Goal: Task Accomplishment & Management: Complete application form

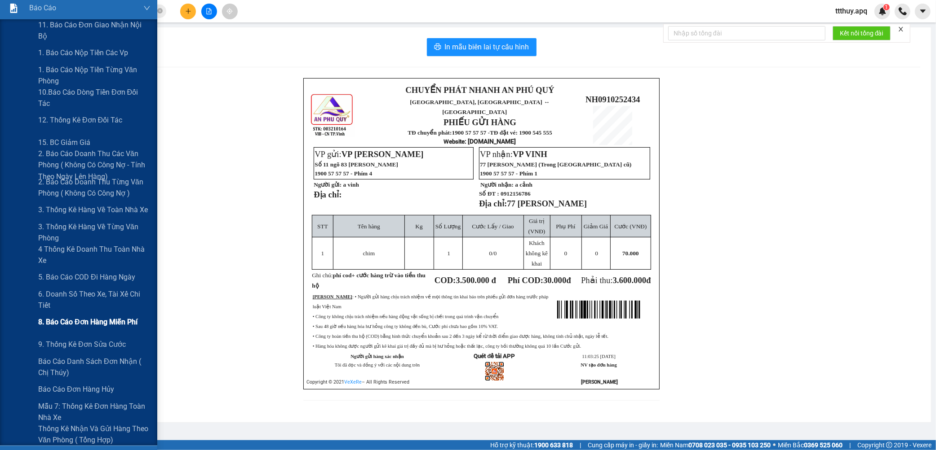
scroll to position [150, 0]
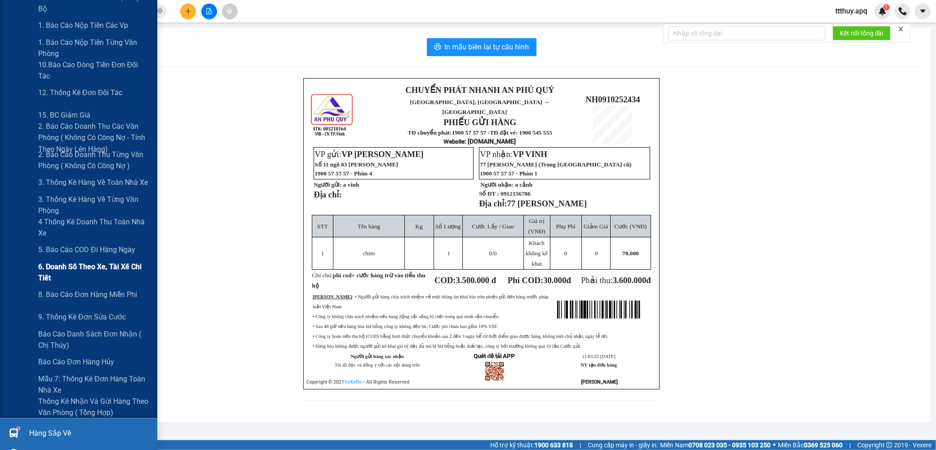
click at [93, 270] on span "6. Doanh số theo xe, tài xế chi tiết" at bounding box center [94, 272] width 112 height 22
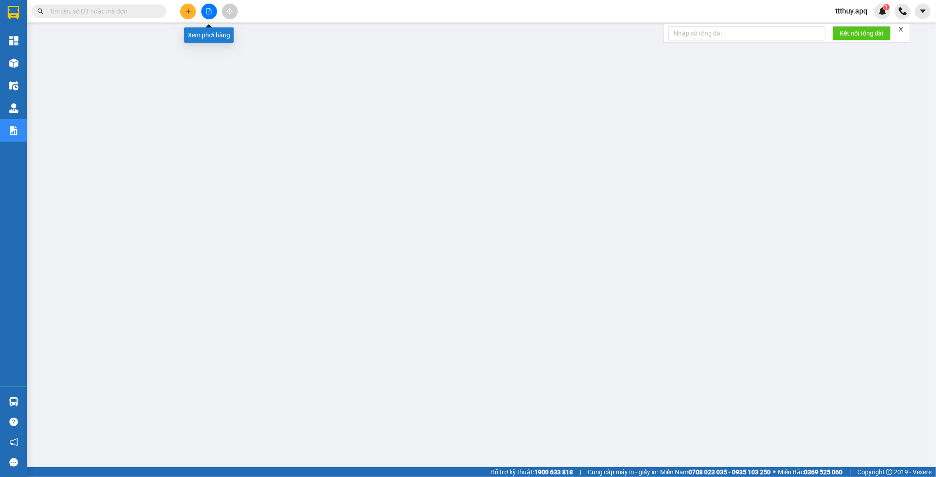
click at [205, 9] on button at bounding box center [209, 12] width 16 height 16
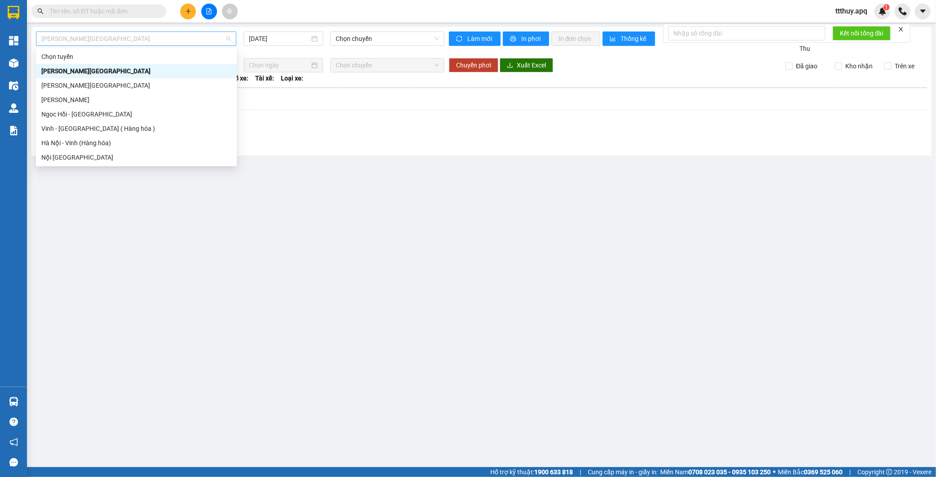
click at [129, 33] on span "[PERSON_NAME][GEOGRAPHIC_DATA]" at bounding box center [136, 38] width 190 height 13
click at [84, 131] on div "Vinh - [GEOGRAPHIC_DATA] ( Hàng hóa )" at bounding box center [136, 129] width 190 height 10
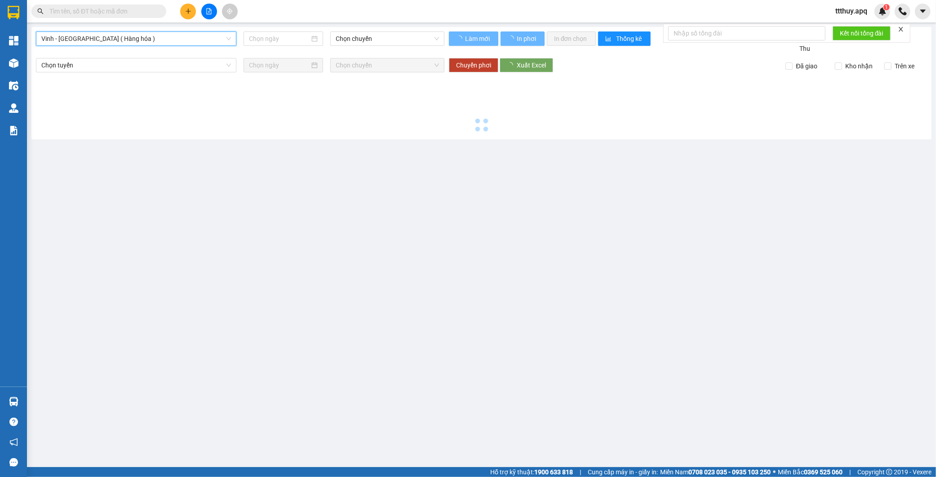
type input "[DATE]"
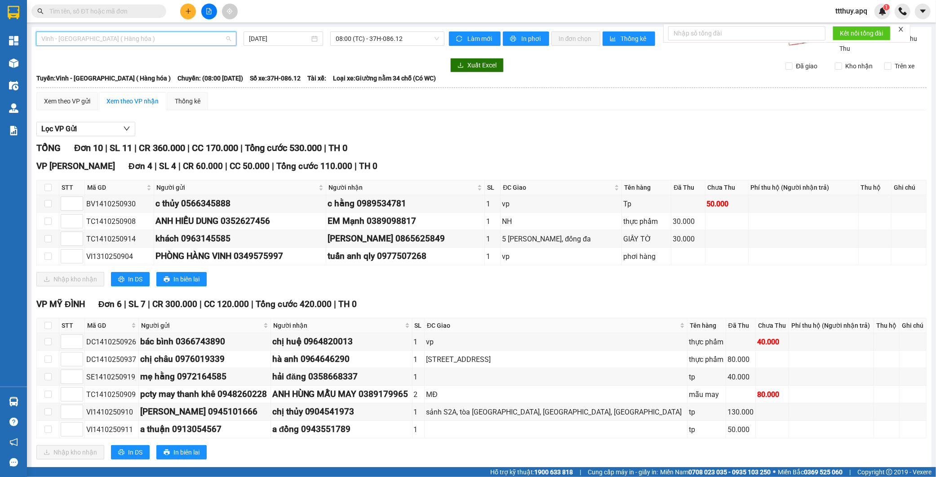
click at [104, 41] on span "Vinh - [GEOGRAPHIC_DATA] ( Hàng hóa )" at bounding box center [136, 38] width 190 height 13
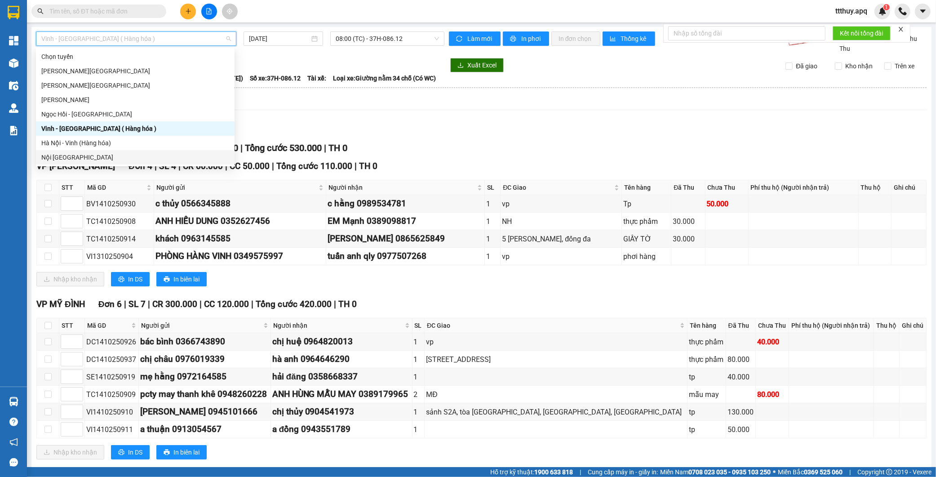
click at [81, 154] on div "Nội [GEOGRAPHIC_DATA]" at bounding box center [135, 157] width 188 height 10
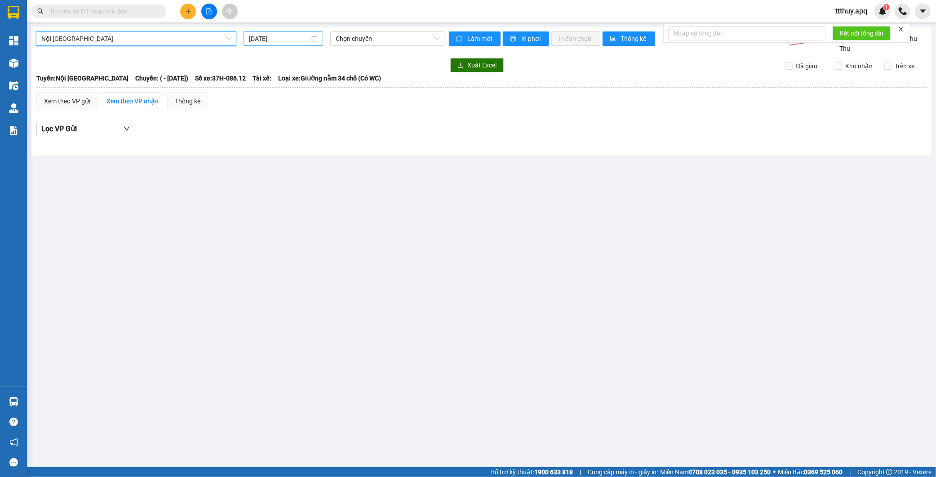
click at [264, 38] on input "[DATE]" at bounding box center [279, 39] width 61 height 10
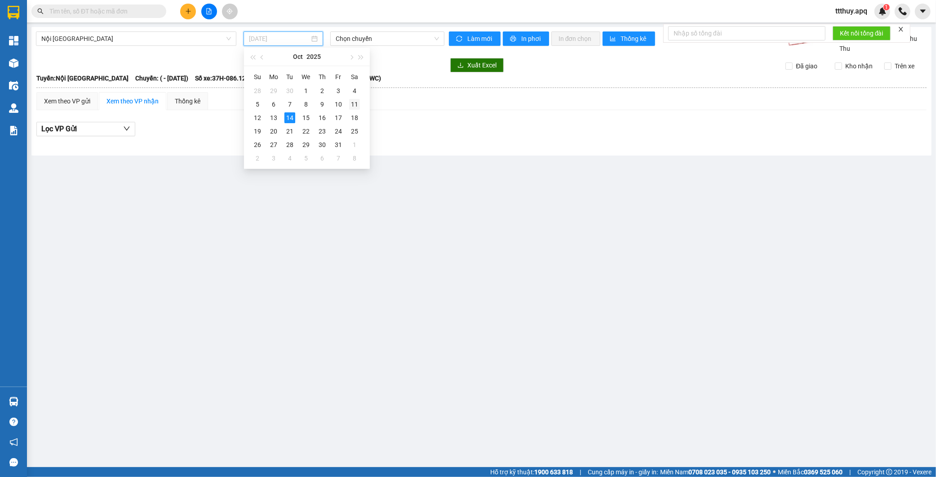
click at [349, 105] on div "11" at bounding box center [354, 104] width 11 height 11
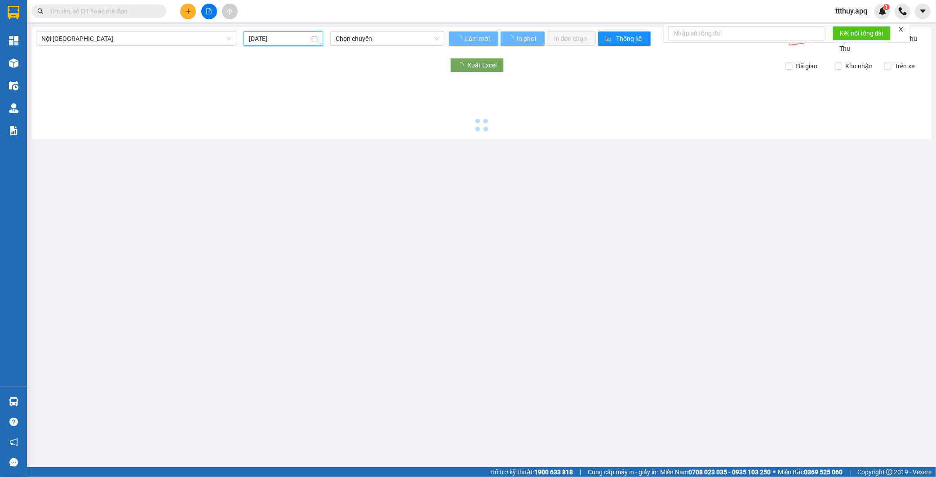
type input "[DATE]"
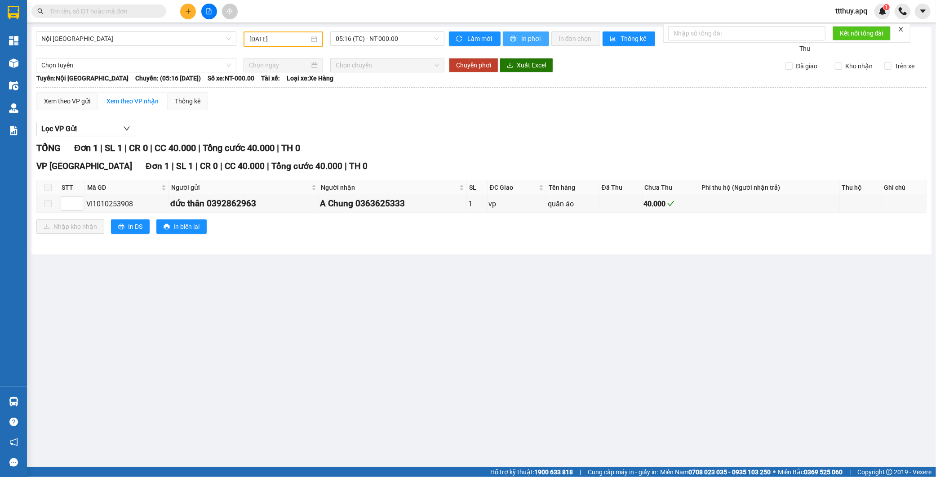
click at [537, 43] on span "In phơi" at bounding box center [531, 39] width 21 height 10
click at [373, 40] on span "05:16 (TC) - NT-000.00" at bounding box center [386, 38] width 103 height 13
click at [95, 41] on span "Nội [GEOGRAPHIC_DATA]" at bounding box center [136, 38] width 190 height 13
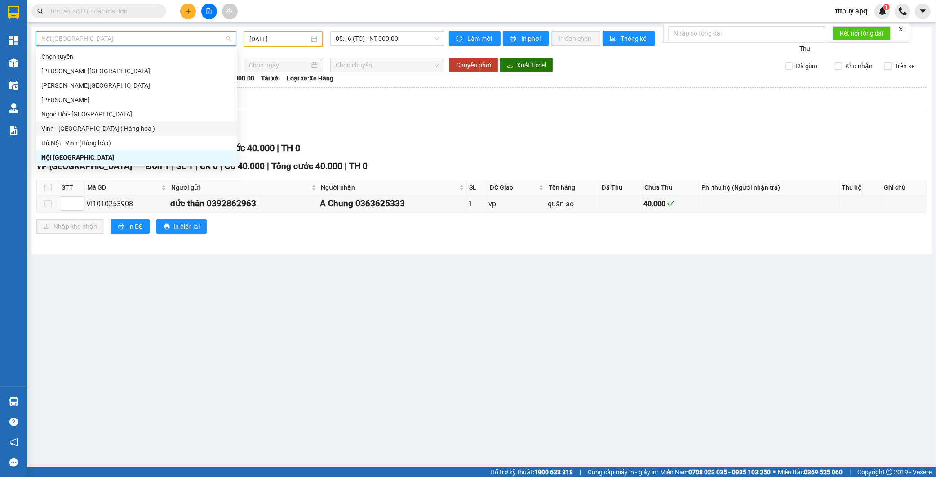
click at [75, 130] on div "Vinh - [GEOGRAPHIC_DATA] ( Hàng hóa )" at bounding box center [136, 129] width 190 height 10
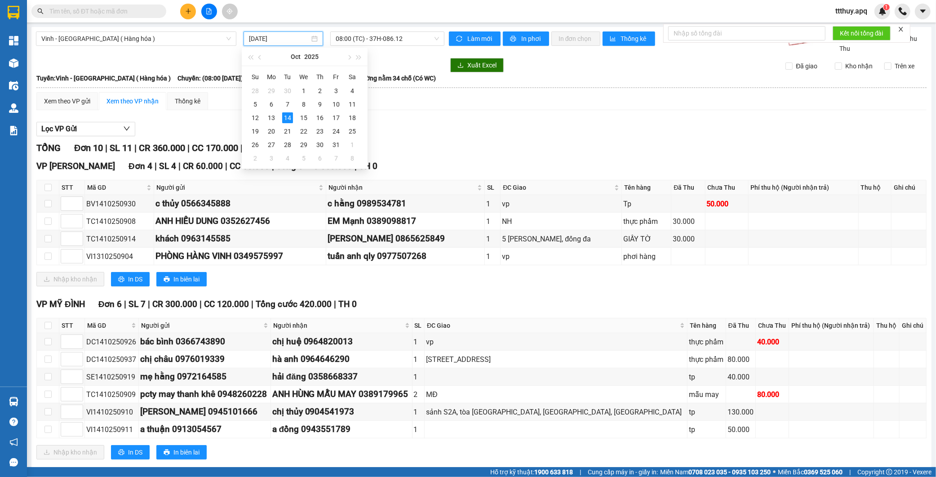
click at [265, 36] on input "[DATE]" at bounding box center [279, 39] width 61 height 10
click at [348, 106] on div "11" at bounding box center [352, 104] width 11 height 11
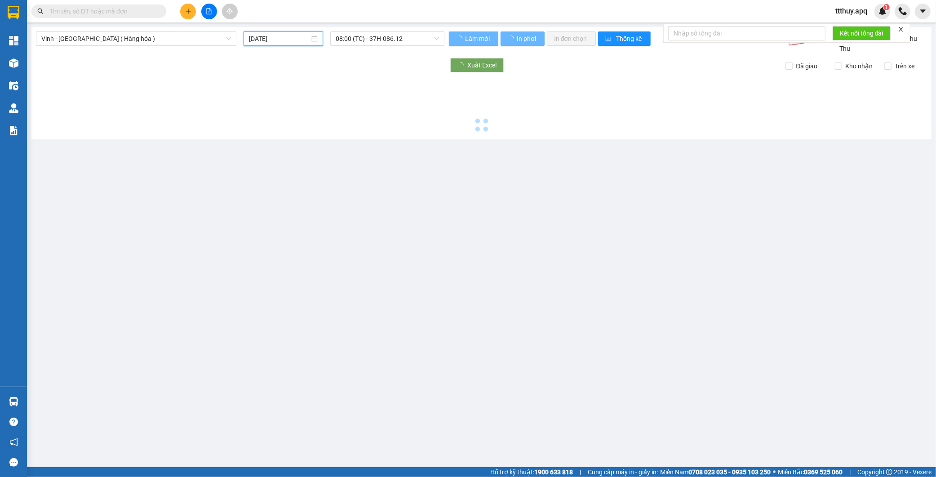
type input "[DATE]"
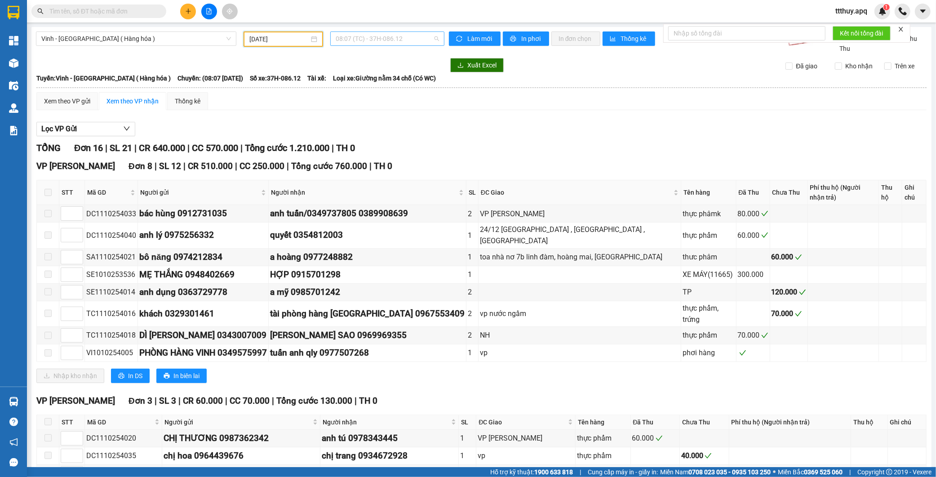
click at [393, 37] on span "08:07 (TC) - 37H-086.12" at bounding box center [386, 38] width 103 height 13
type input "08609"
click at [389, 60] on div "23:01 (TC) - 37H-086.09" at bounding box center [368, 57] width 70 height 10
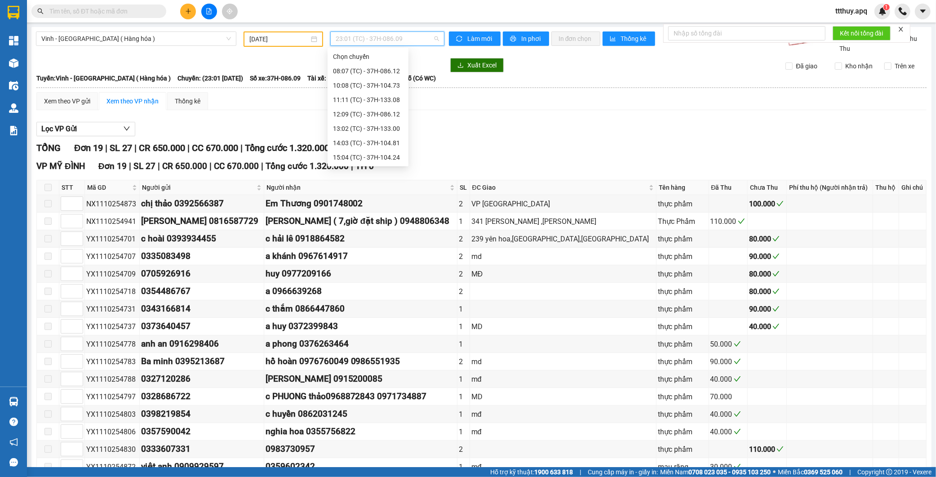
click at [395, 35] on span "23:01 (TC) - 37H-086.09" at bounding box center [386, 38] width 103 height 13
type input "13300"
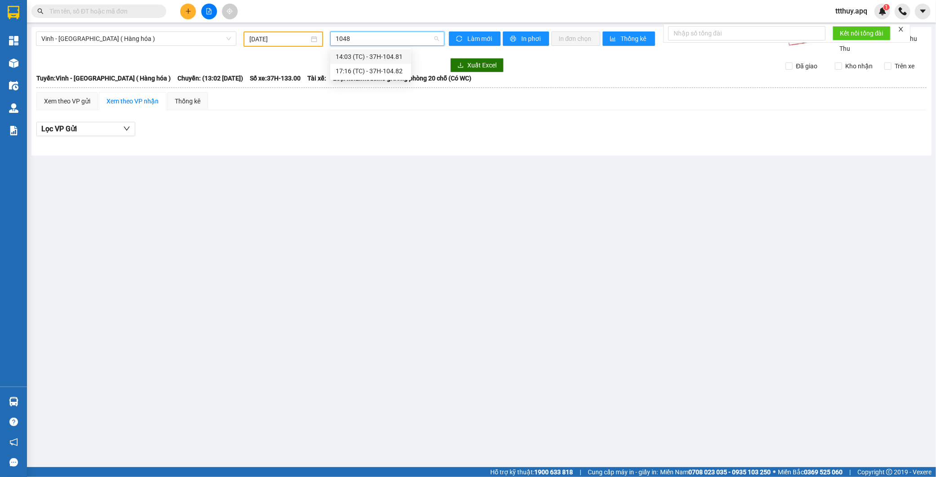
type input "10481"
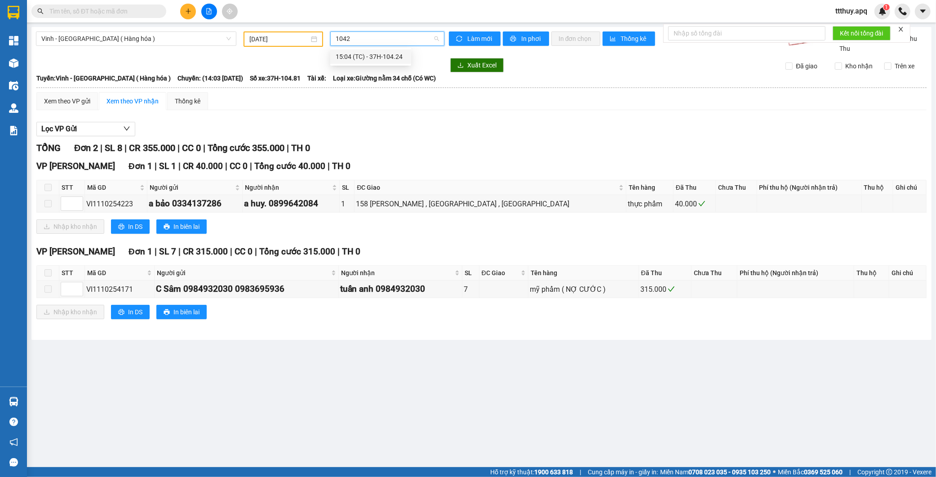
type input "10424"
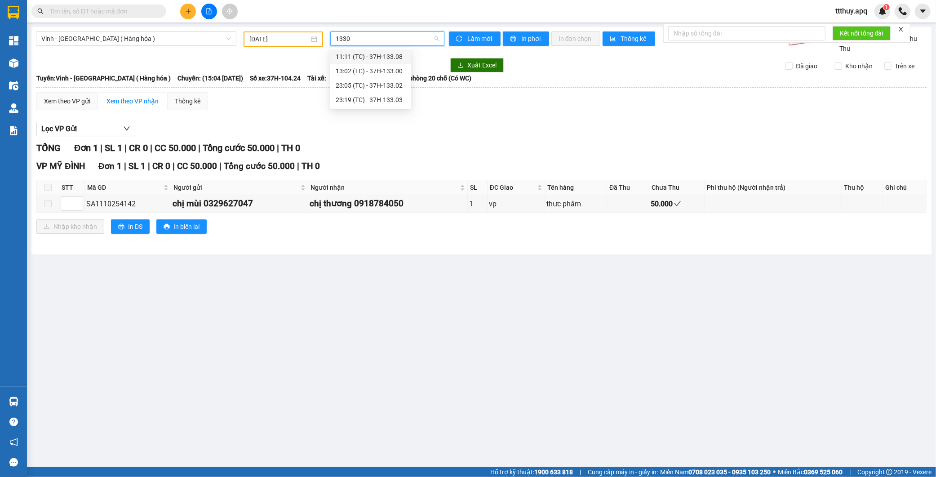
type input "13302"
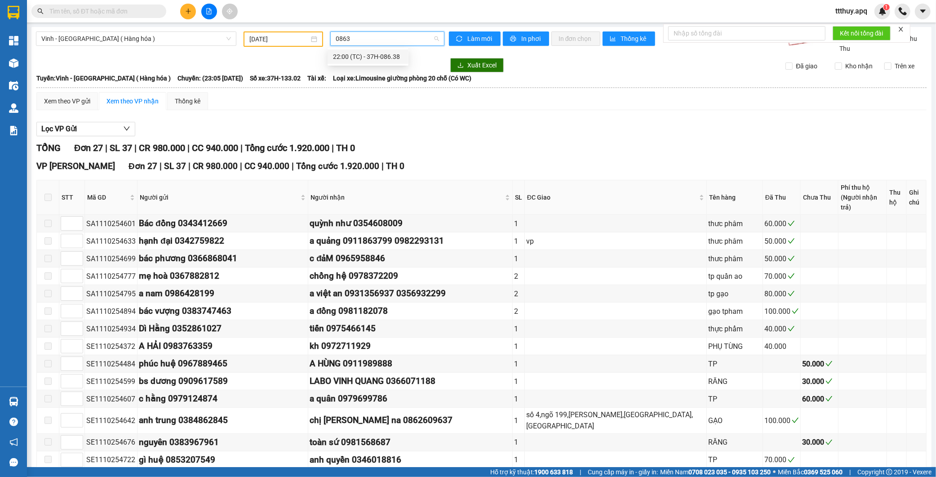
type input "08638"
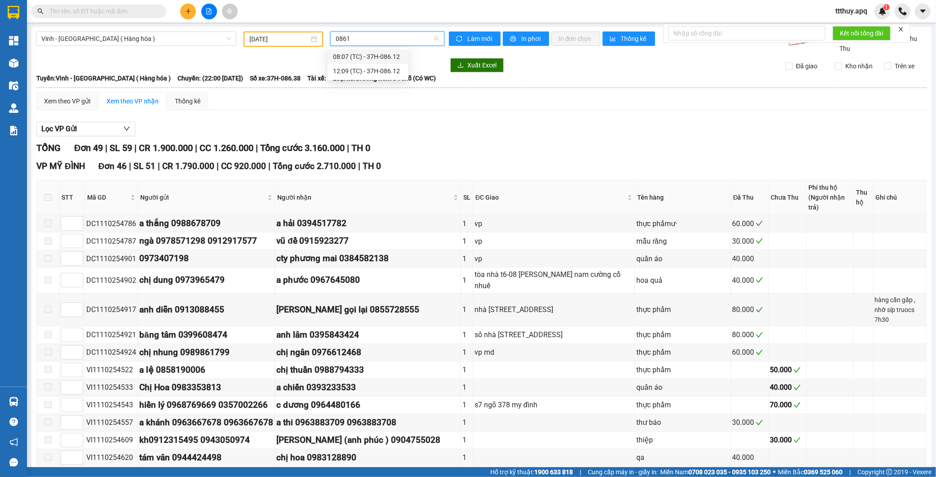
type input "08612"
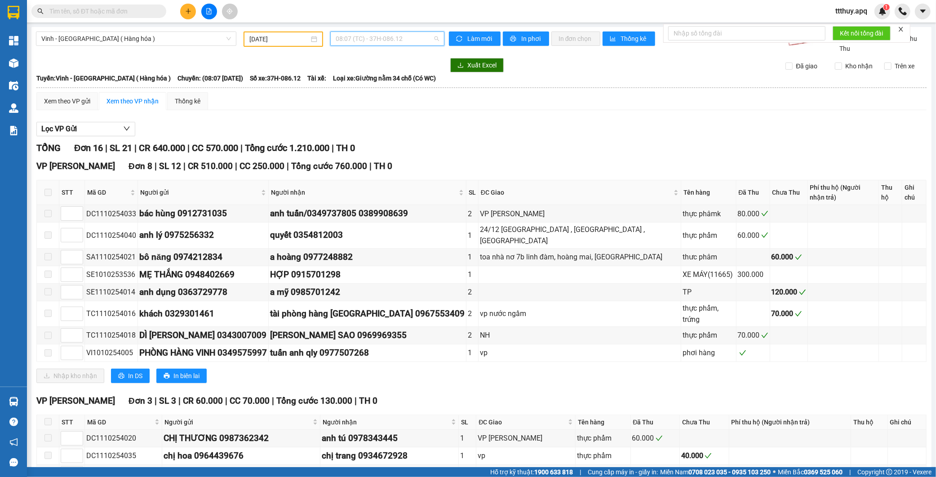
click at [373, 36] on span "08:07 (TC) - 37H-086.12" at bounding box center [386, 38] width 103 height 13
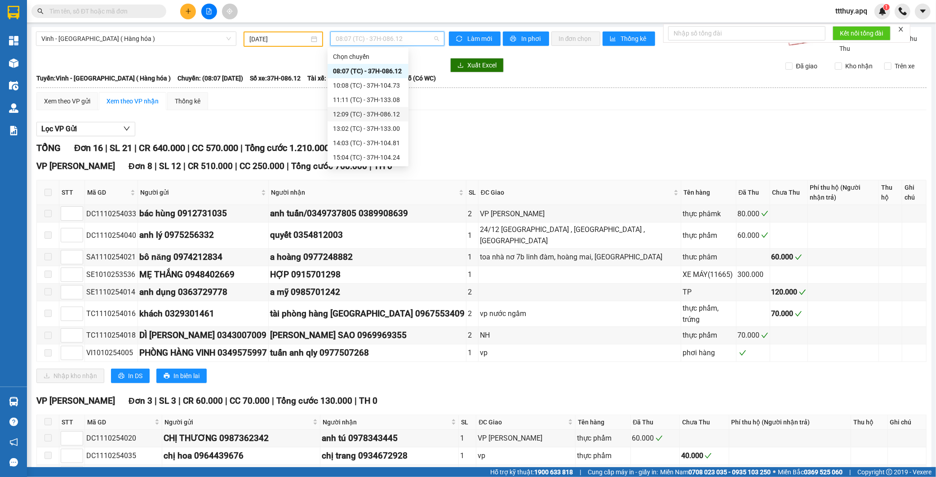
click at [397, 113] on div "12:09 (TC) - 37H-086.12" at bounding box center [368, 114] width 70 height 10
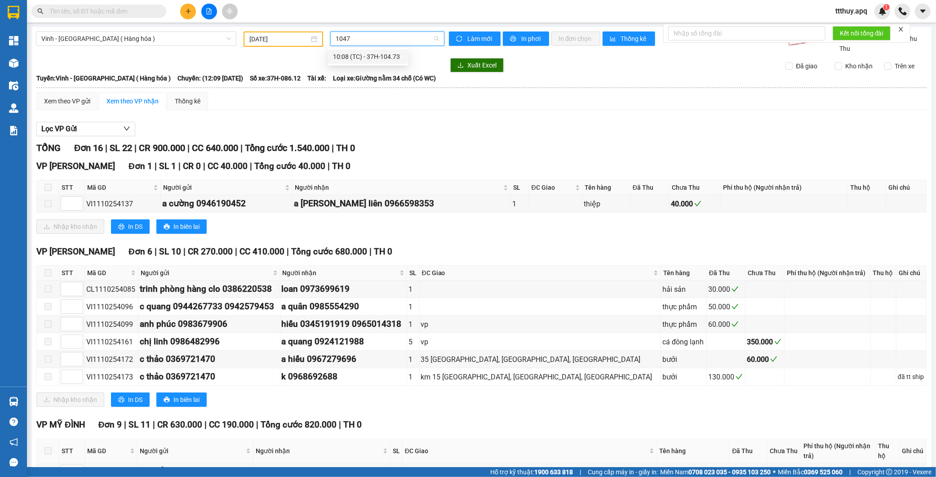
type input "10473"
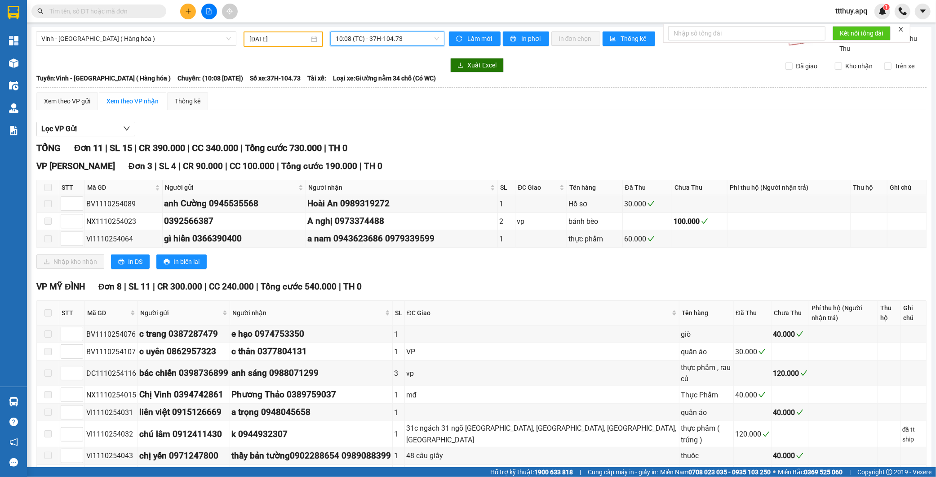
click at [418, 38] on span "10:08 (TC) - 37H-104.73" at bounding box center [386, 38] width 103 height 13
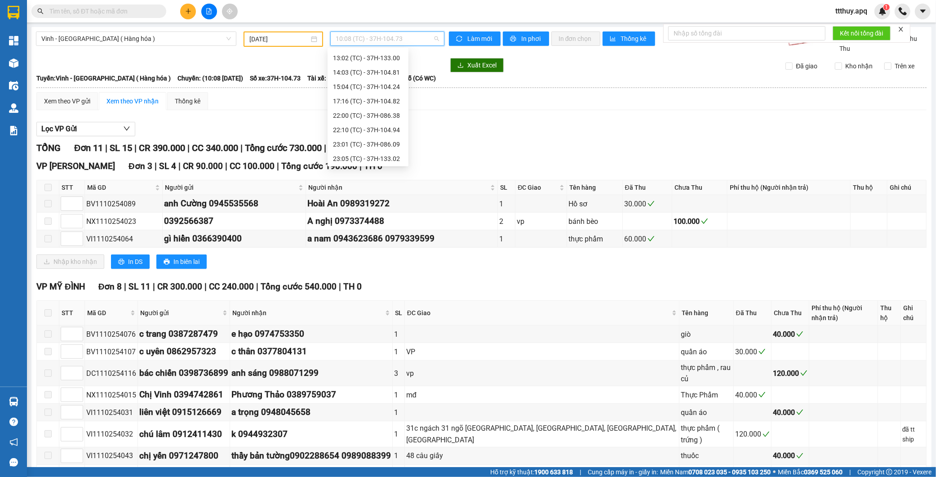
scroll to position [30, 0]
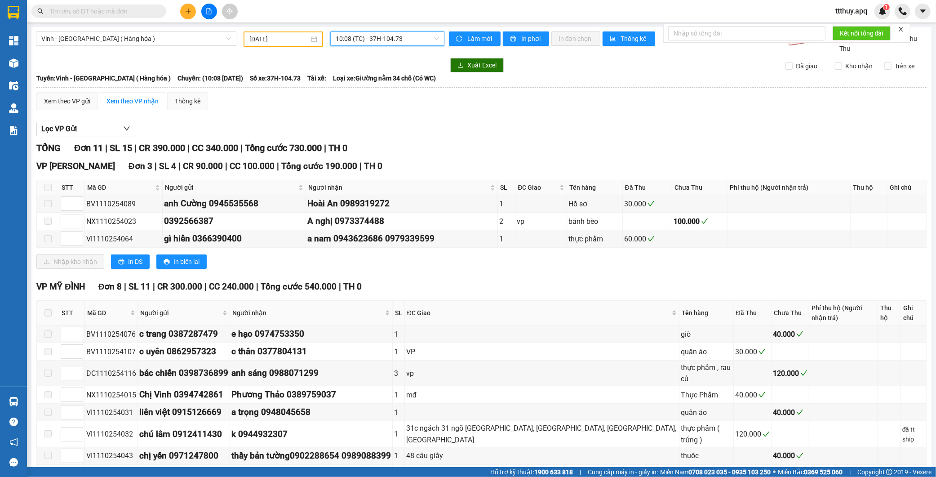
click at [378, 35] on span "10:08 (TC) - 37H-104.73" at bounding box center [386, 38] width 103 height 13
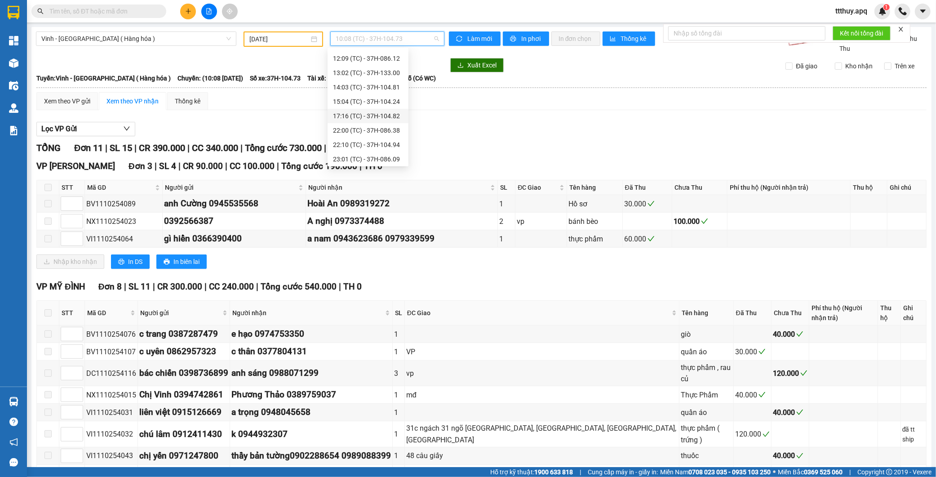
scroll to position [79, 0]
click at [384, 122] on div "22:10 (TC) - 37H-104.94" at bounding box center [368, 122] width 70 height 10
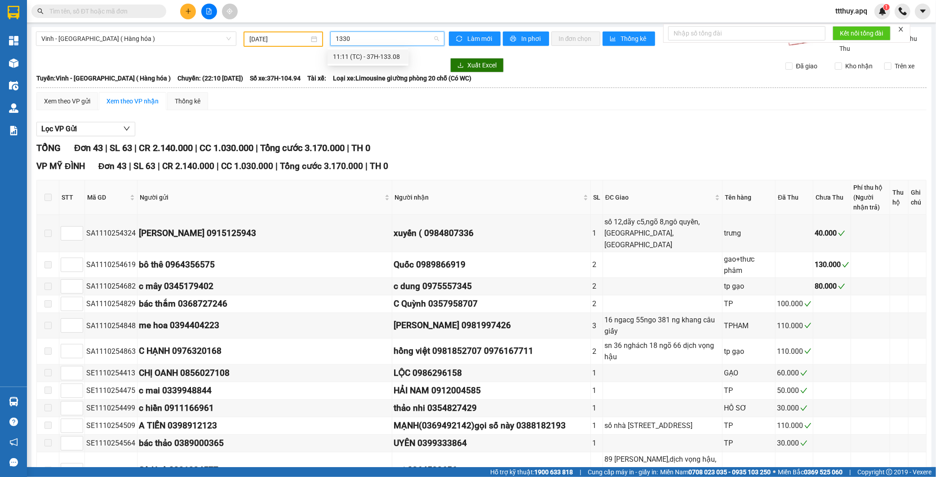
type input "13308"
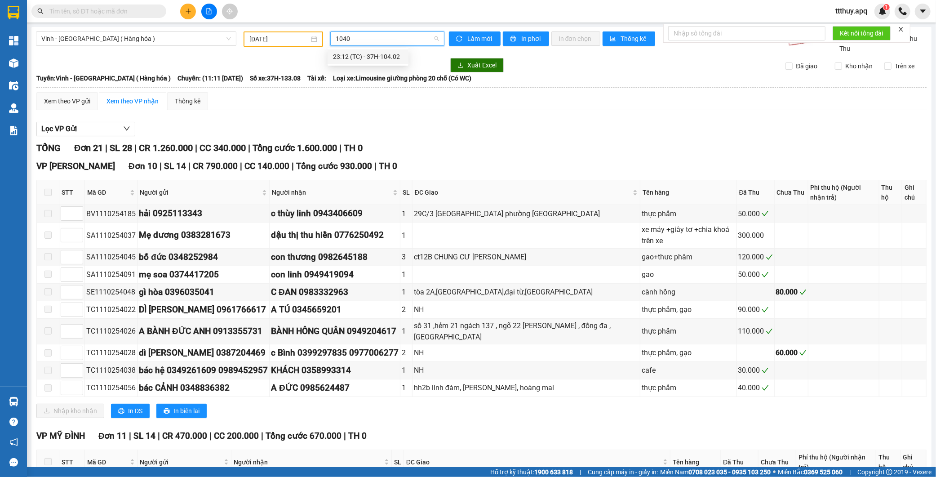
type input "10402"
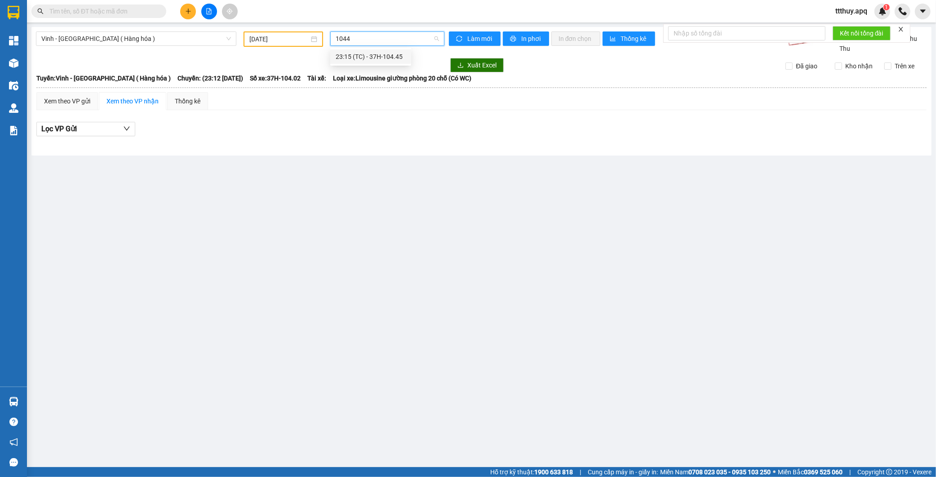
type input "10445"
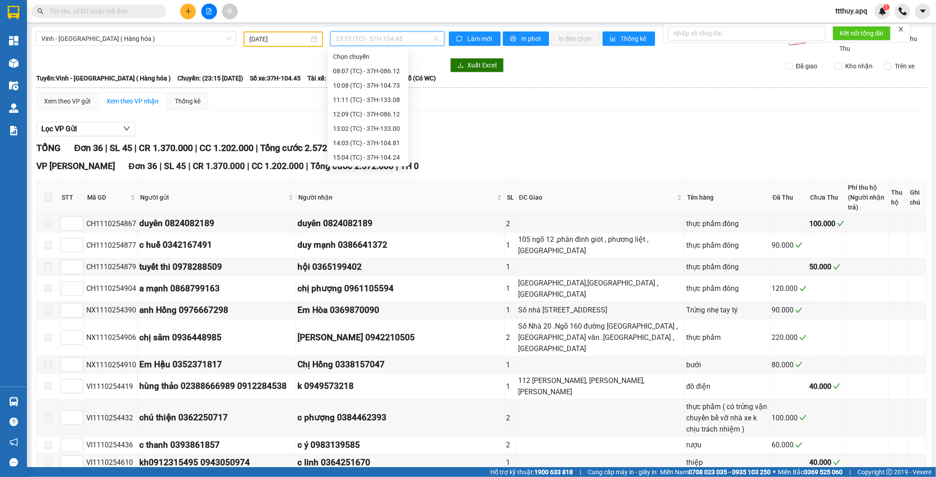
scroll to position [101, 0]
click at [391, 73] on div "17:16 (TC) - 37H-104.82" at bounding box center [368, 71] width 70 height 10
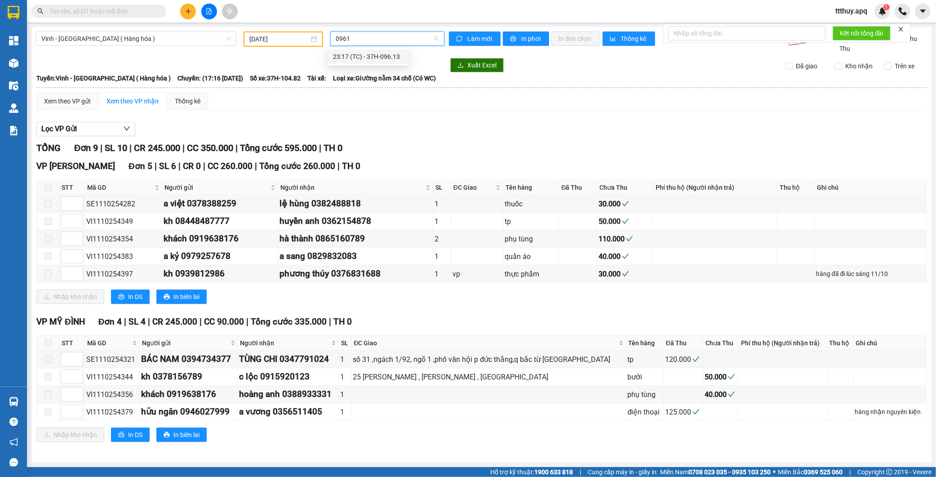
type input "09613"
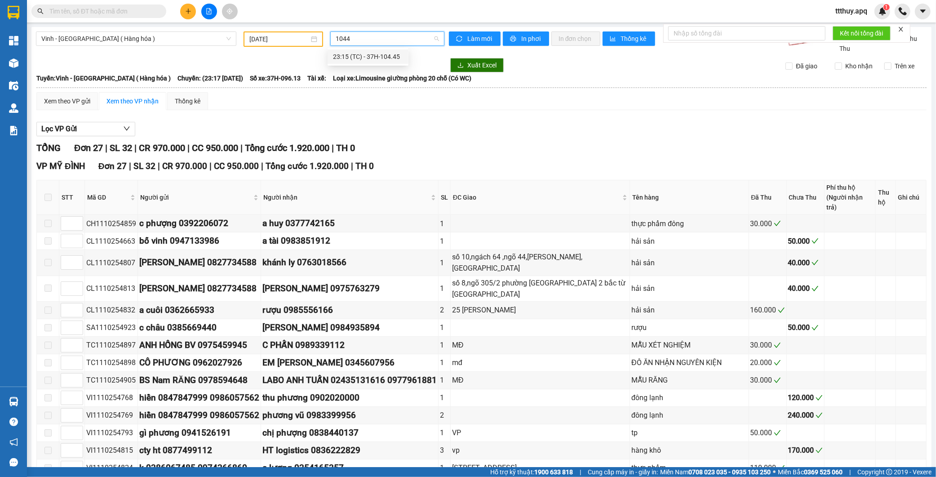
type input "10441"
type input "13303"
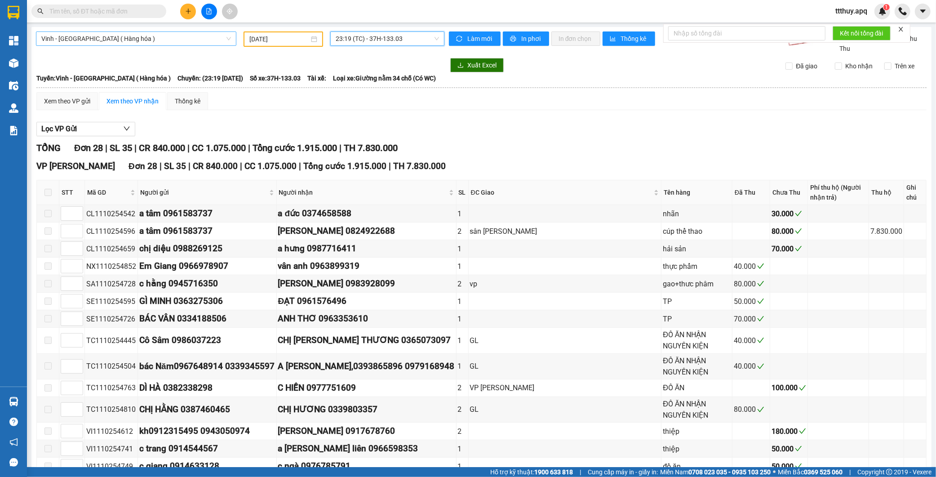
click at [145, 38] on span "Vinh - [GEOGRAPHIC_DATA] ( Hàng hóa )" at bounding box center [136, 38] width 190 height 13
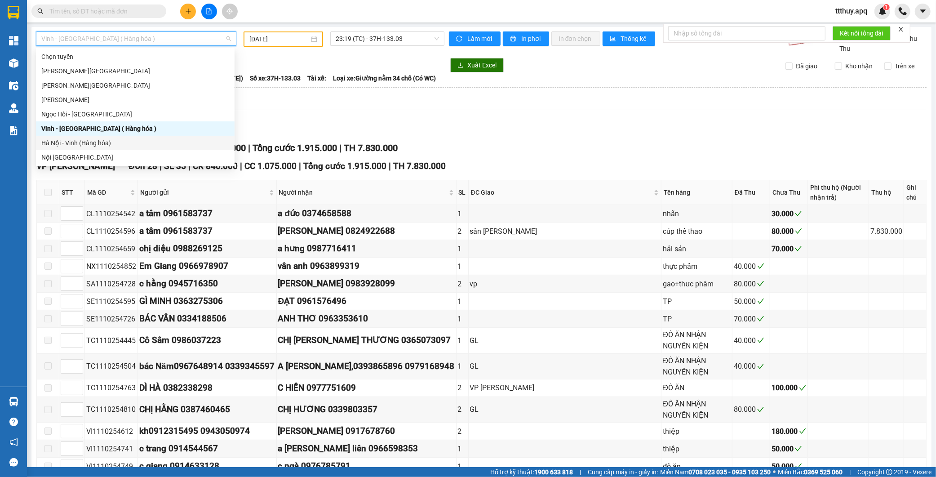
click at [119, 141] on div "Hà Nội - Vinh (Hàng hóa)" at bounding box center [135, 143] width 188 height 10
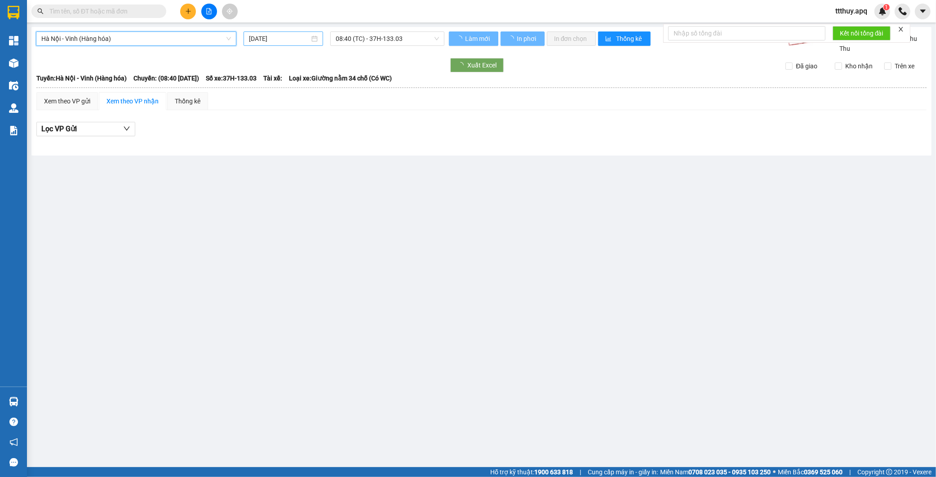
click at [286, 36] on input "[DATE]" at bounding box center [279, 39] width 61 height 10
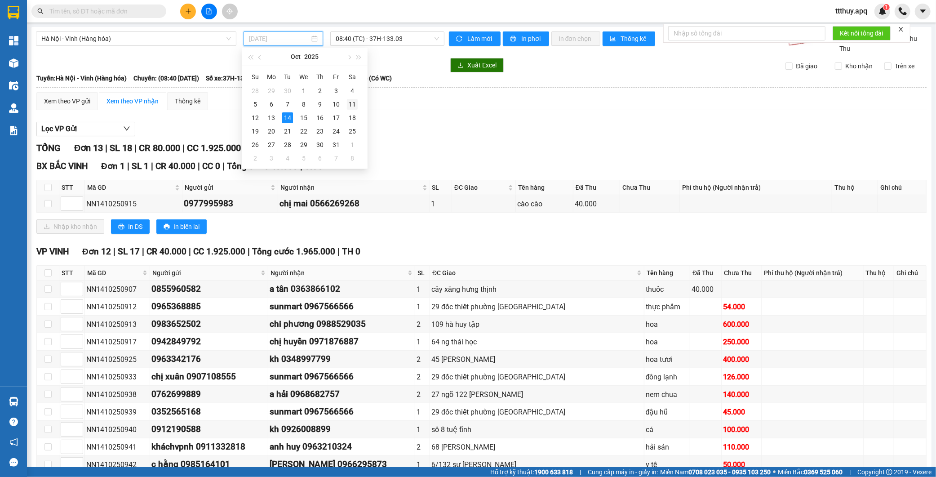
click at [353, 106] on div "11" at bounding box center [352, 104] width 11 height 11
type input "[DATE]"
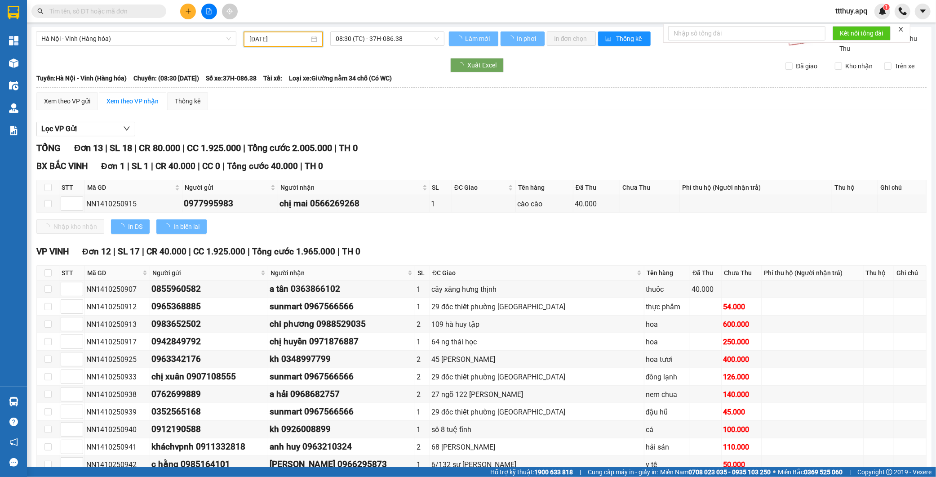
click at [405, 30] on div "[GEOGRAPHIC_DATA] - [GEOGRAPHIC_DATA] (Hàng hóa) [DATE] 08:30 (TC) - 37H-086.38…" at bounding box center [481, 279] width 900 height 505
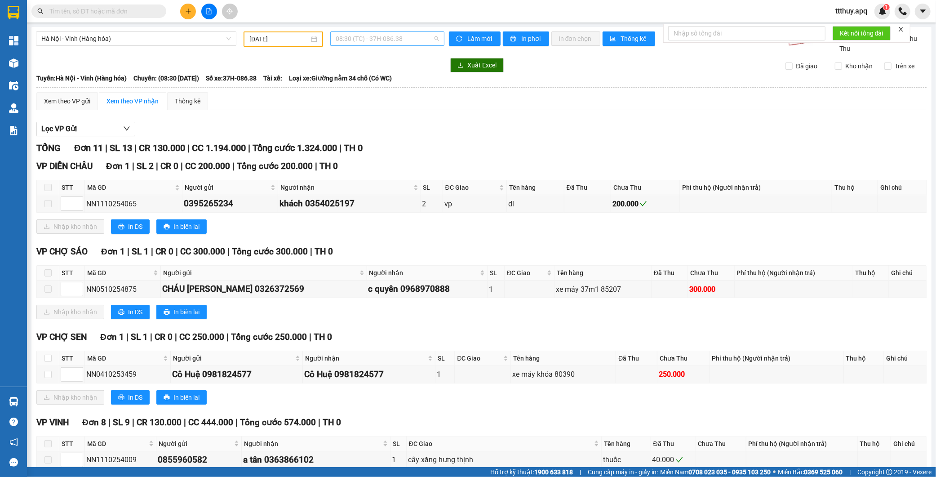
click at [406, 37] on span "08:30 (TC) - 37H-086.38" at bounding box center [386, 38] width 103 height 13
type input "08609"
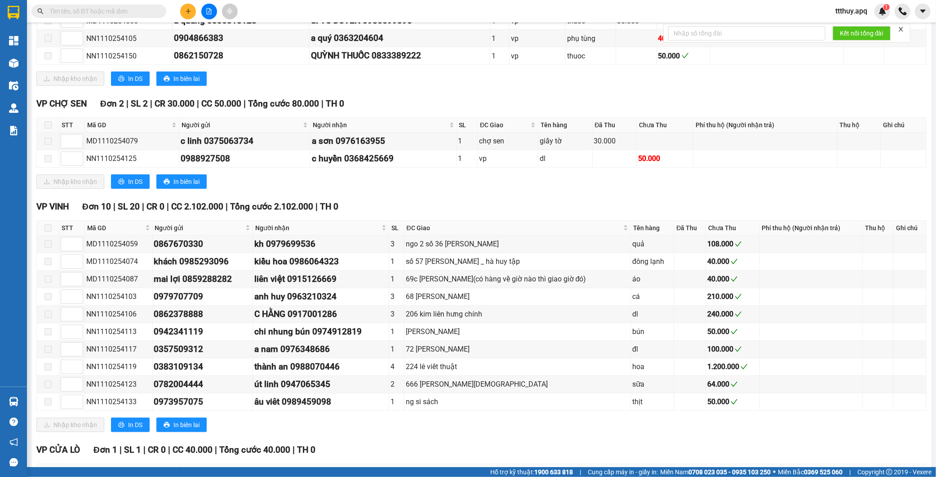
scroll to position [399, 0]
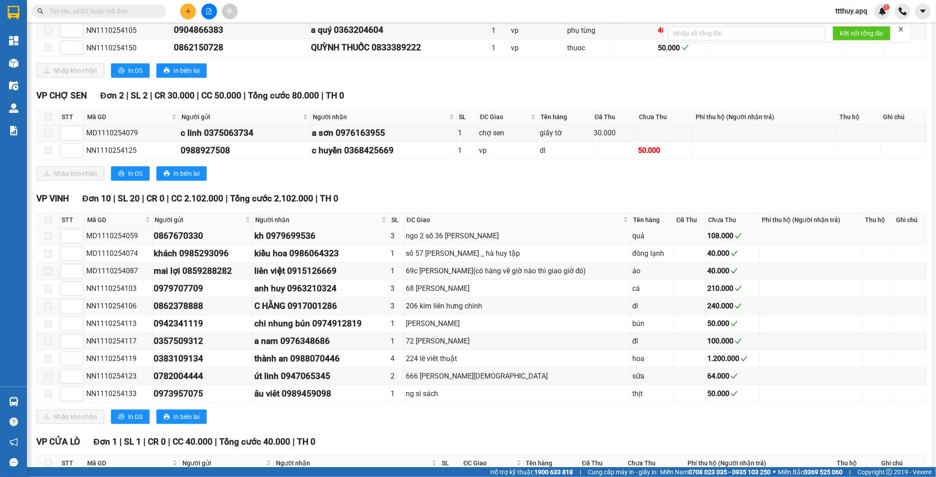
click at [99, 235] on div "MD1110254059" at bounding box center [118, 235] width 65 height 11
copy div "MD1110254059"
click at [447, 230] on td "ngo 2 số 36 [PERSON_NAME]" at bounding box center [517, 236] width 227 height 18
click at [451, 236] on div "ngo 2 số 36 [PERSON_NAME]" at bounding box center [518, 235] width 224 height 11
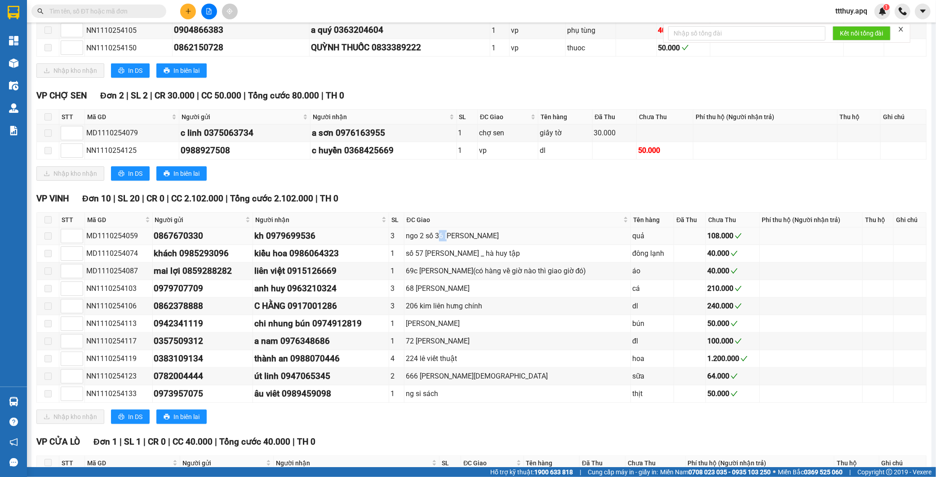
click at [451, 236] on div "ngo 2 số 36 [PERSON_NAME]" at bounding box center [518, 235] width 224 height 11
drag, startPoint x: 438, startPoint y: 241, endPoint x: 487, endPoint y: 238, distance: 49.0
click at [487, 238] on div "ngo 2 số 36 [PERSON_NAME]" at bounding box center [518, 235] width 224 height 11
copy div "số 36 [PERSON_NAME]"
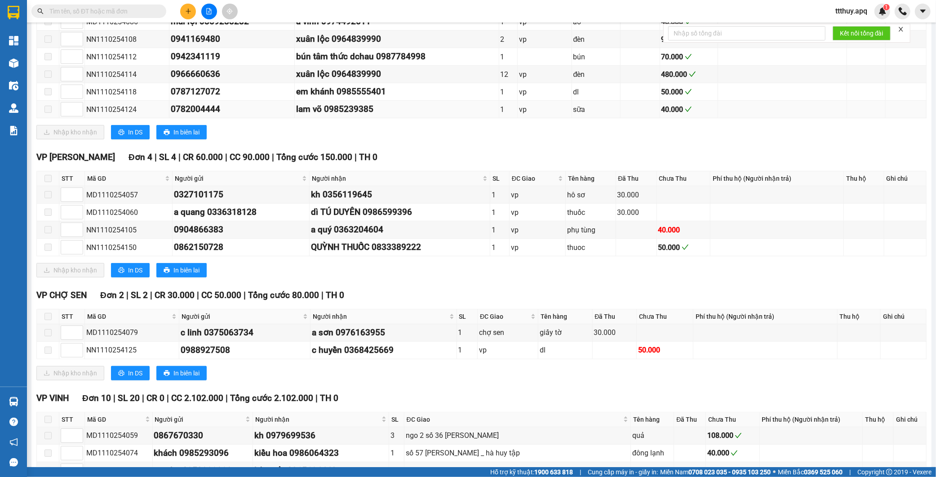
scroll to position [0, 0]
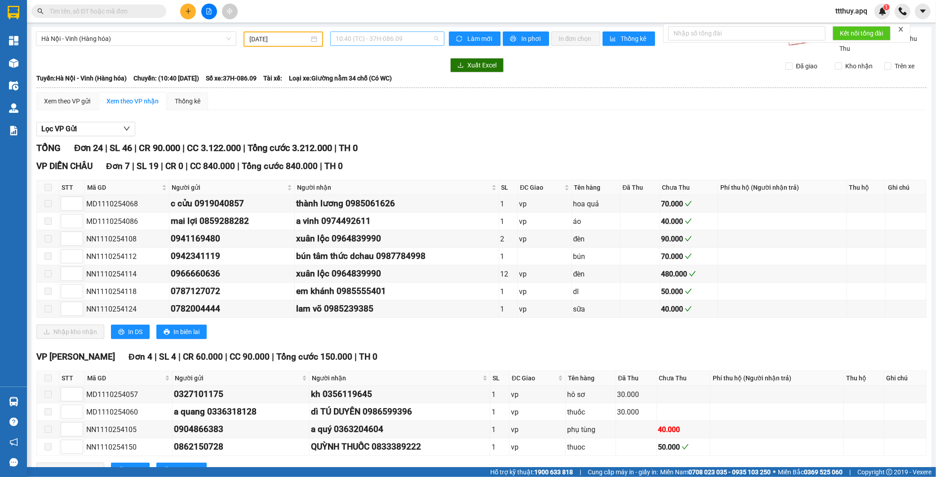
click at [366, 34] on span "10:40 (TC) - 37H-086.09" at bounding box center [386, 38] width 103 height 13
type input "13300"
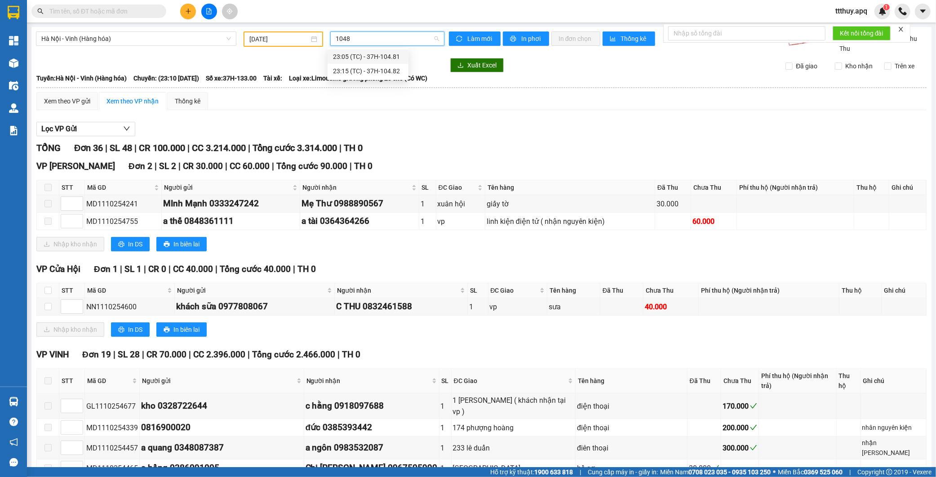
type input "10481"
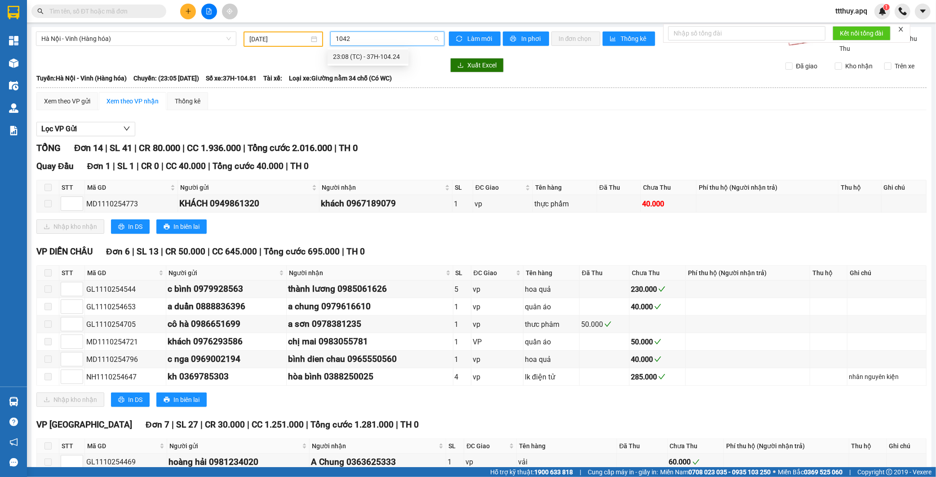
type input "10424"
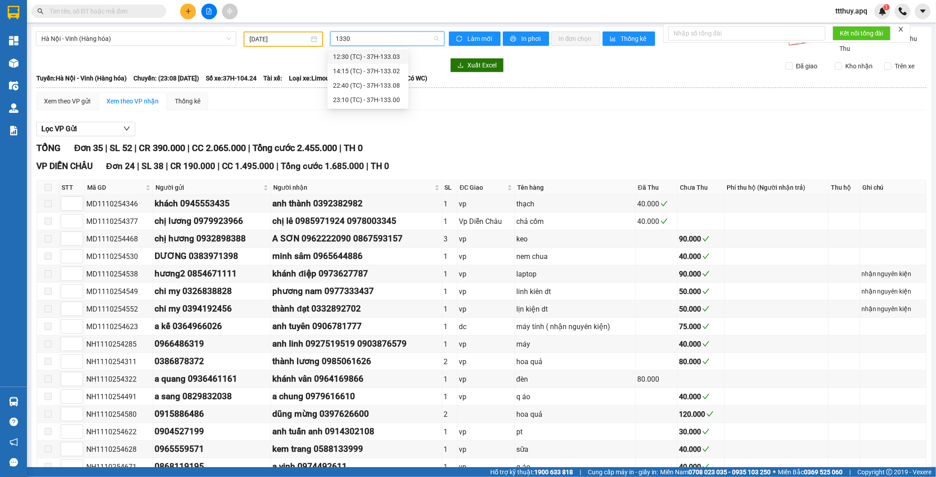
type input "13302"
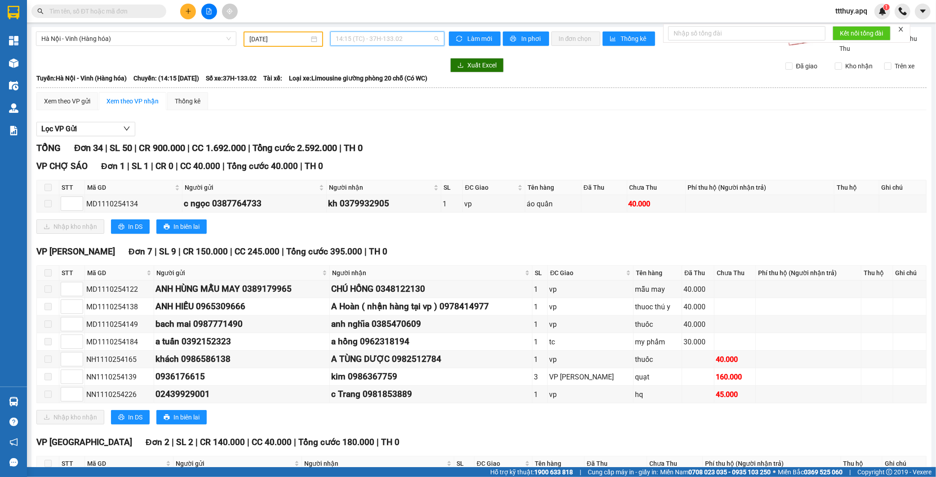
click at [362, 41] on span "14:15 (TC) - 37H-133.02" at bounding box center [386, 38] width 103 height 13
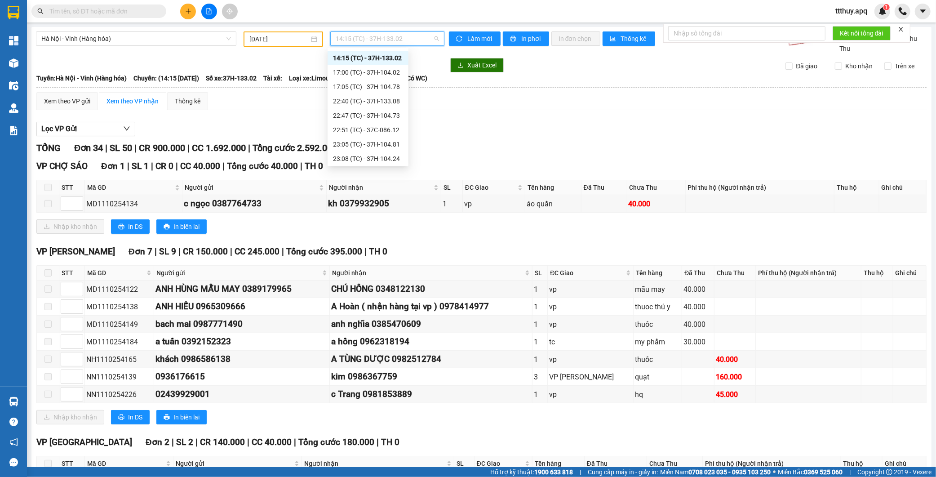
scroll to position [100, 0]
click at [396, 146] on div "23:05 (TC) - 37H-104.81" at bounding box center [368, 144] width 70 height 10
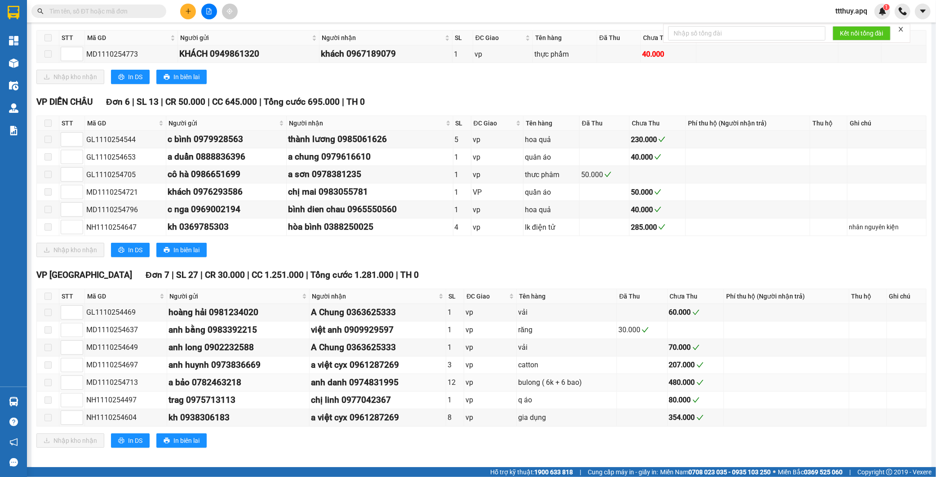
scroll to position [158, 0]
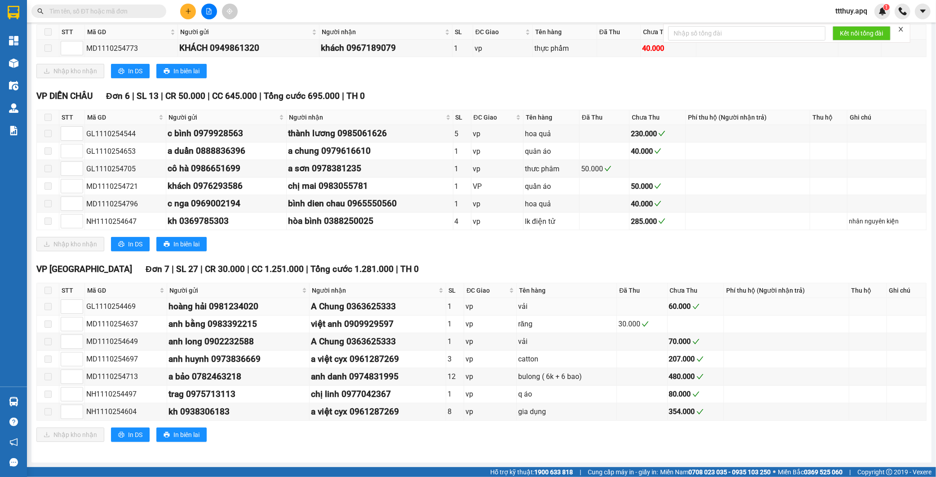
click at [123, 306] on div "GL1110254469" at bounding box center [125, 305] width 79 height 11
copy div "GL1110254469"
click at [131, 303] on div "GL1110254469" at bounding box center [125, 305] width 79 height 11
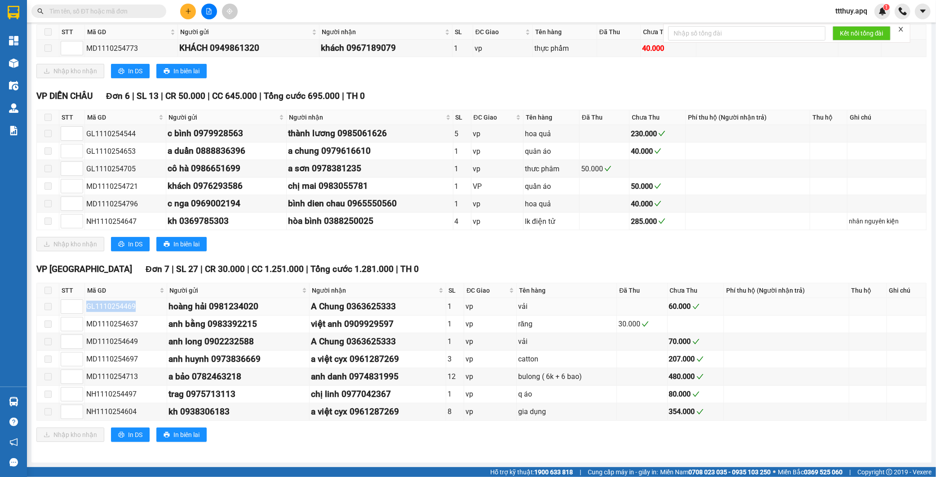
copy div "GL1110254469"
click at [119, 410] on div "NH1110254604" at bounding box center [125, 411] width 79 height 11
copy div "NH1110254604"
drag, startPoint x: 308, startPoint y: 411, endPoint x: 347, endPoint y: 413, distance: 39.1
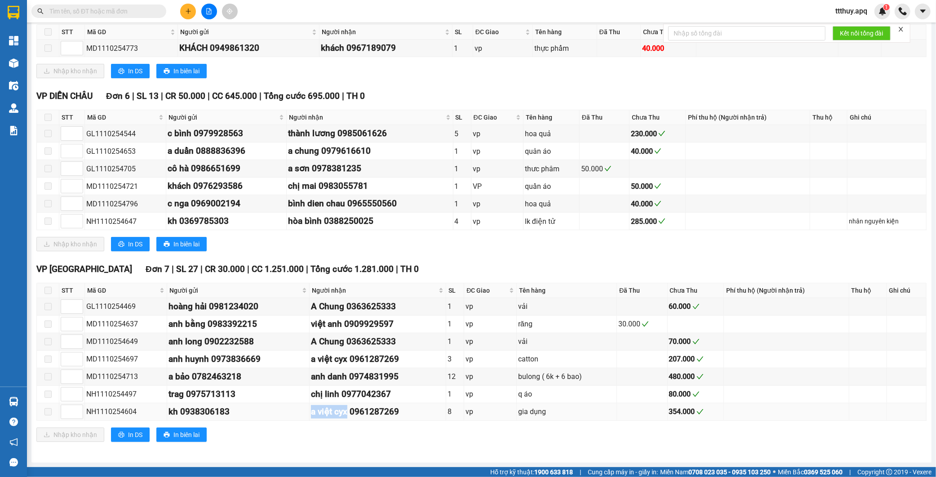
click at [347, 413] on td "a việt cyx 0961287269" at bounding box center [377, 412] width 137 height 18
copy div "a việt cyx"
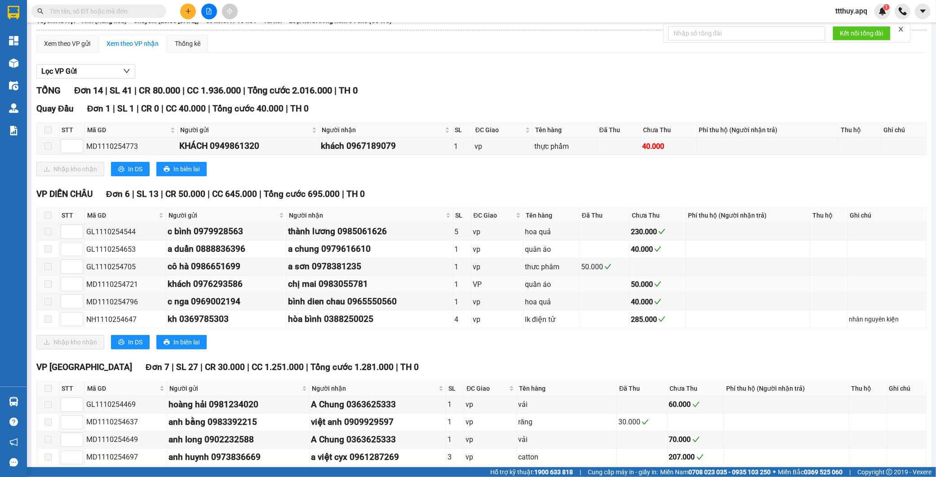
scroll to position [0, 0]
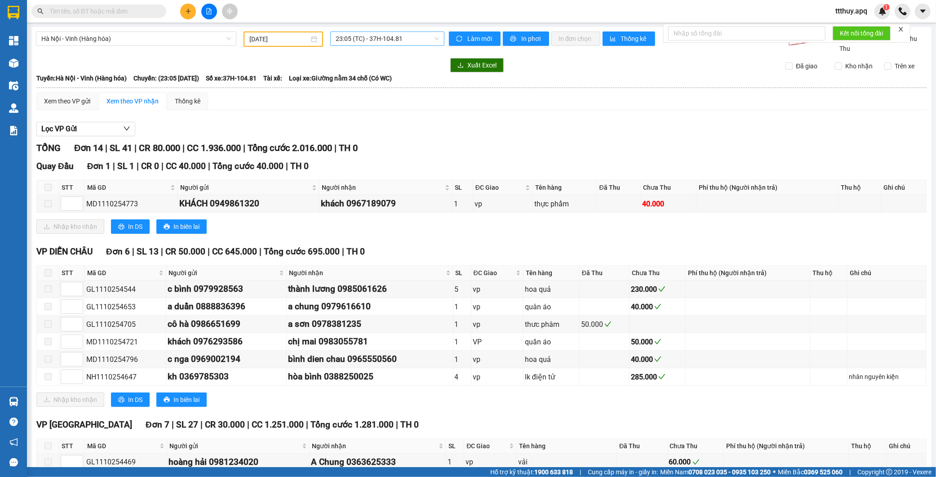
click at [410, 45] on div "23:05 (TC) - 37H-104.81" at bounding box center [387, 38] width 114 height 14
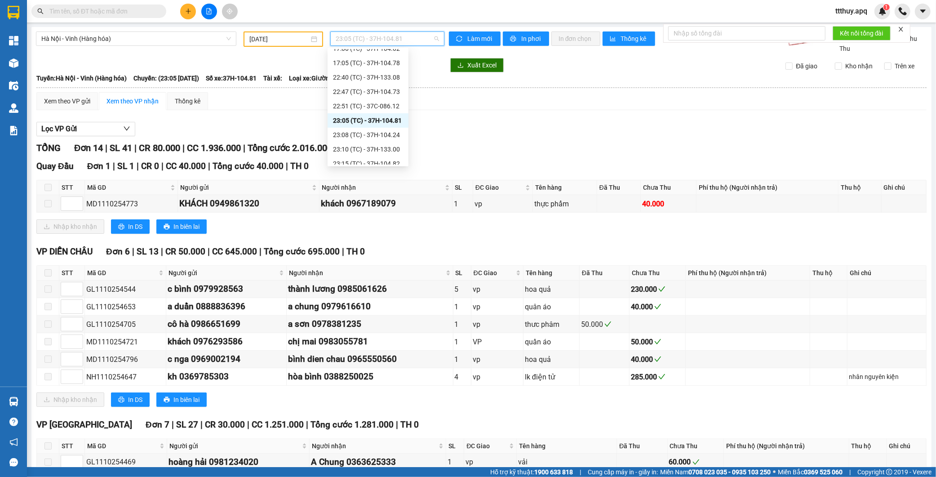
scroll to position [144, 0]
click at [393, 114] on div "23:08 (TC) - 37H-104.24" at bounding box center [368, 114] width 70 height 10
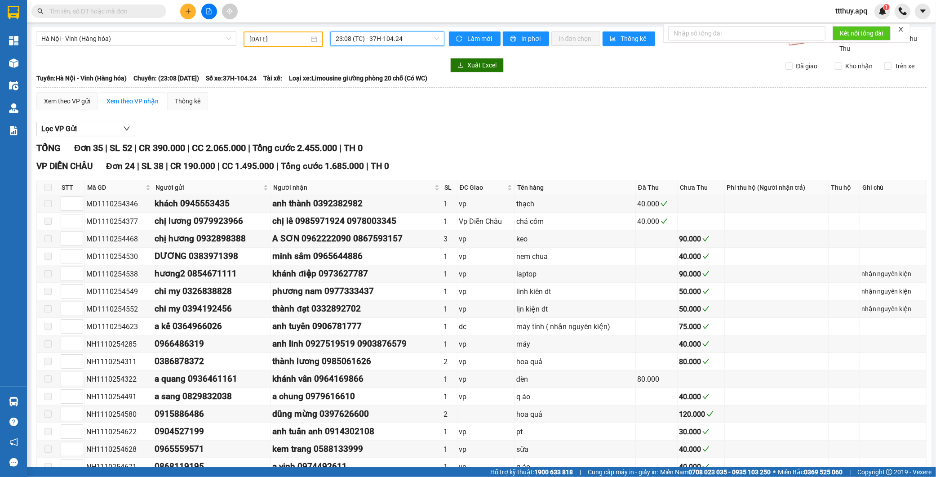
click at [397, 40] on span "23:08 (TC) - 37H-104.24" at bounding box center [386, 38] width 103 height 13
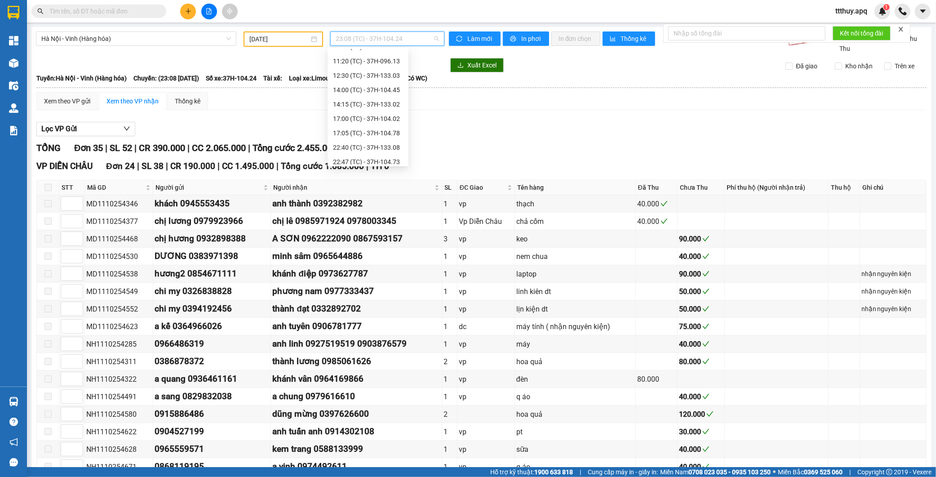
scroll to position [44, 0]
click at [393, 113] on div "14:15 (TC) - 37H-133.02" at bounding box center [368, 114] width 70 height 10
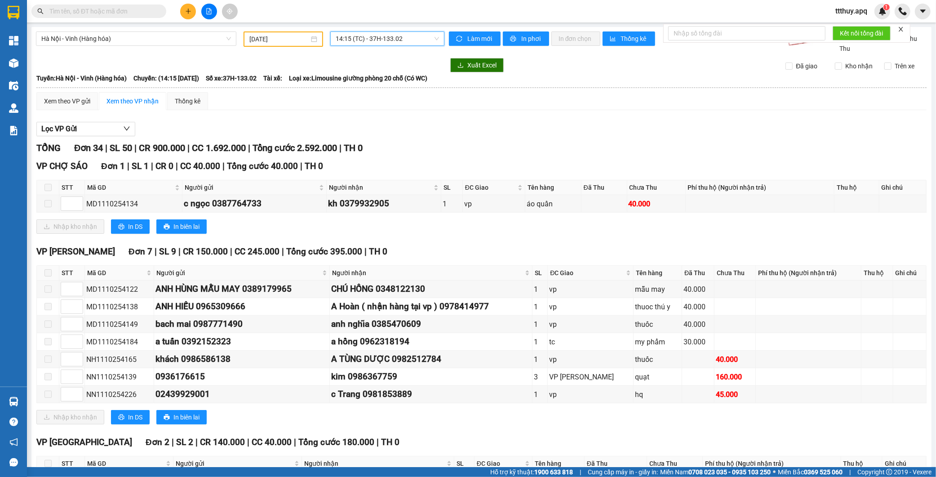
click at [415, 44] on span "14:15 (TC) - 37H-133.02" at bounding box center [386, 38] width 103 height 13
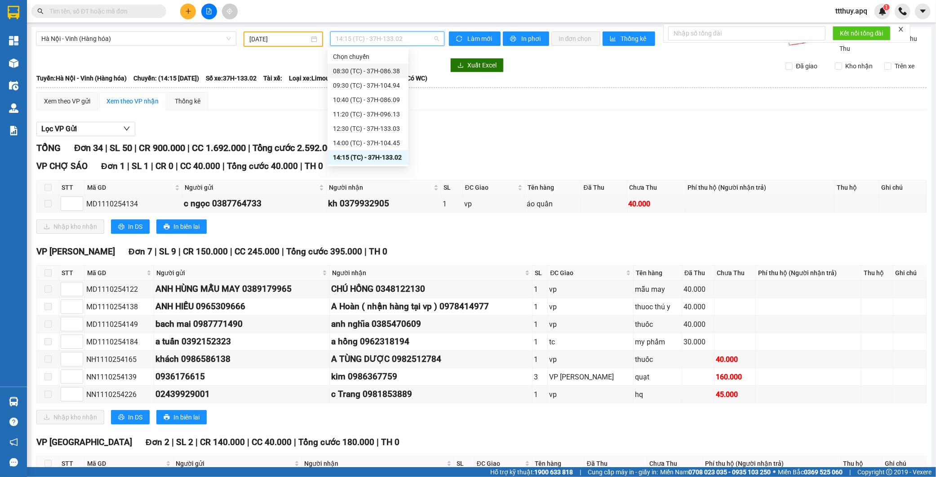
click at [393, 72] on div "08:30 (TC) - 37H-086.38" at bounding box center [368, 71] width 70 height 10
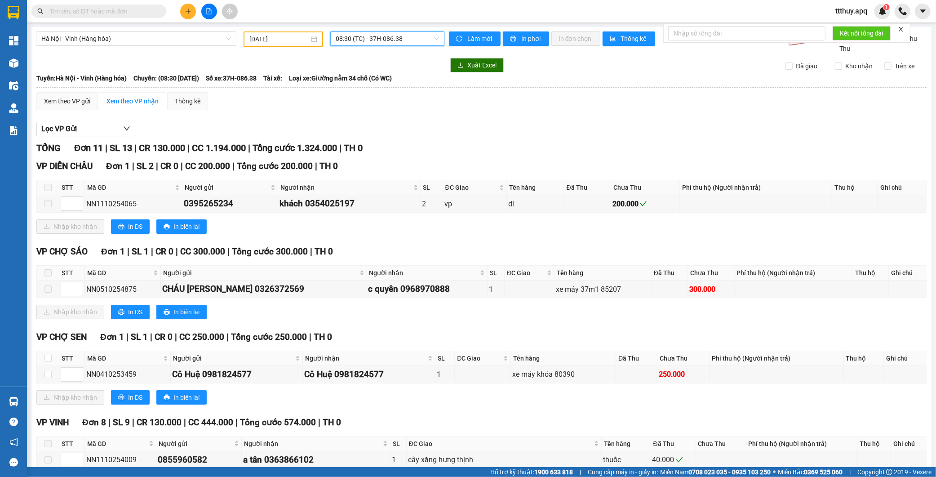
click at [359, 34] on span "08:30 (TC) - 37H-086.38" at bounding box center [386, 38] width 103 height 13
type input "08612"
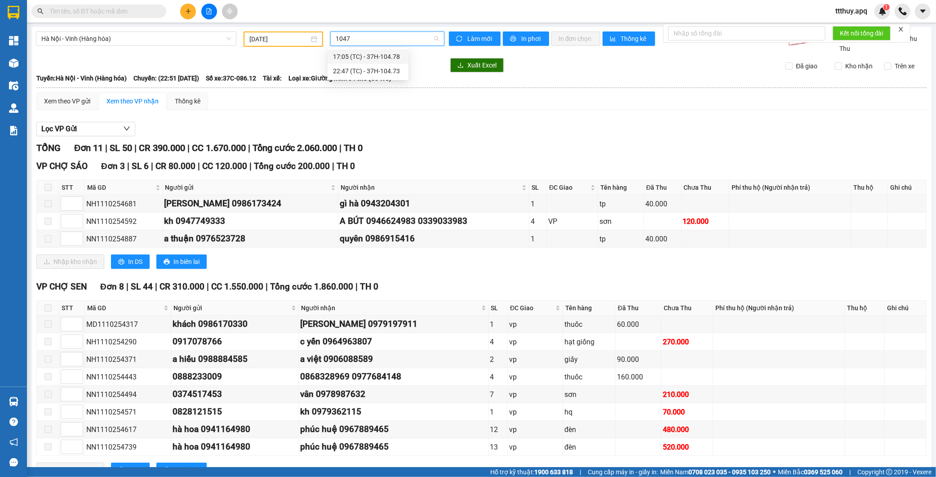
type input "10473"
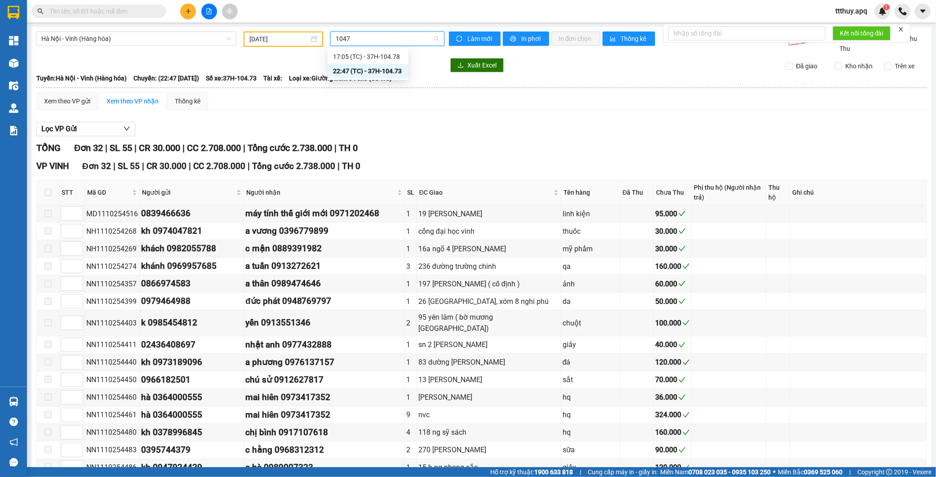
type input "10478"
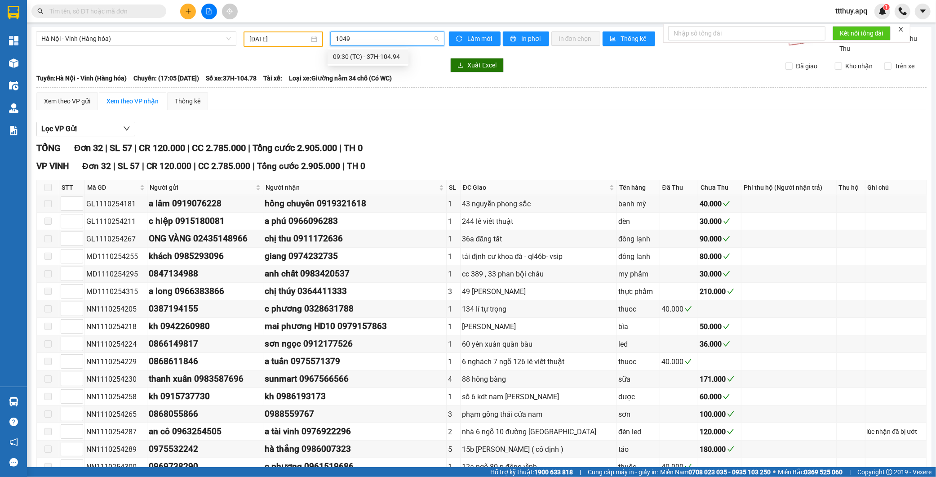
type input "10494"
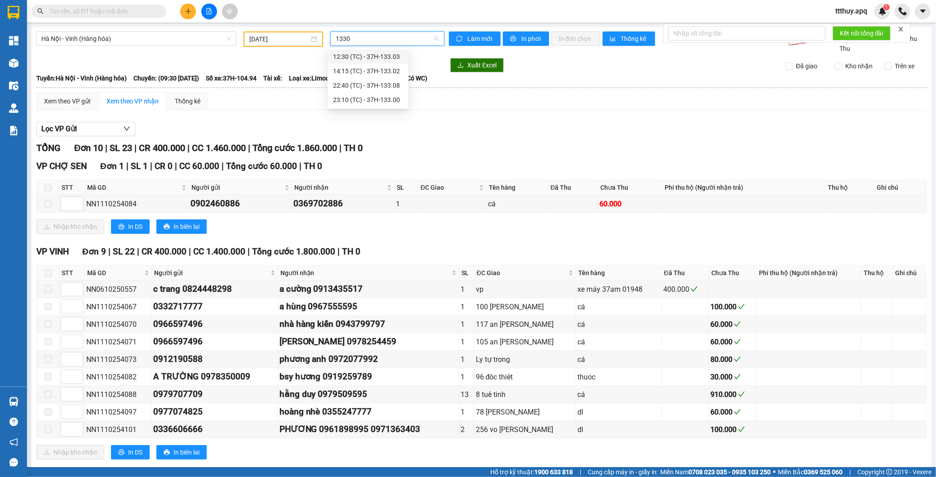
type input "13308"
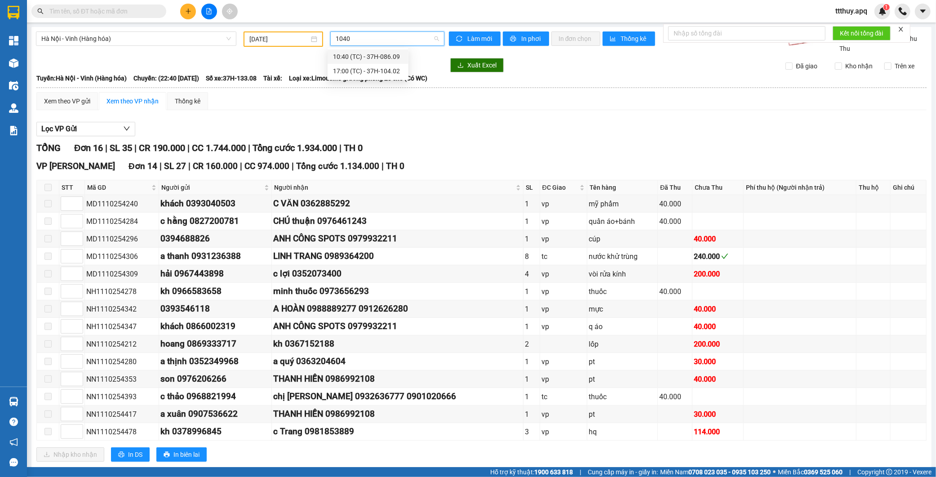
type input "10402"
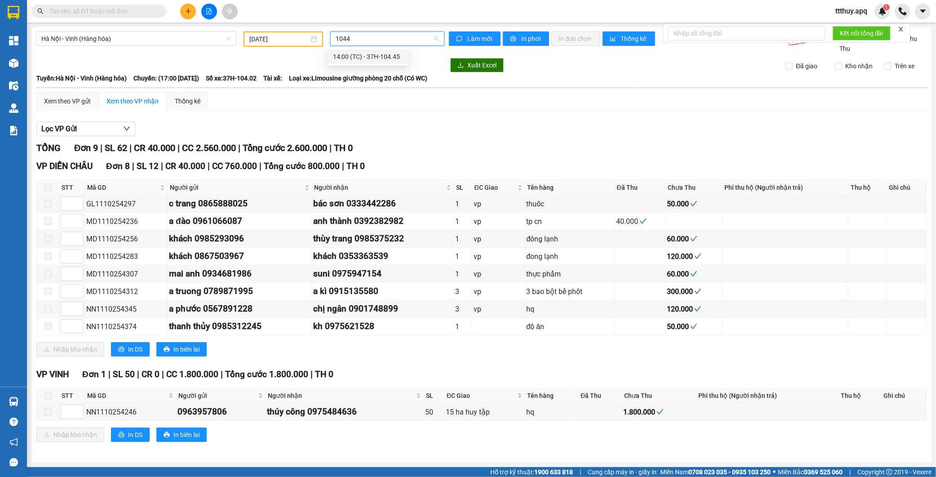
type input "10445"
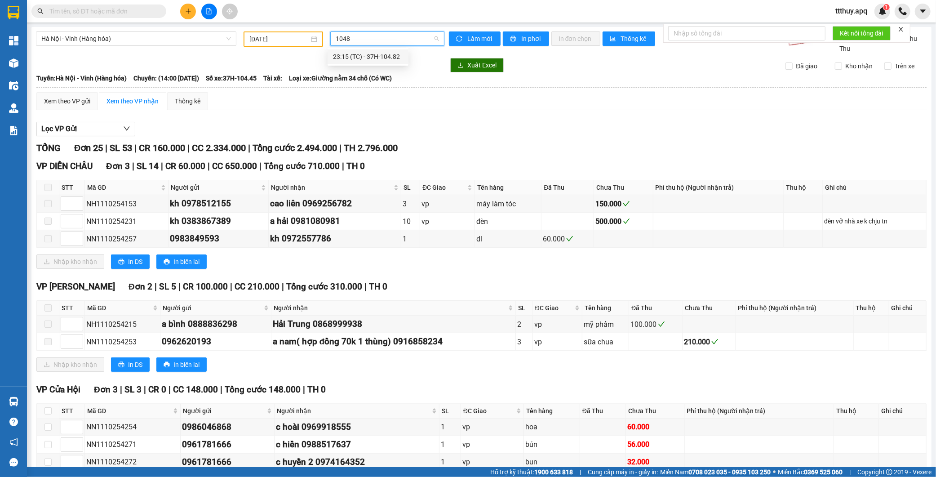
type input "10482"
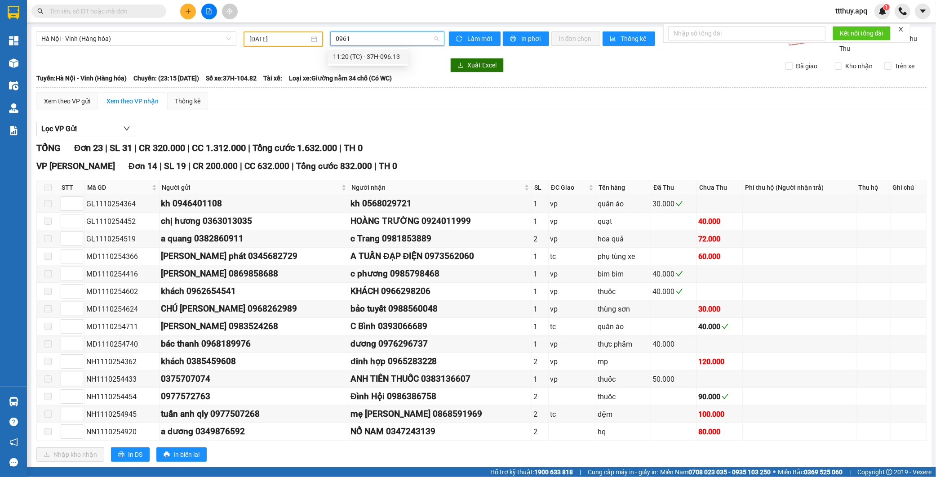
type input "09613"
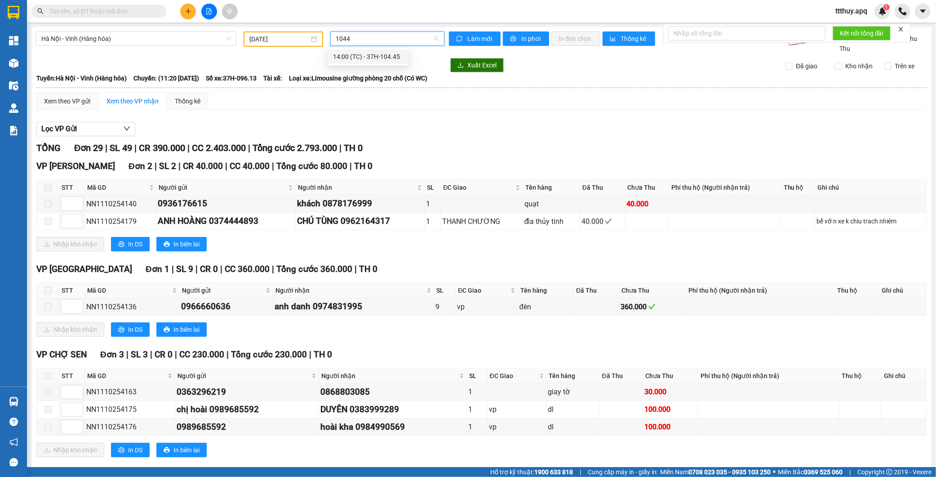
type input "10441"
type input "13303"
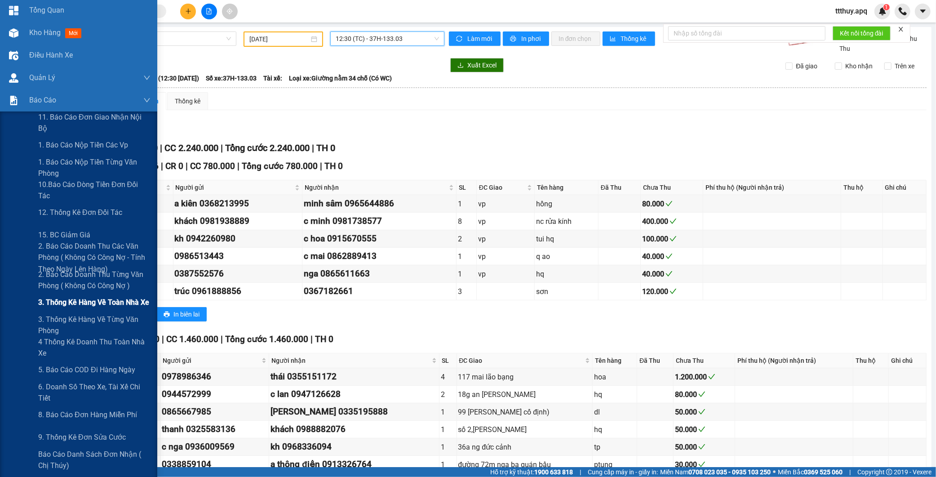
scroll to position [100, 0]
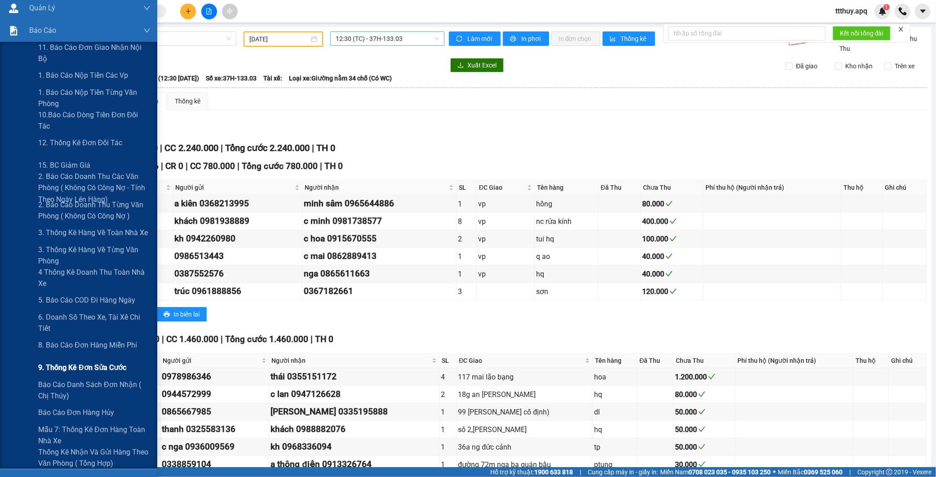
click at [72, 367] on span "9. Thống kê đơn sửa cước" at bounding box center [82, 367] width 88 height 11
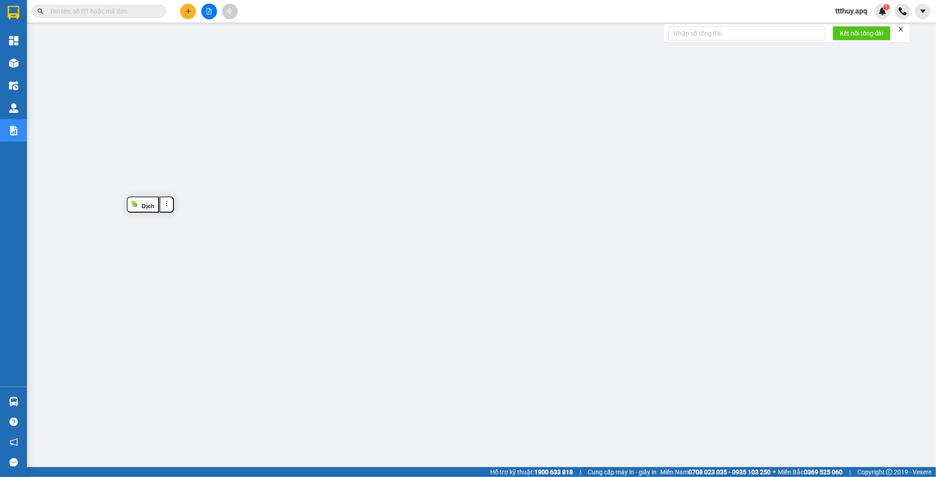
click at [211, 13] on icon "file-add" at bounding box center [209, 11] width 5 height 6
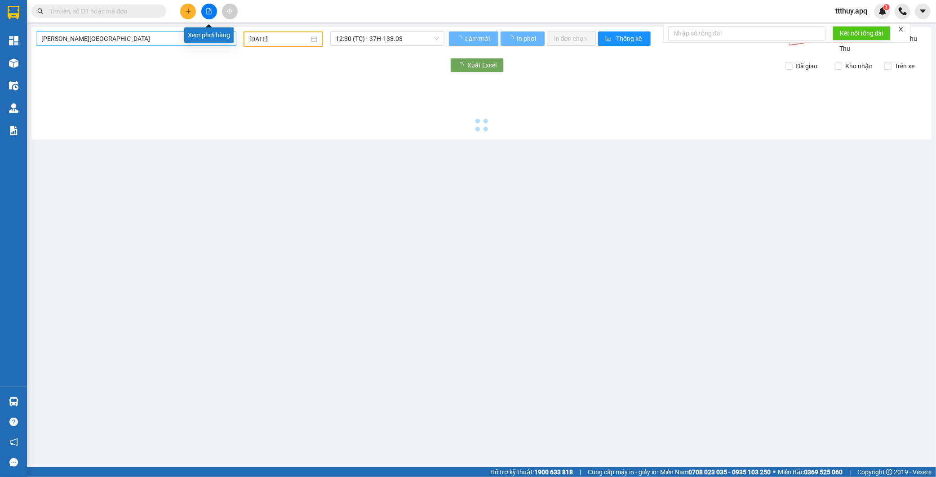
type input "[DATE]"
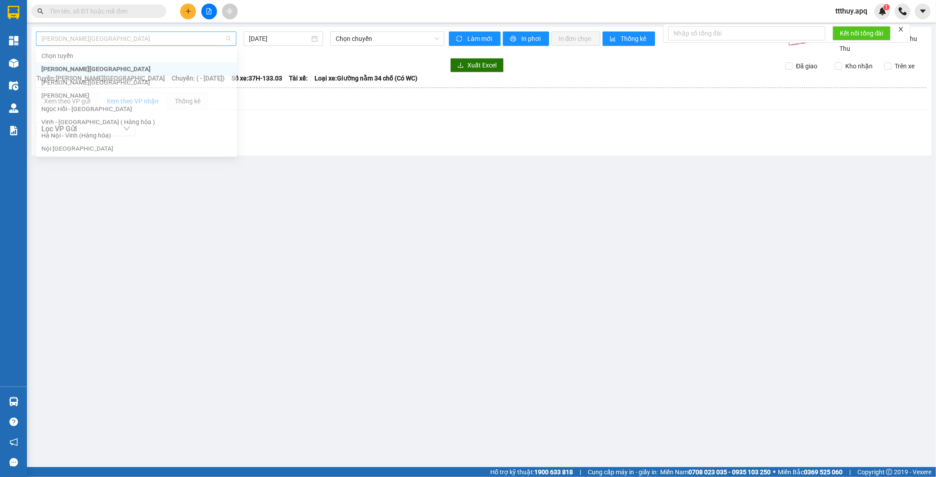
click at [166, 40] on span "[PERSON_NAME][GEOGRAPHIC_DATA]" at bounding box center [136, 38] width 190 height 13
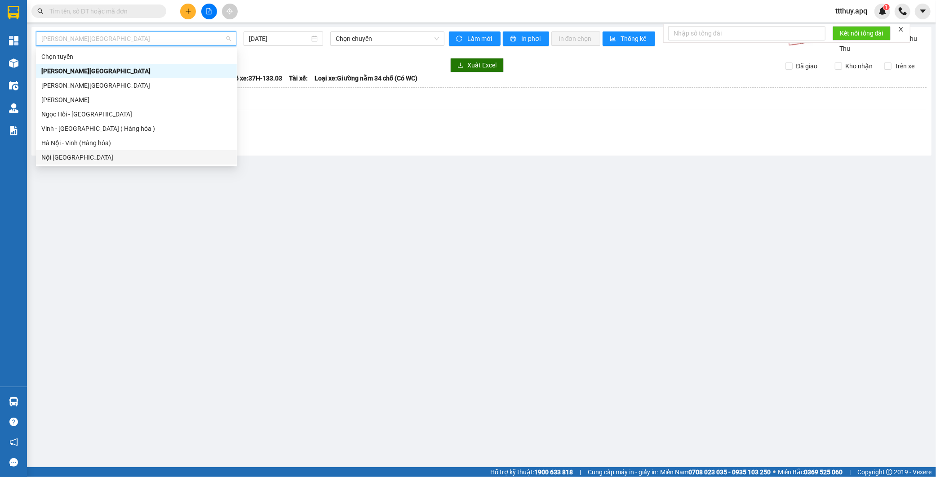
click at [89, 152] on div "Nội [GEOGRAPHIC_DATA]" at bounding box center [136, 157] width 190 height 10
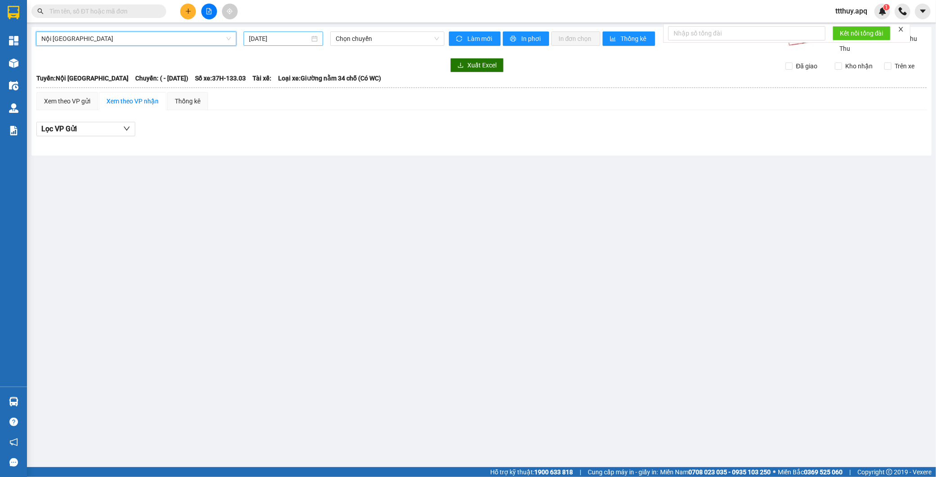
click at [287, 39] on input "[DATE]" at bounding box center [279, 39] width 61 height 10
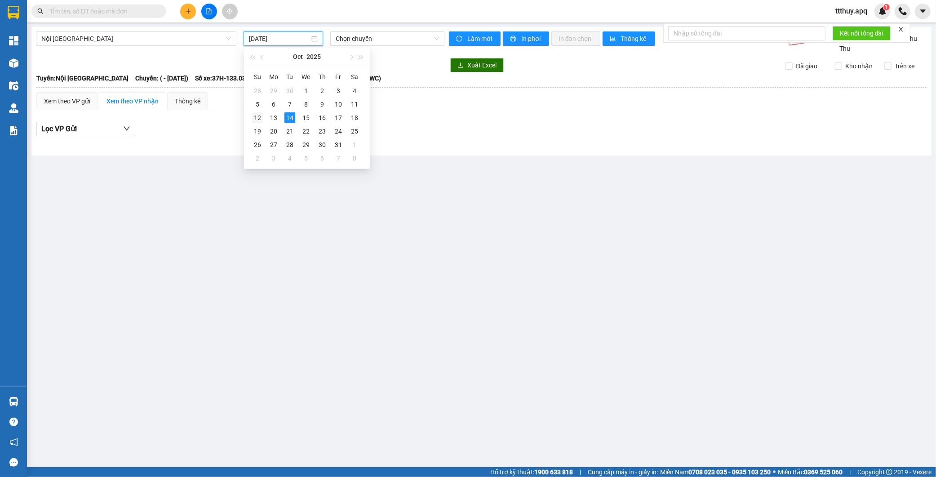
click at [248, 118] on div "Su Mo Tu We Th Fr Sa 28 29 30 1 2 3 4 5 6 7 8 9 10 11 12 13 14 15 16 17 18 19 2…" at bounding box center [307, 117] width 126 height 102
click at [253, 116] on div "12" at bounding box center [257, 117] width 11 height 11
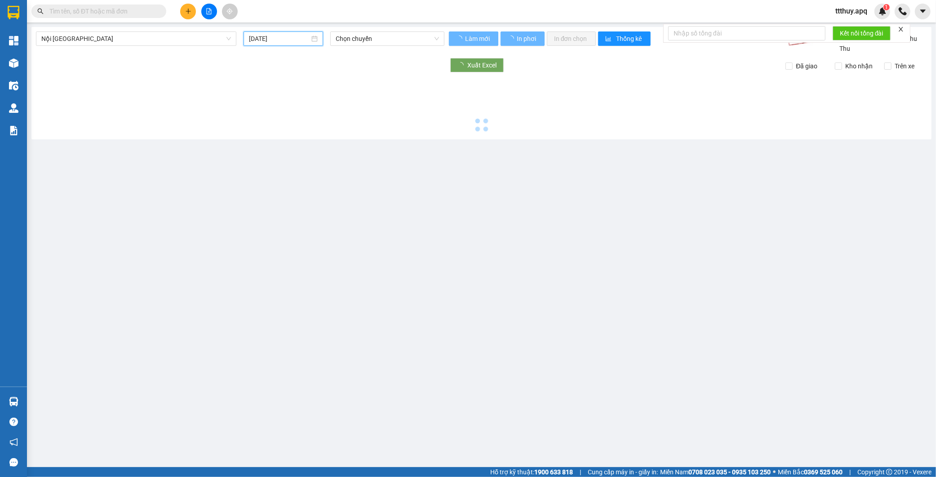
type input "[DATE]"
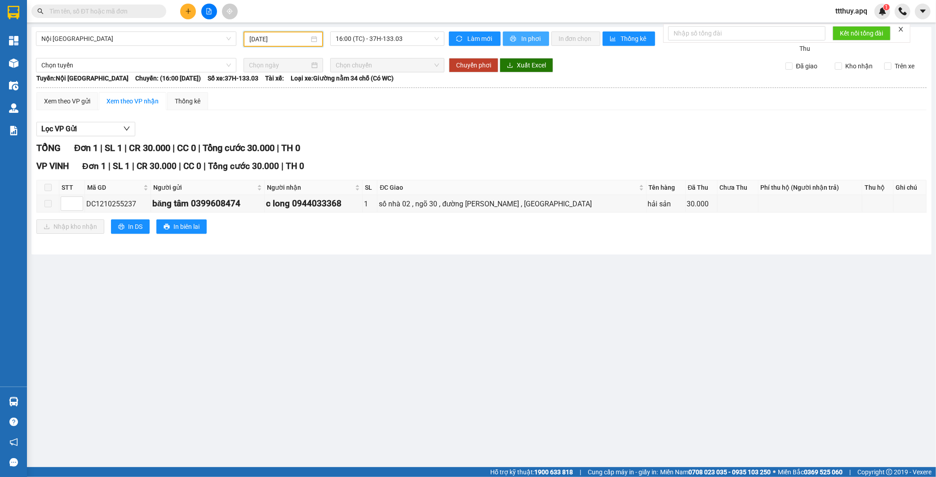
click at [536, 39] on span "In phơi" at bounding box center [531, 39] width 21 height 10
click at [371, 39] on span "16:00 (TC) - 37H-133.03" at bounding box center [386, 38] width 103 height 13
click at [122, 36] on span "Nội [GEOGRAPHIC_DATA]" at bounding box center [136, 38] width 190 height 13
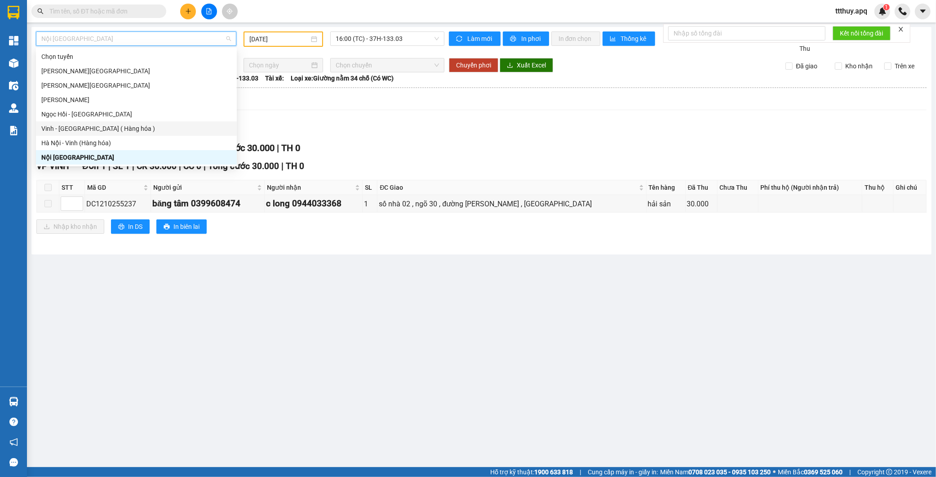
click at [97, 128] on div "Vinh - [GEOGRAPHIC_DATA] ( Hàng hóa )" at bounding box center [136, 129] width 190 height 10
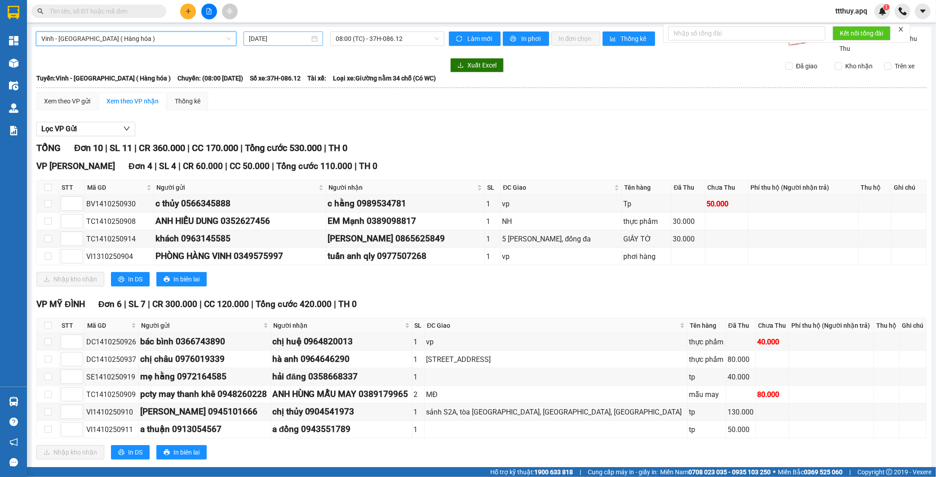
click at [283, 37] on input "[DATE]" at bounding box center [279, 39] width 61 height 10
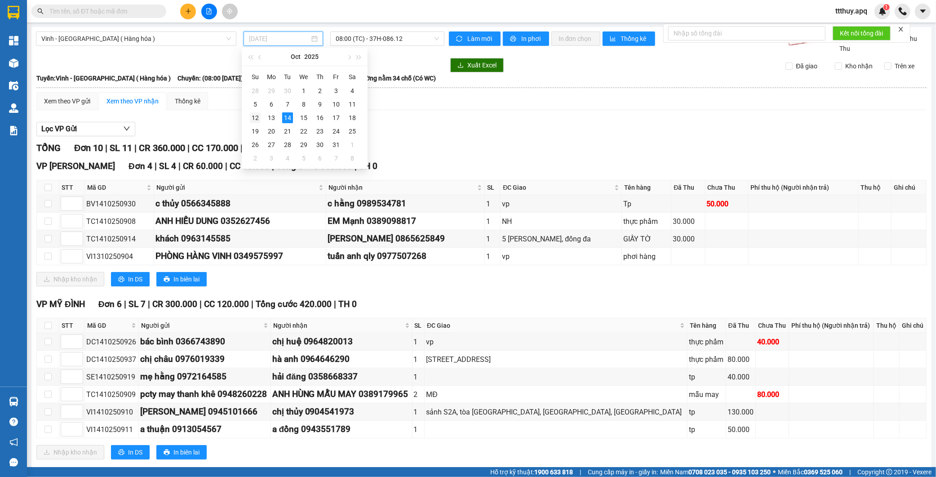
click at [254, 118] on div "12" at bounding box center [255, 117] width 11 height 11
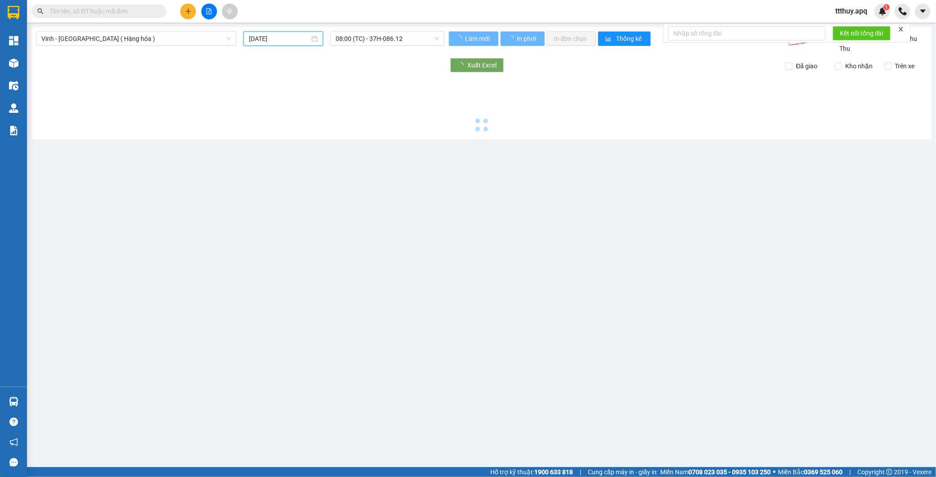
type input "[DATE]"
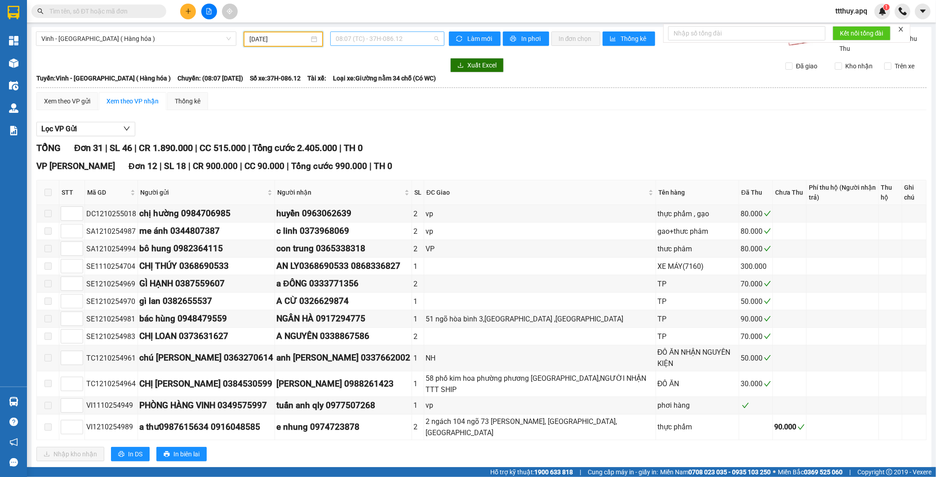
click at [400, 38] on span "08:07 (TC) - 37H-086.12" at bounding box center [386, 38] width 103 height 13
type input "08609"
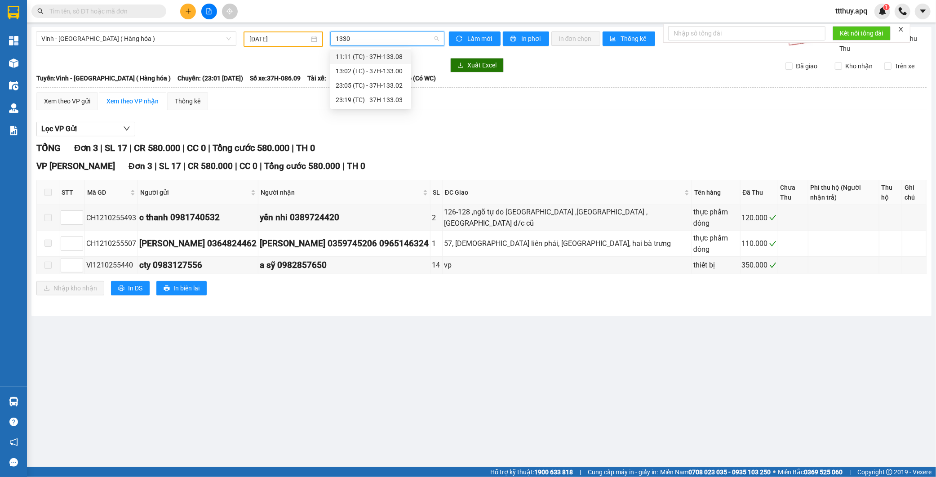
type input "13300"
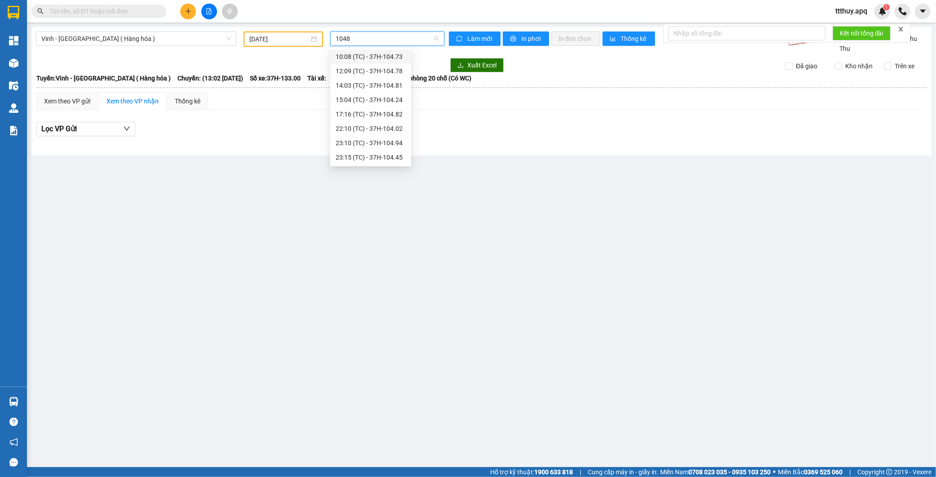
type input "10481"
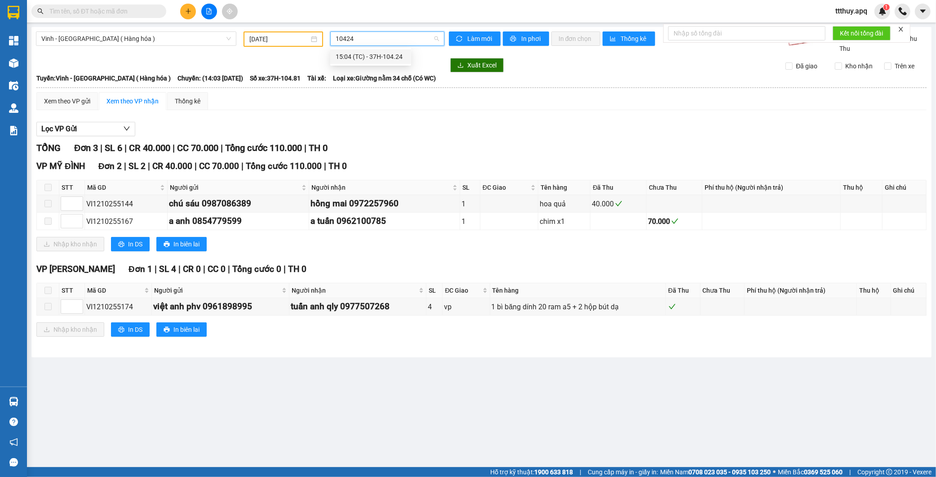
type input "104243"
type input "10424"
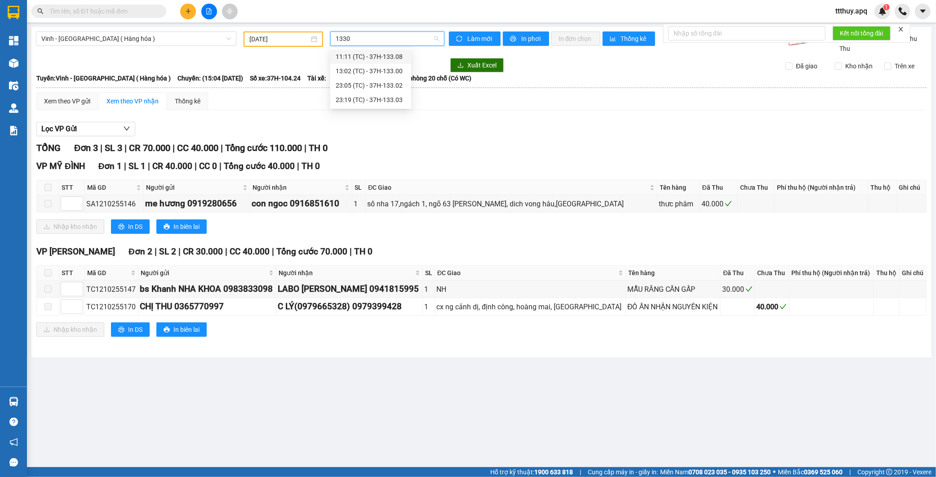
type input "13302"
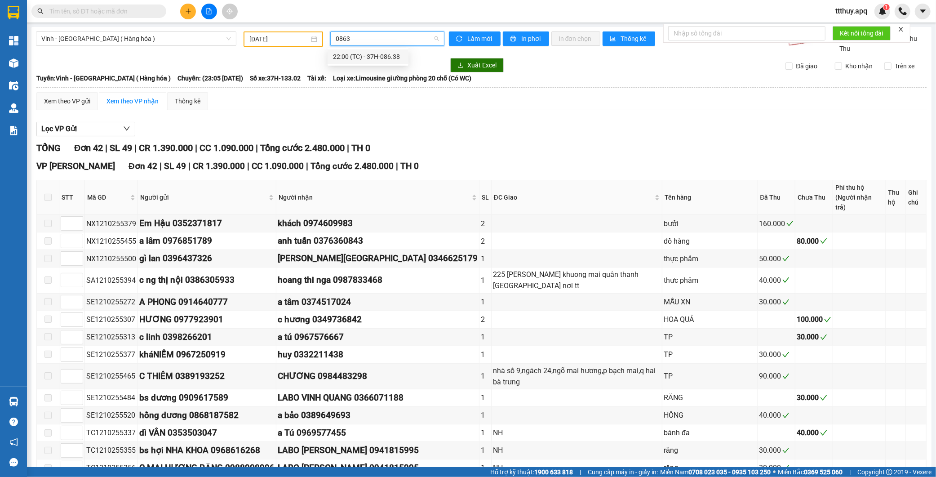
type input "08638"
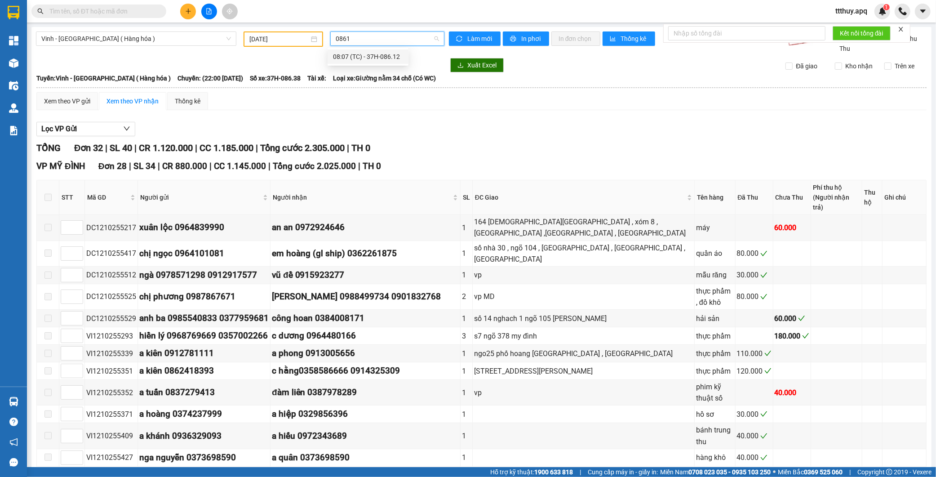
type input "08612"
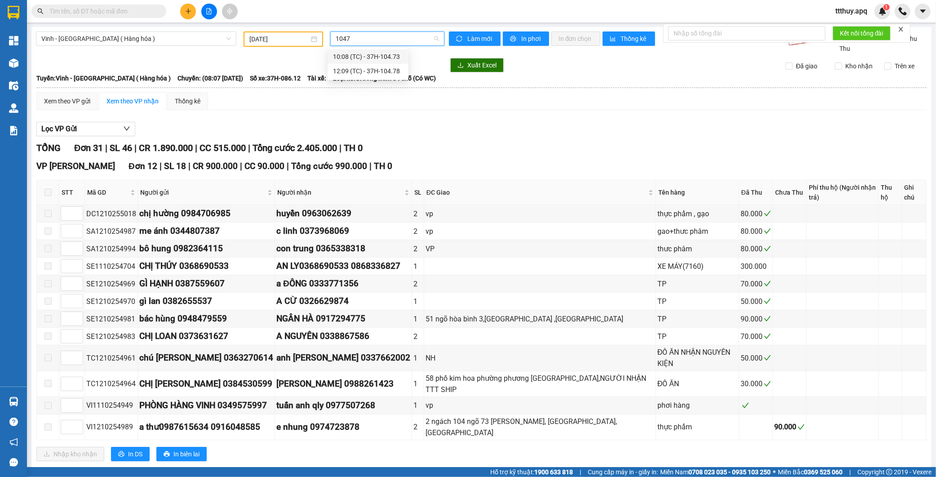
type input "10473"
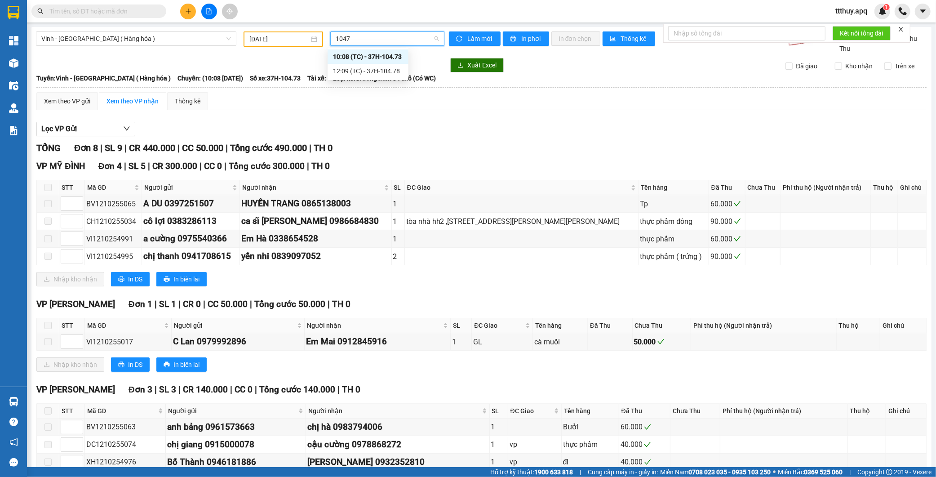
type input "10478"
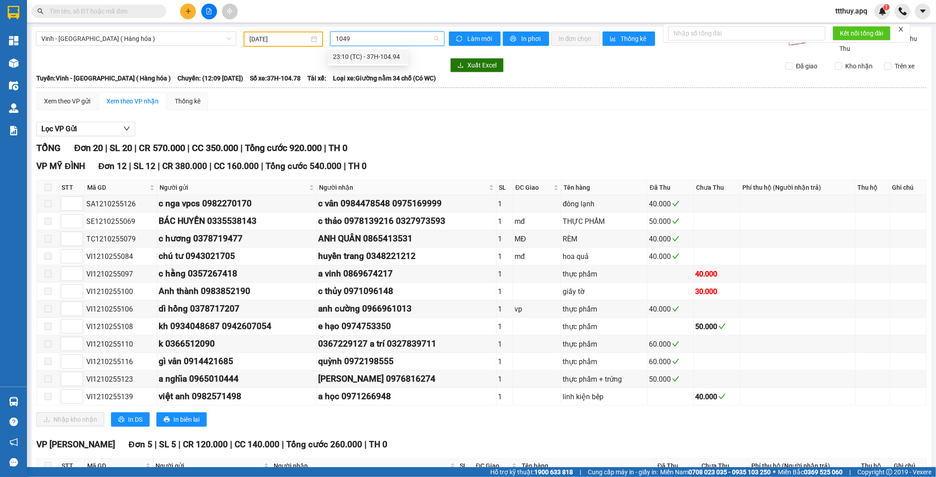
type input "10494"
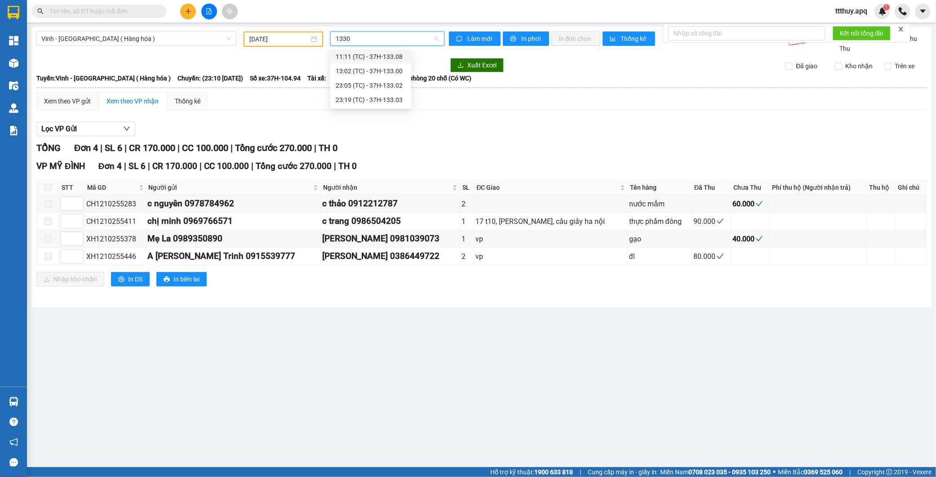
type input "13308"
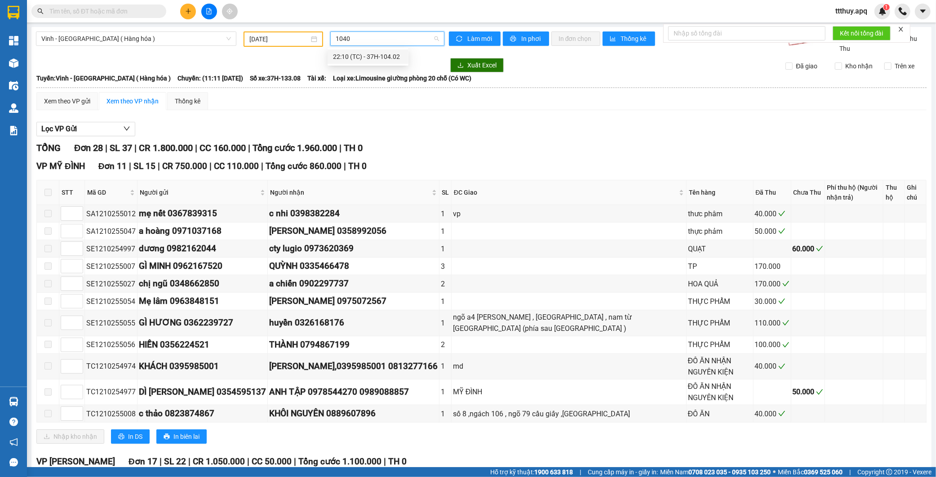
type input "10402"
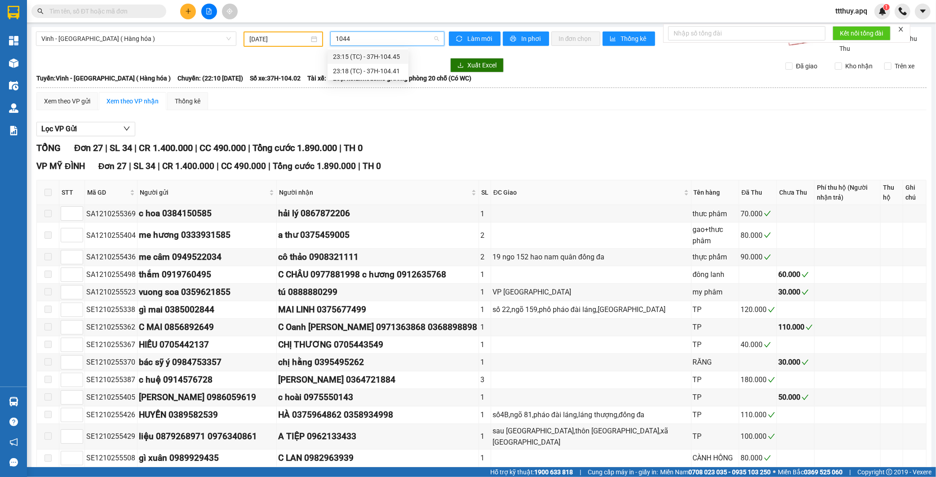
type input "10445"
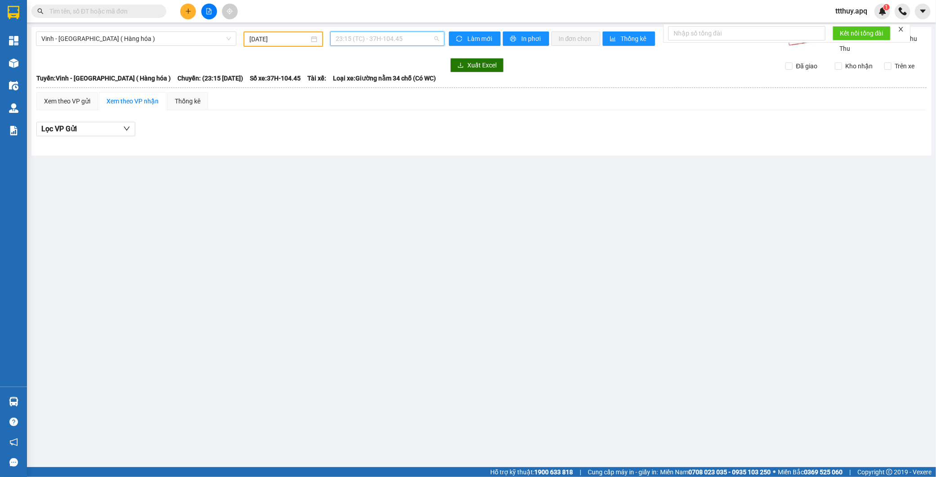
scroll to position [101, 0]
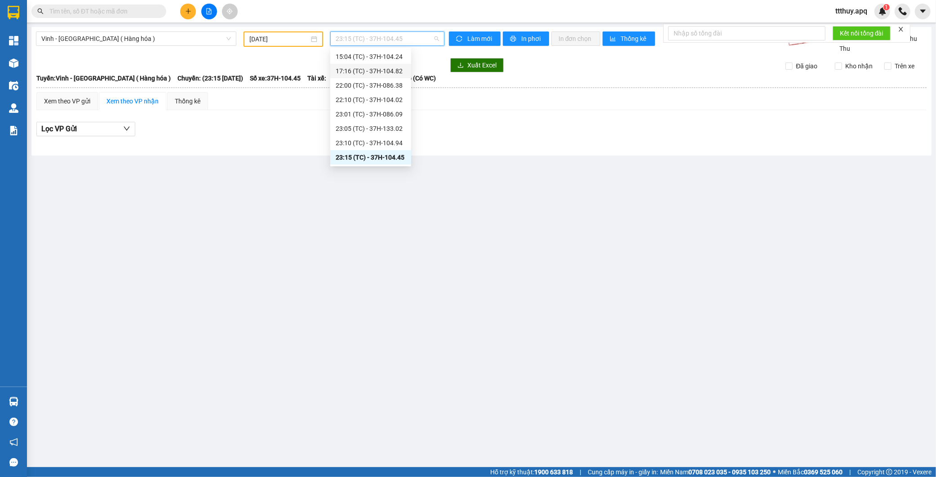
click at [400, 68] on div "17:16 (TC) - 37H-104.82" at bounding box center [370, 71] width 70 height 10
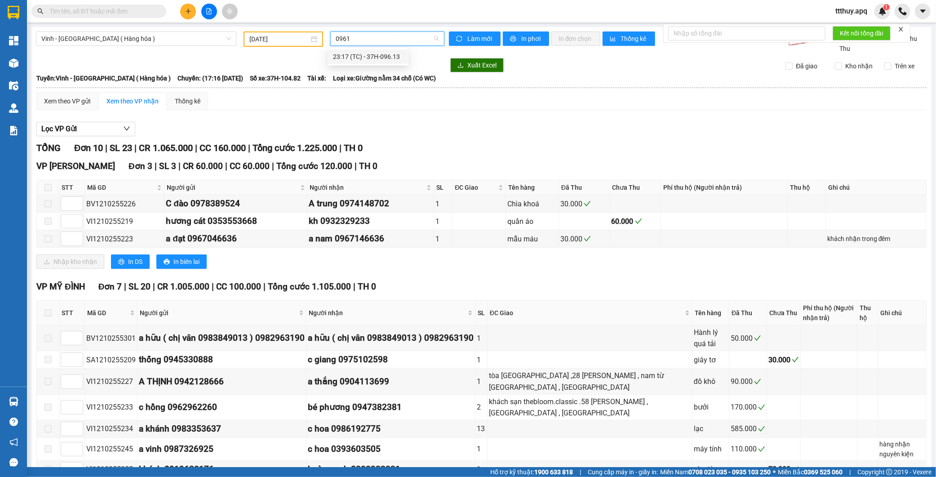
type input "09613"
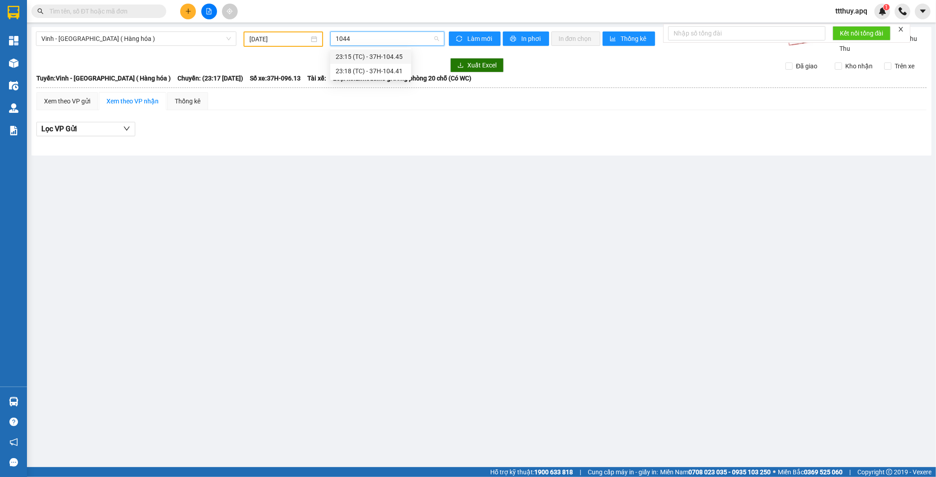
type input "10441"
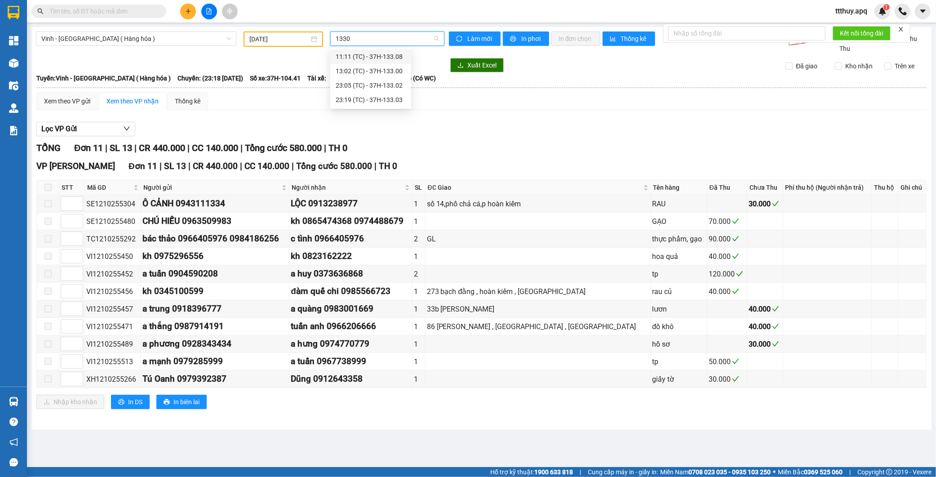
type input "13303"
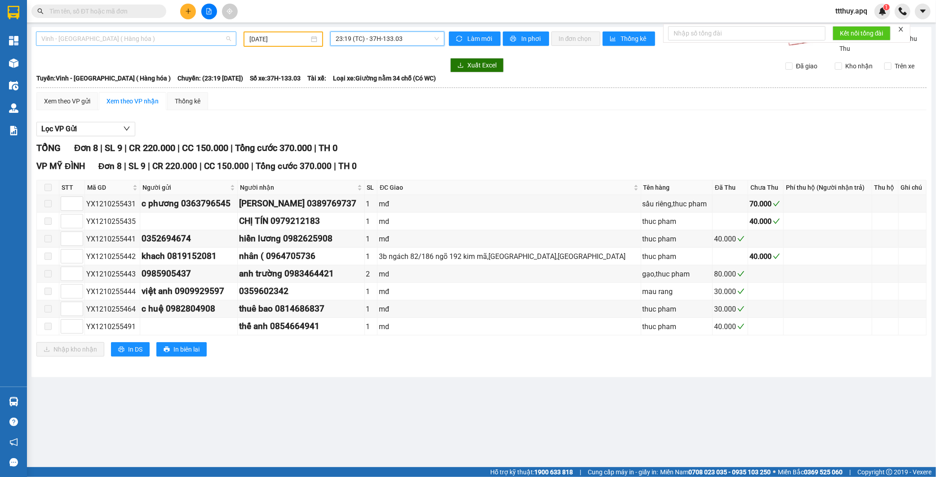
click at [160, 40] on span "Vinh - [GEOGRAPHIC_DATA] ( Hàng hóa )" at bounding box center [136, 38] width 190 height 13
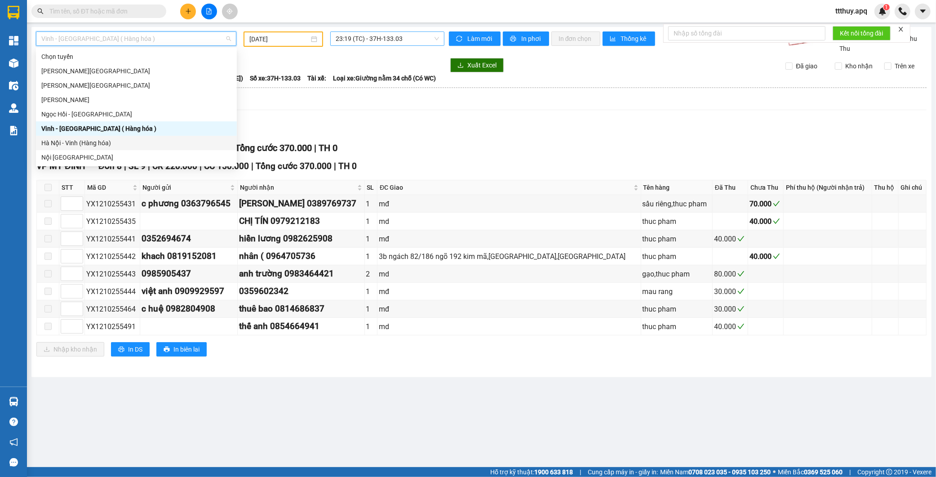
click at [115, 146] on div "Hà Nội - Vinh (Hàng hóa)" at bounding box center [136, 143] width 190 height 10
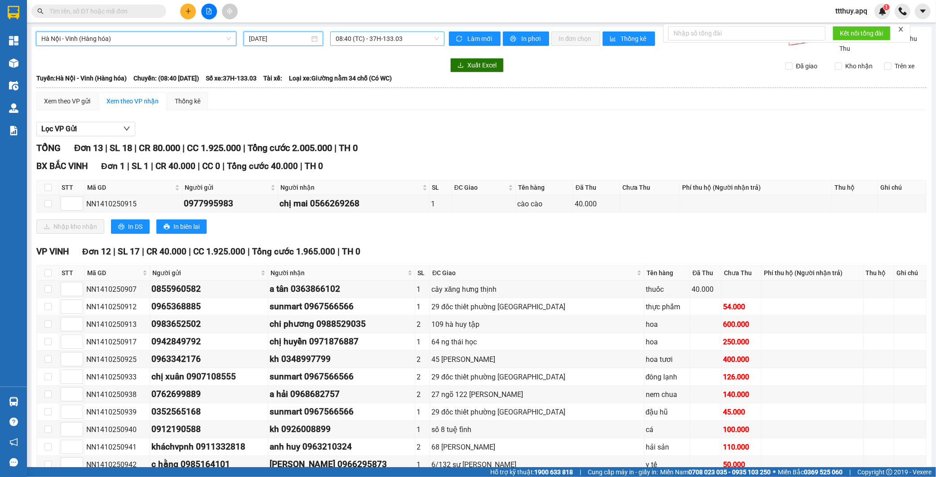
click at [269, 37] on input "[DATE]" at bounding box center [279, 39] width 61 height 10
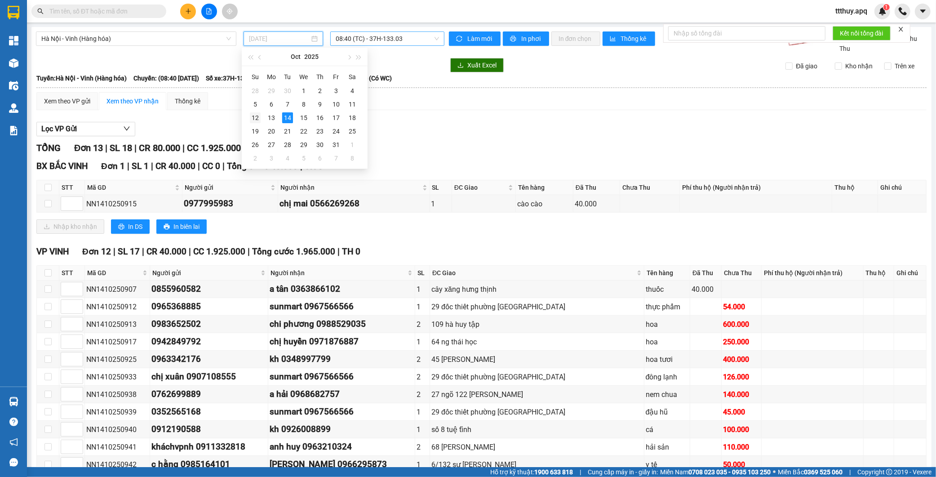
click at [258, 118] on div "12" at bounding box center [255, 117] width 11 height 11
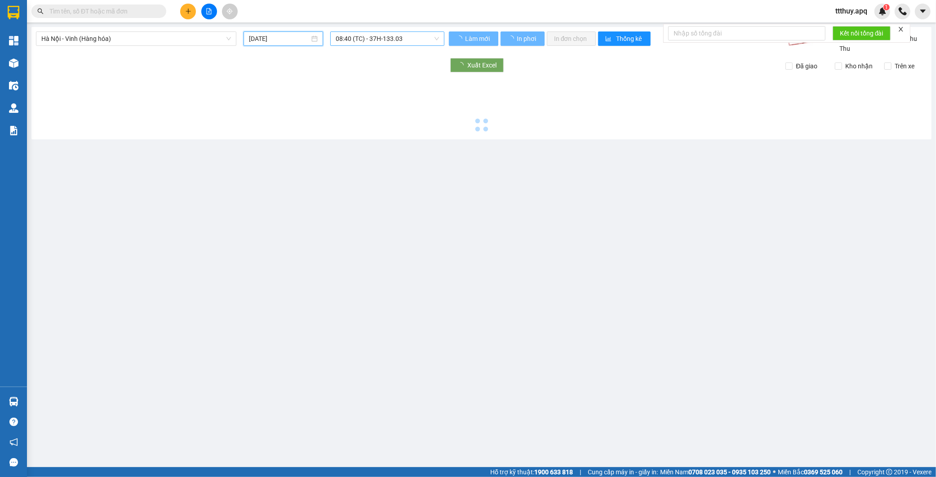
type input "[DATE]"
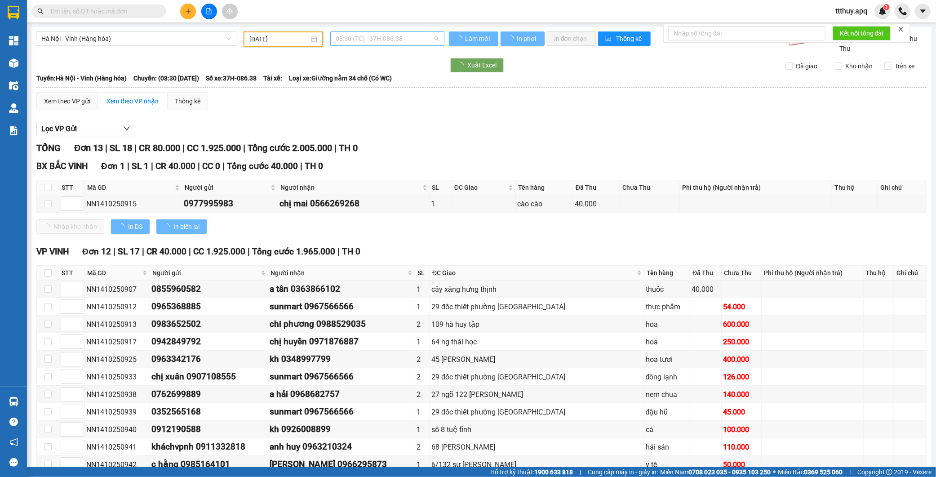
click at [404, 34] on span "08:30 (TC) - 37H-086.38" at bounding box center [386, 38] width 103 height 13
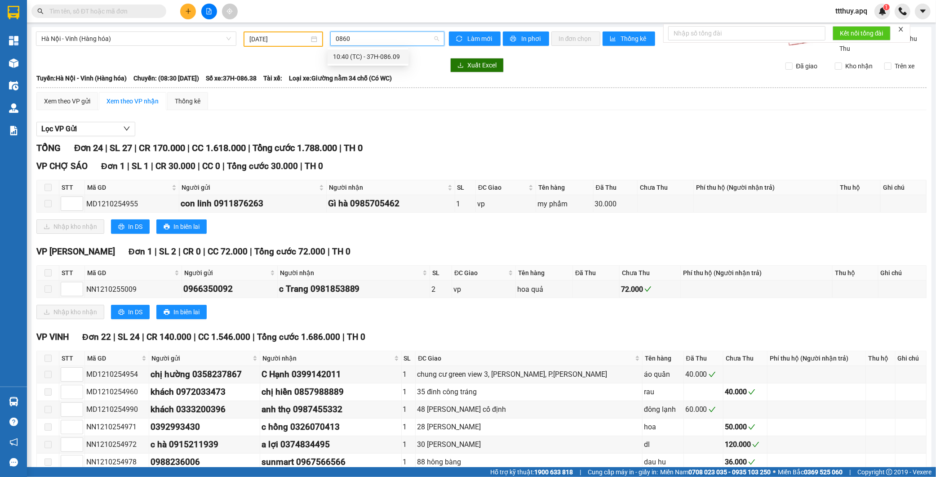
type input "08609"
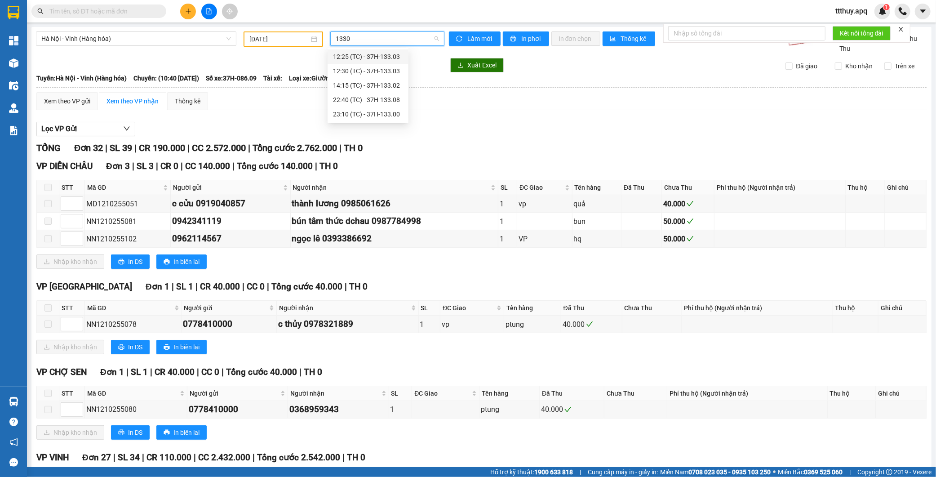
type input "13300"
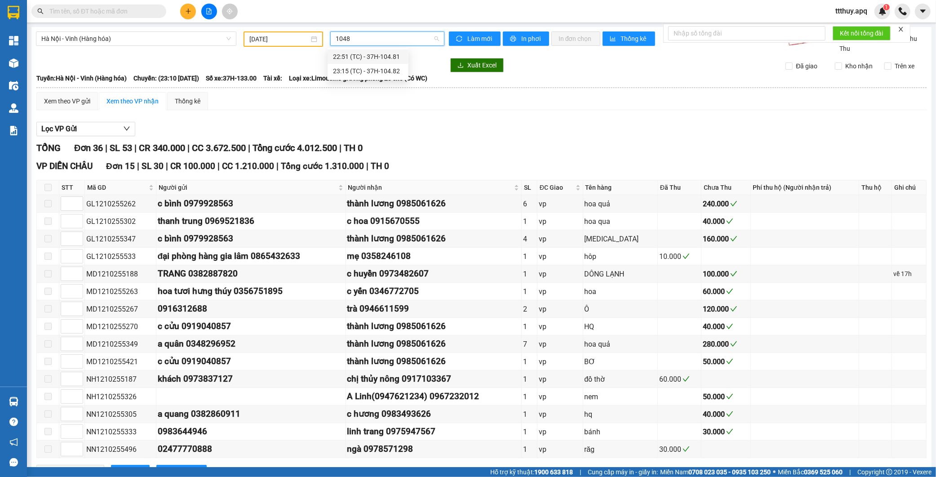
type input "10481"
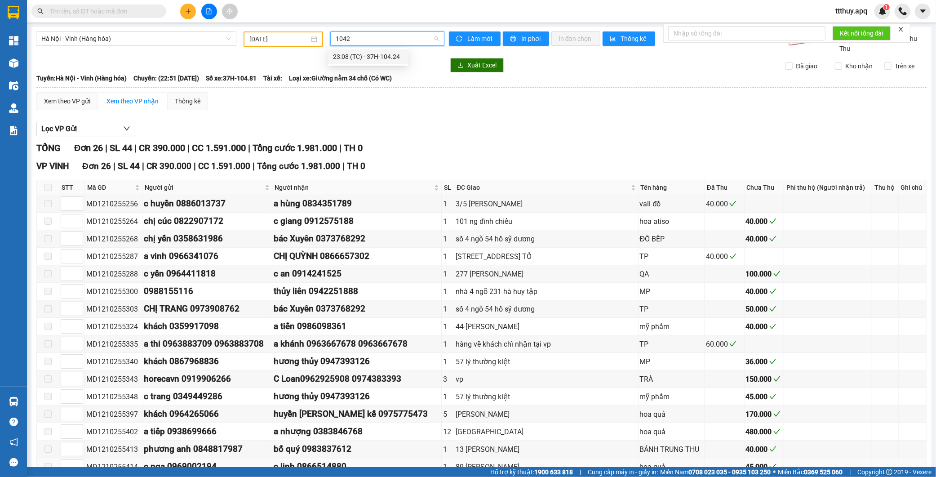
type input "10424"
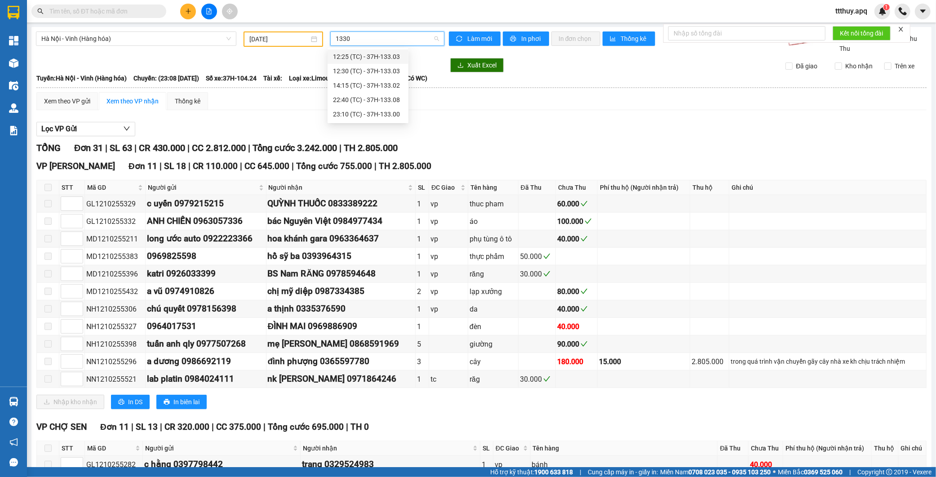
type input "13302"
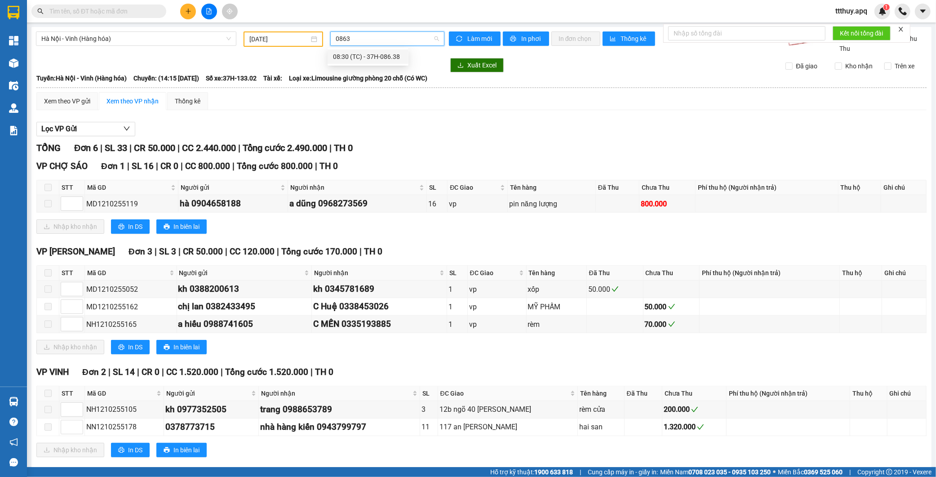
type input "08638"
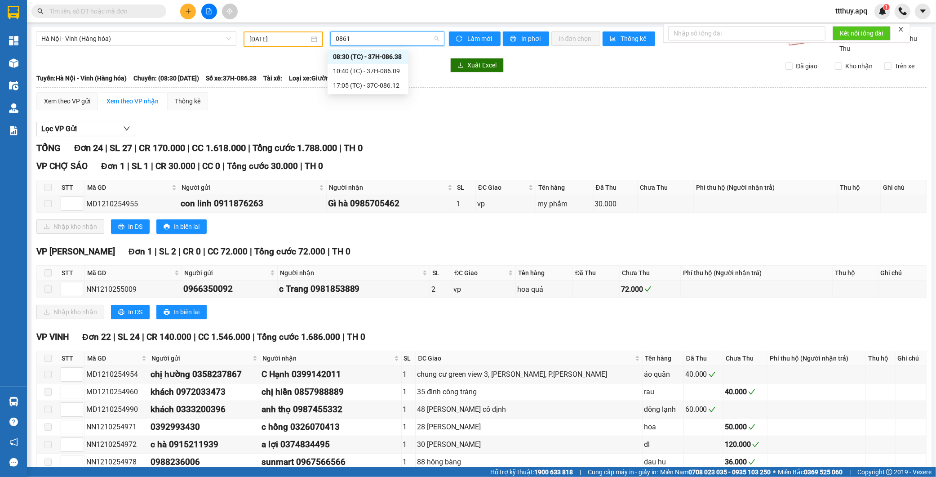
type input "08612"
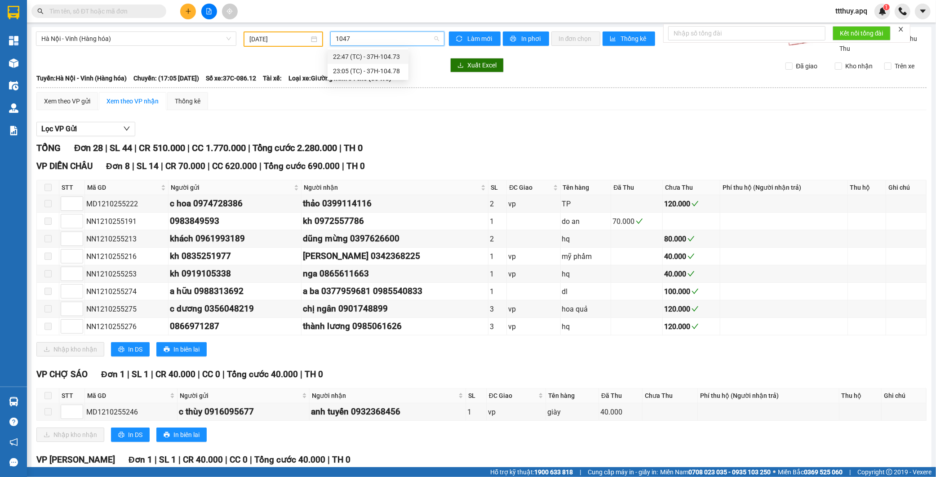
type input "10473"
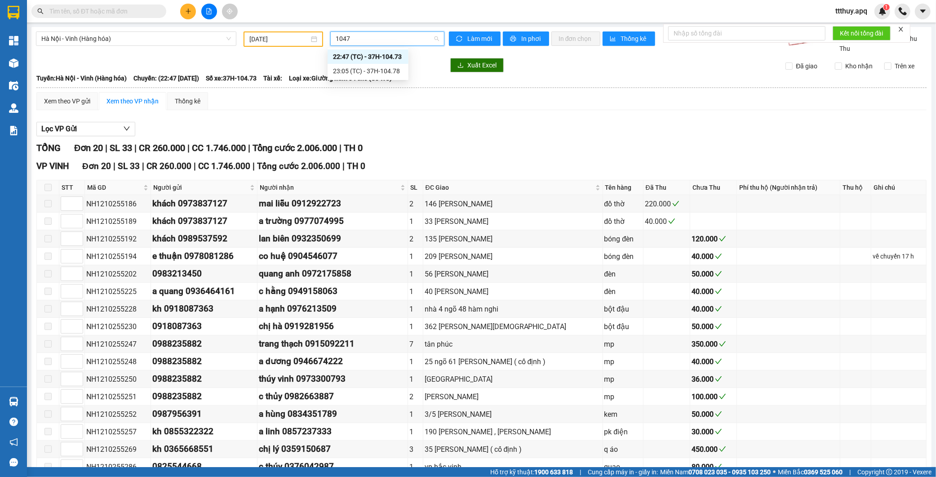
type input "10478"
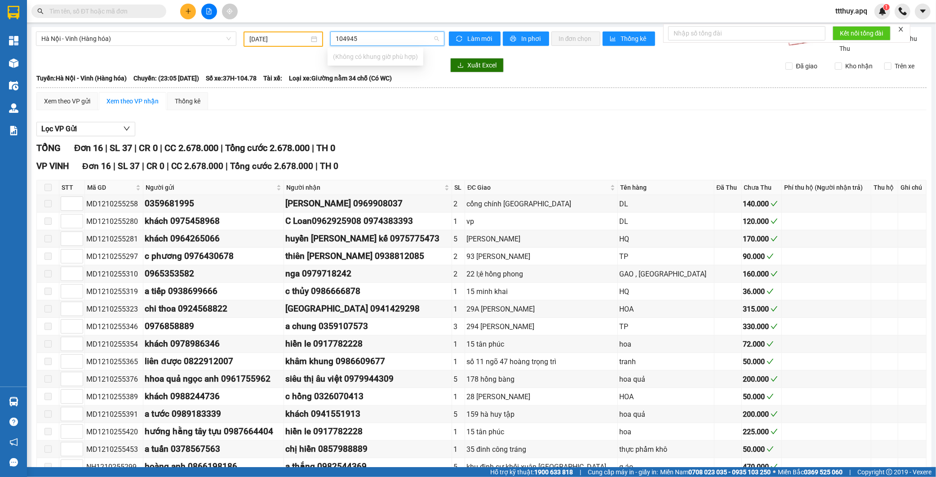
type input "10494"
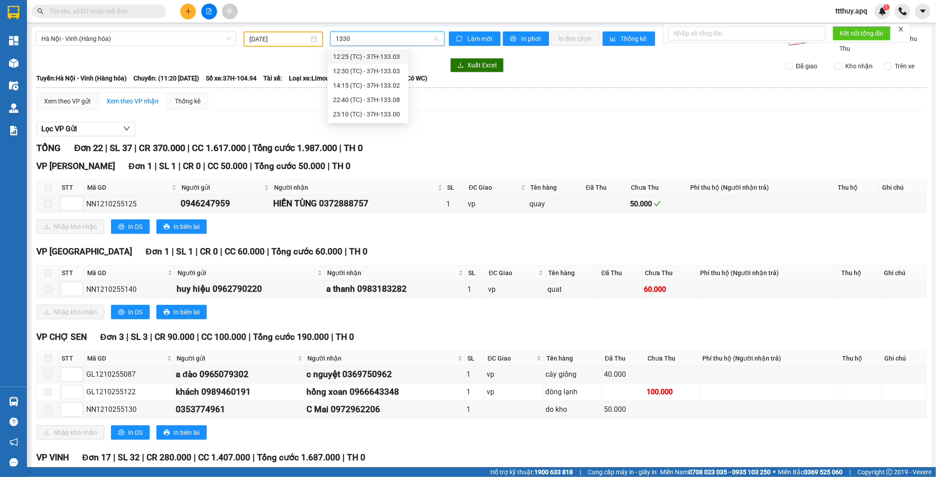
type input "13308"
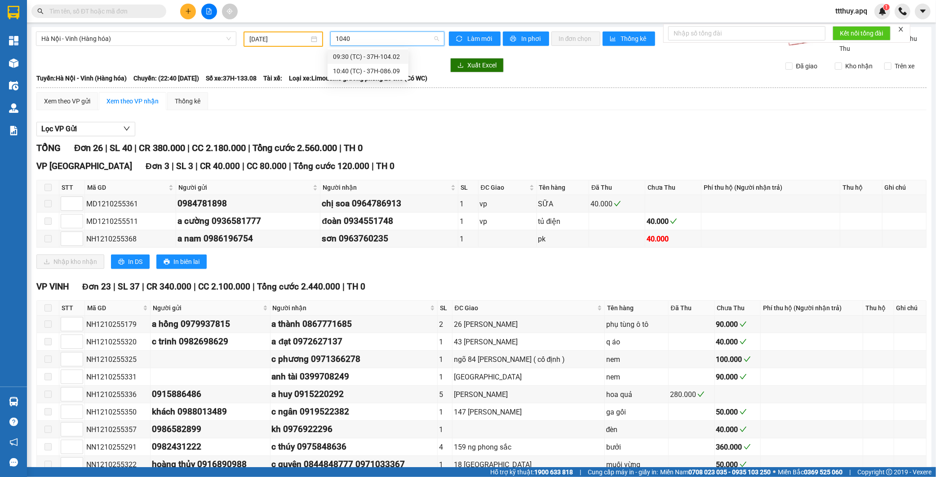
type input "10402"
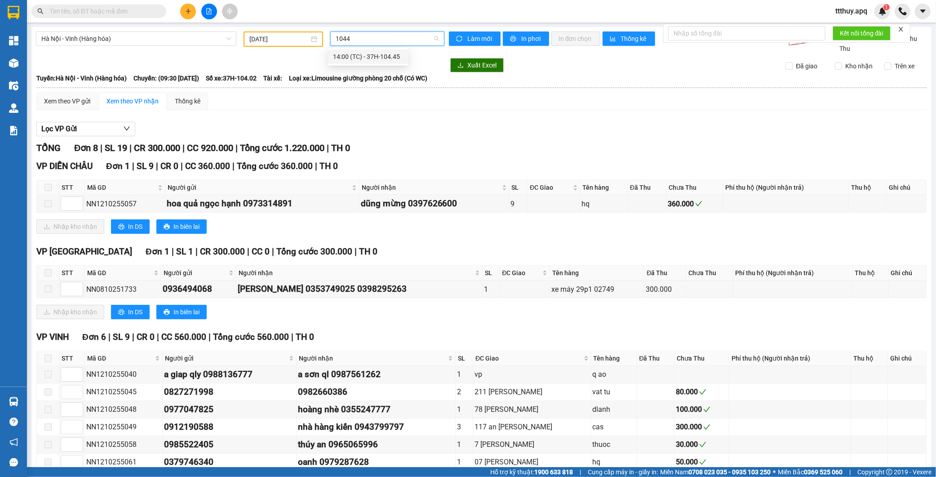
type input "10445"
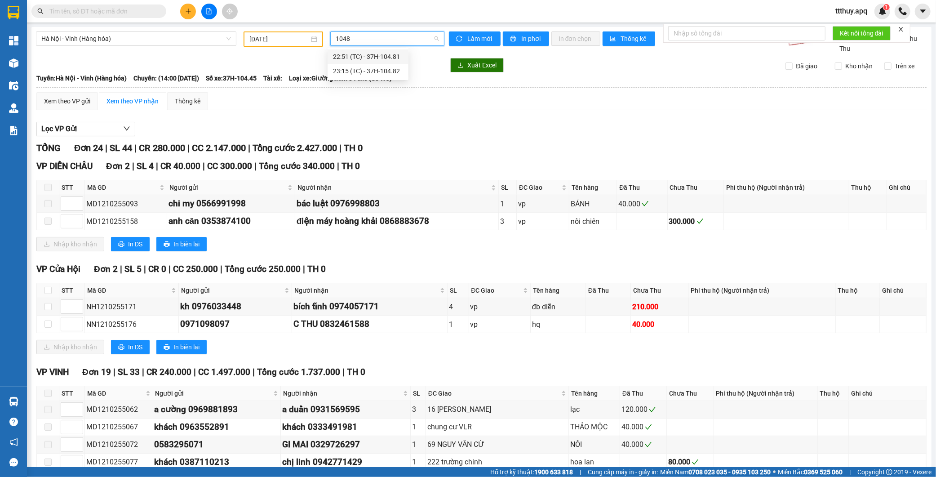
type input "10482"
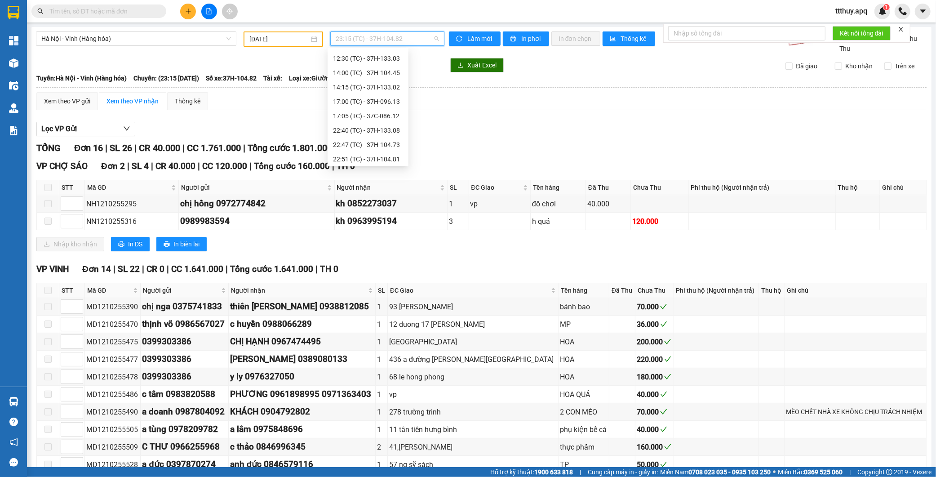
scroll to position [44, 0]
click at [398, 141] on div "17:00 (TC) - 37H-096.13" at bounding box center [368, 142] width 70 height 10
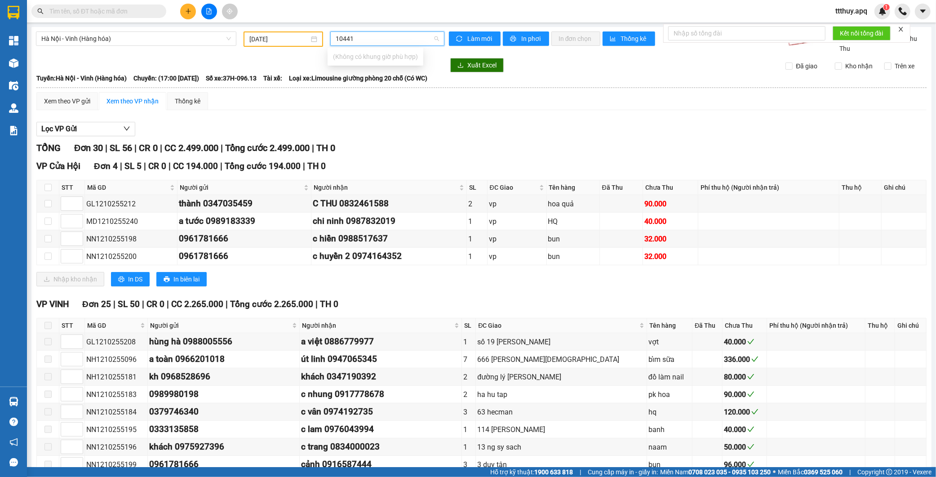
type input "."
type input "10441"
type input "13303"
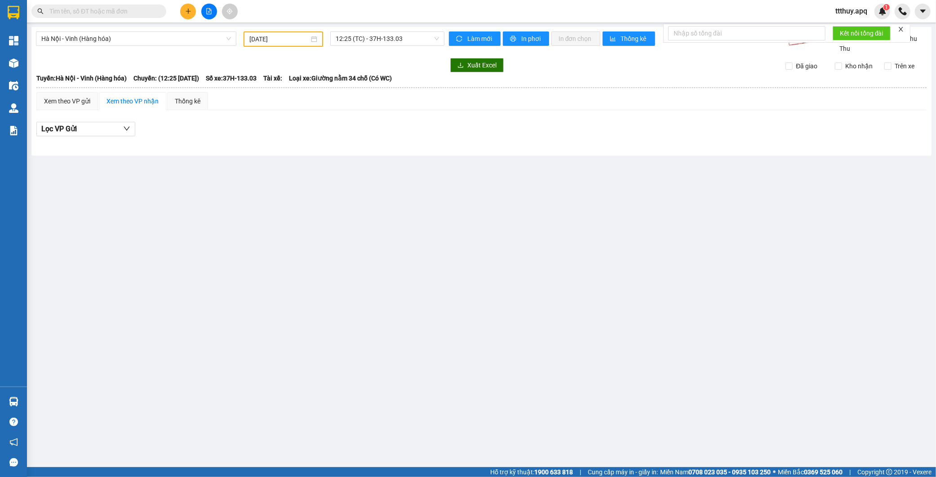
click at [387, 30] on div "[GEOGRAPHIC_DATA] - [GEOGRAPHIC_DATA] (Hàng hóa) [DATE] 12:25 (TC) - 37H-133.03…" at bounding box center [481, 91] width 900 height 128
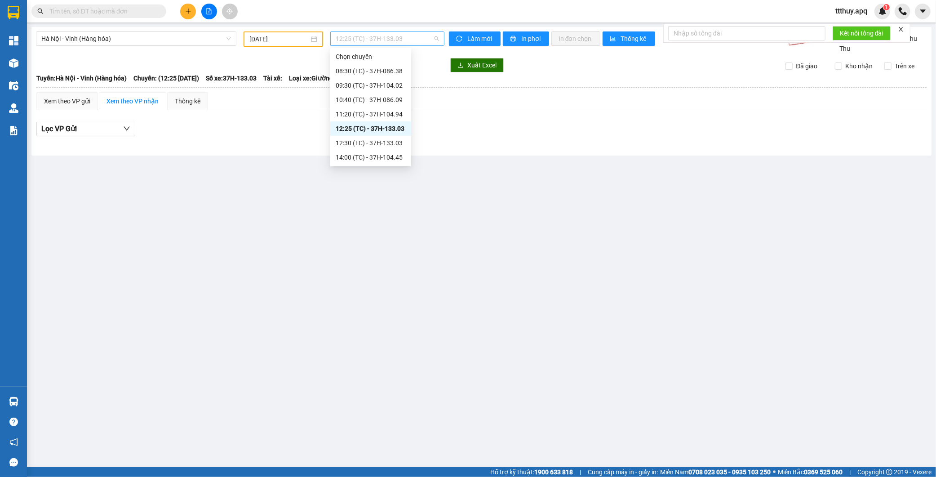
click at [388, 36] on span "12:25 (TC) - 37H-133.03" at bounding box center [386, 38] width 103 height 13
click at [396, 141] on div "12:30 (TC) - 37H-133.03" at bounding box center [370, 143] width 70 height 10
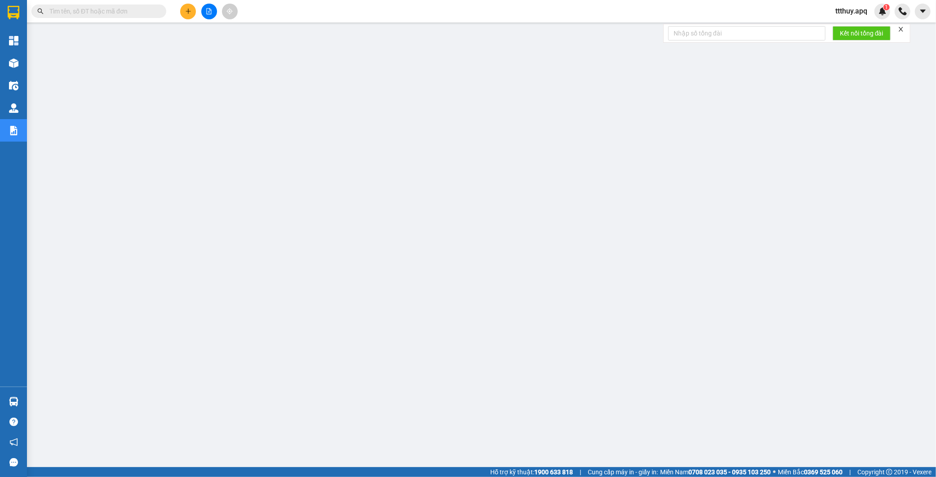
click at [137, 9] on input "text" at bounding box center [102, 11] width 106 height 10
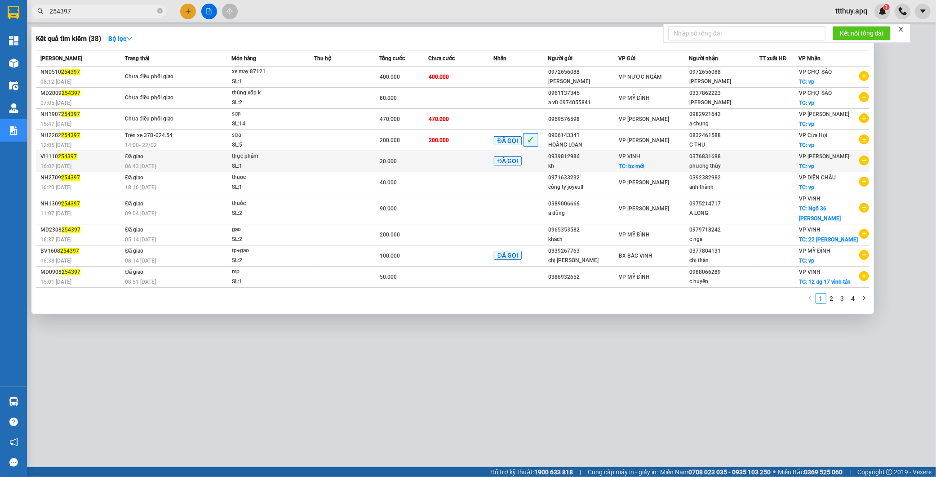
type input "254397"
click at [119, 160] on div "VI1110 254397" at bounding box center [81, 156] width 82 height 9
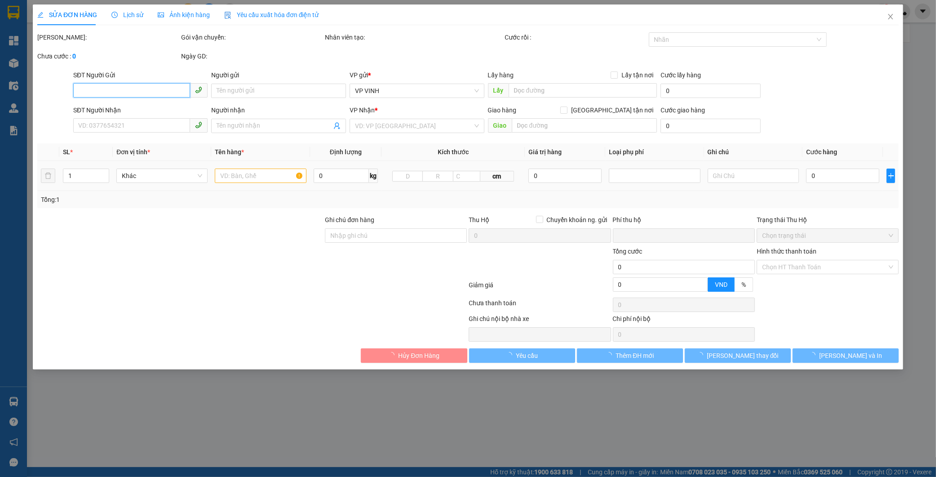
type input "0939812986"
type input "kh"
checkbox input "true"
type input "bx mới"
type input "0376831688"
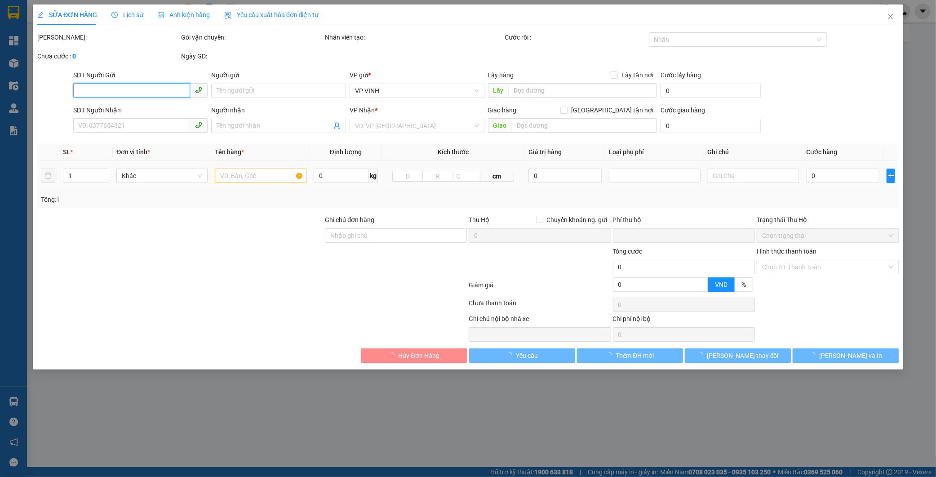
type input "phương thúy"
checkbox input "true"
type input "vp"
type input "0"
type input "30.000"
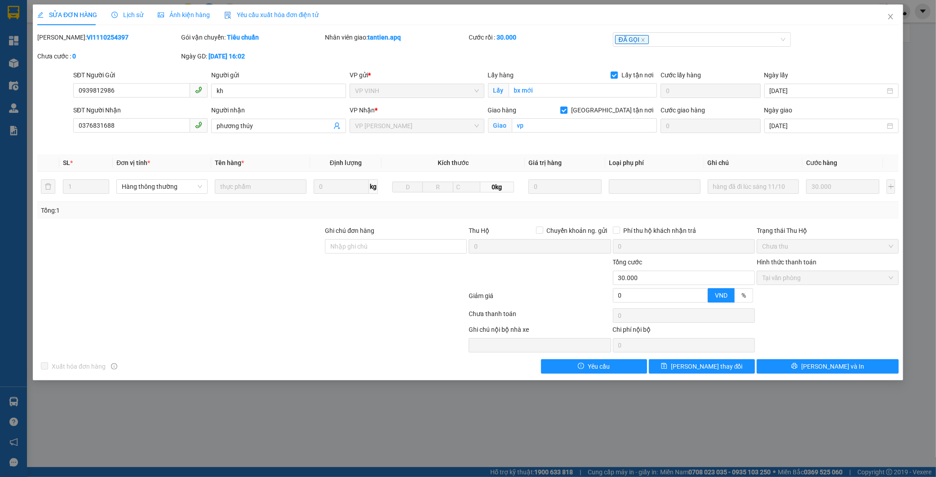
click at [135, 16] on span "Lịch sử" at bounding box center [127, 14] width 32 height 7
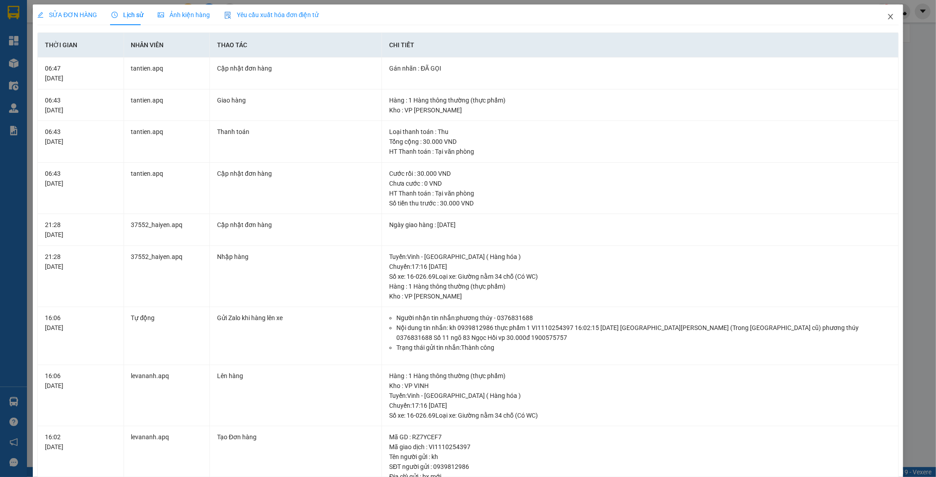
click at [887, 17] on icon "close" at bounding box center [890, 16] width 7 height 7
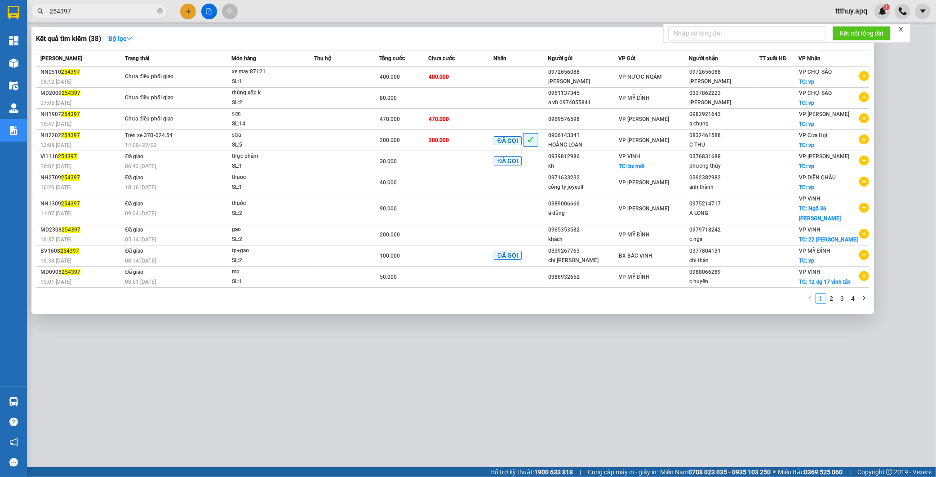
click at [88, 14] on input "254397" at bounding box center [102, 11] width 106 height 10
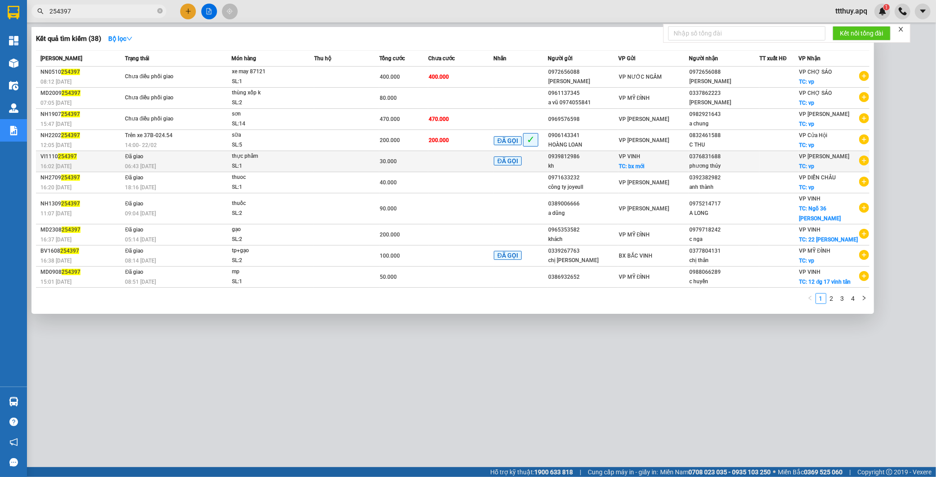
click at [289, 167] on div "SL: 1" at bounding box center [265, 166] width 67 height 10
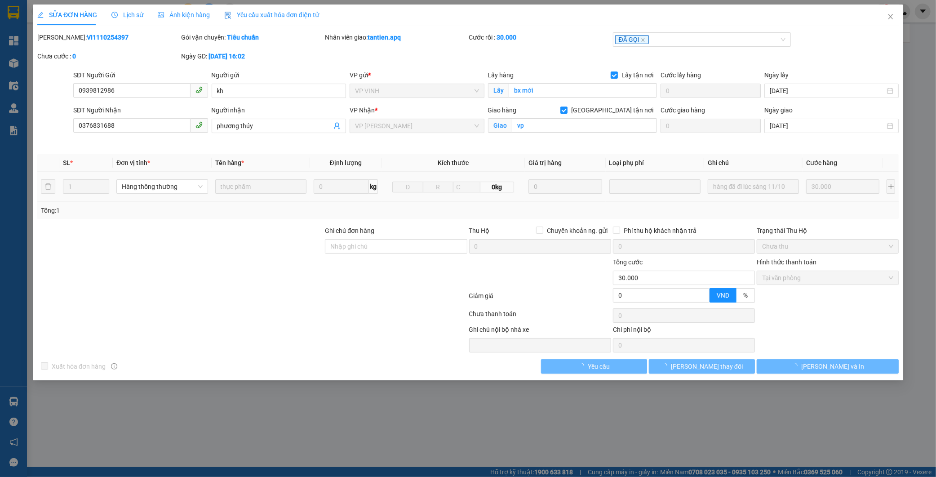
type input "0939812986"
type input "kh"
checkbox input "true"
type input "bx mới"
type input "0376831688"
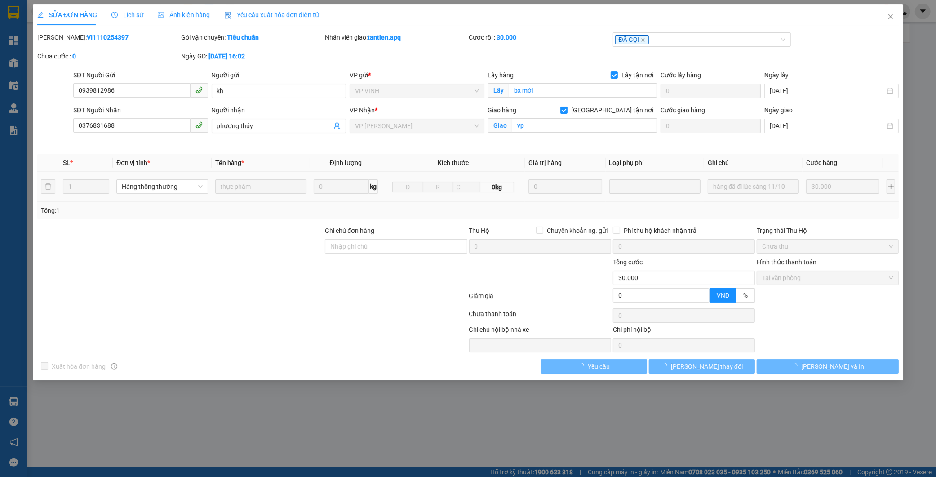
type input "phương thúy"
checkbox input "true"
type input "vp"
type input "0"
type input "30.000"
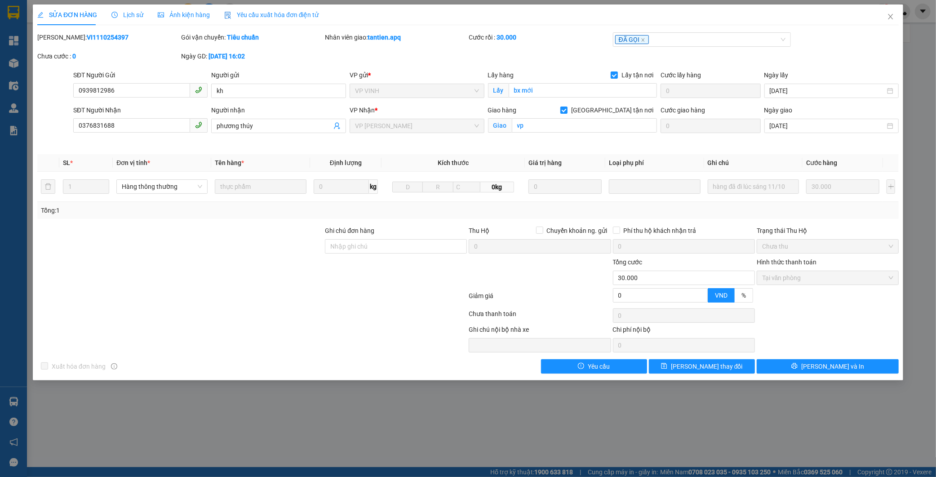
click at [126, 13] on span "Lịch sử" at bounding box center [127, 14] width 32 height 7
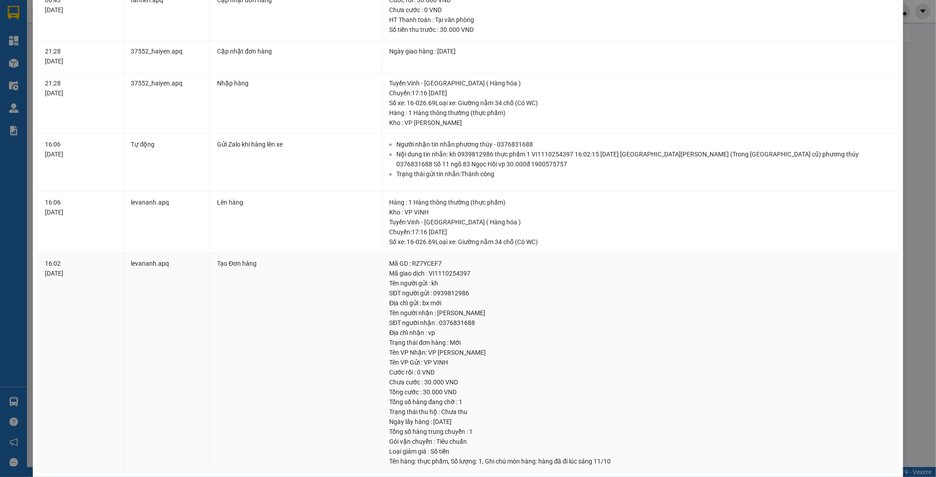
scroll to position [186, 0]
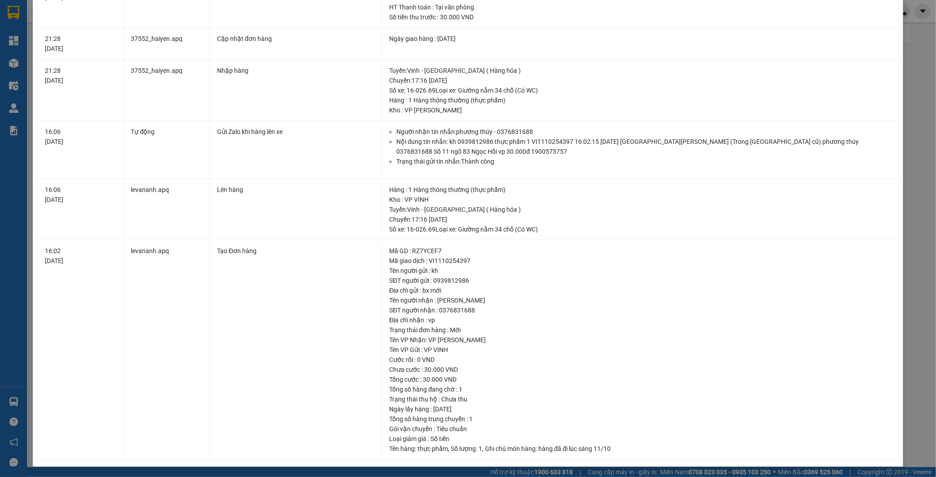
click at [916, 169] on div "SỬA ĐƠN HÀNG Lịch sử Ảnh kiện hàng Yêu cầu xuất hóa đơn điện tử Total Paid Fee …" at bounding box center [468, 238] width 936 height 477
click at [904, 63] on div "SỬA ĐƠN HÀNG Lịch sử Ảnh kiện hàng Yêu cầu xuất hóa đơn điện tử Total Paid Fee …" at bounding box center [468, 238] width 936 height 477
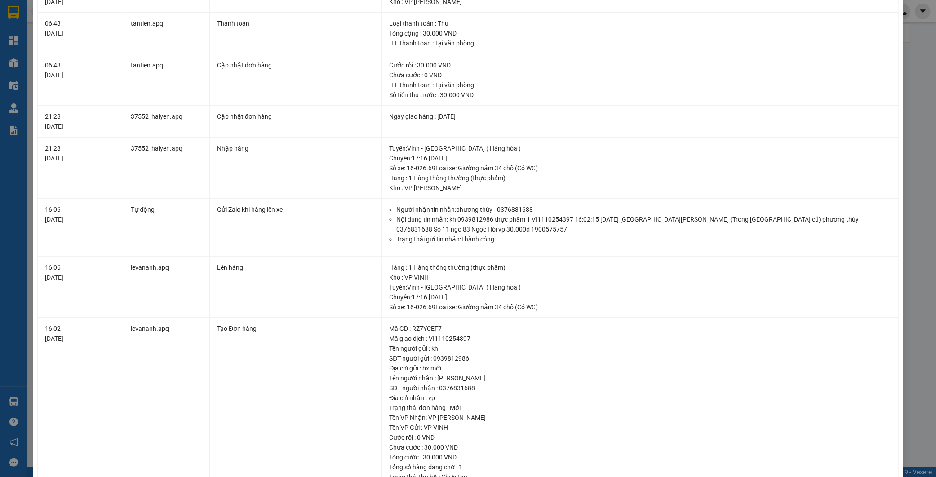
scroll to position [0, 0]
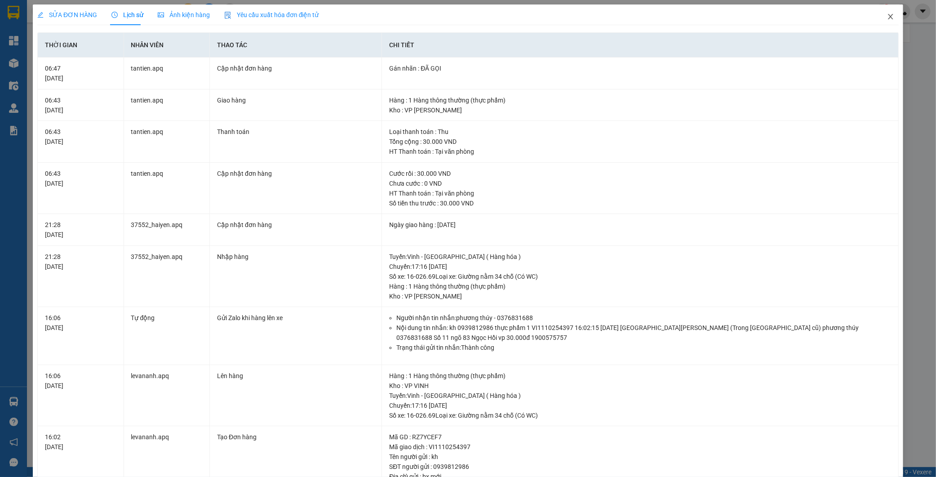
click at [887, 18] on icon "close" at bounding box center [889, 16] width 5 height 5
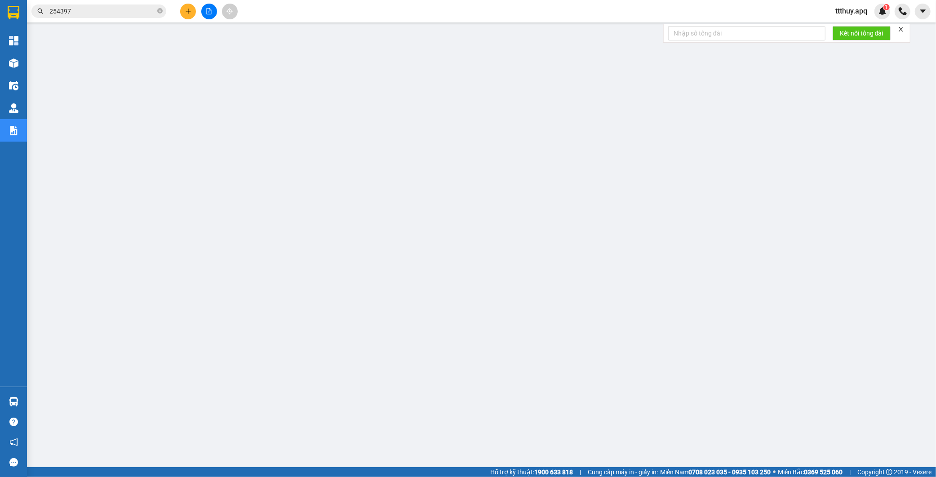
click at [124, 10] on input "254397" at bounding box center [102, 11] width 106 height 10
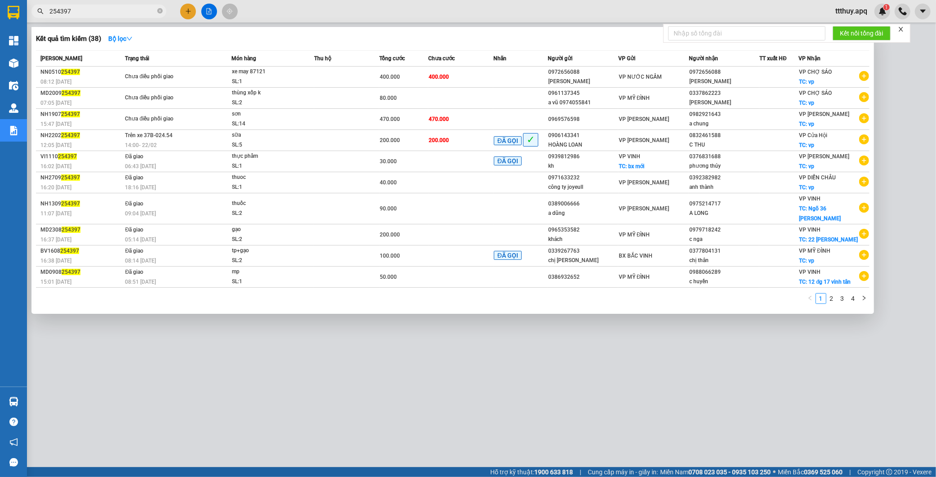
click at [124, 10] on input "254397" at bounding box center [102, 11] width 106 height 10
type input "9"
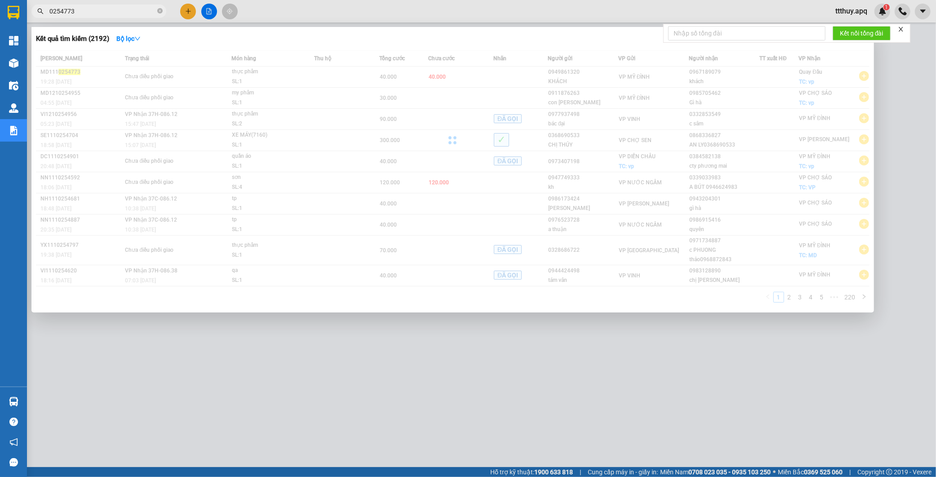
type input "0254773"
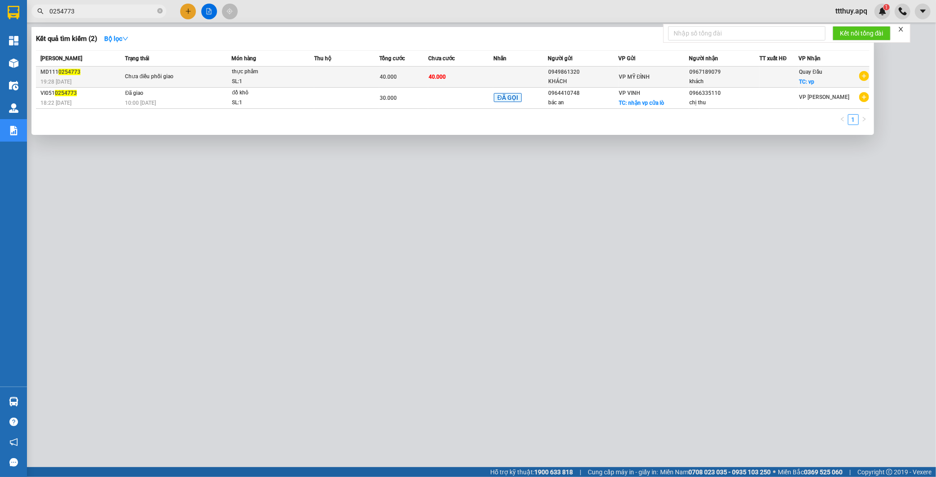
click at [263, 80] on div "SL: 1" at bounding box center [265, 82] width 67 height 10
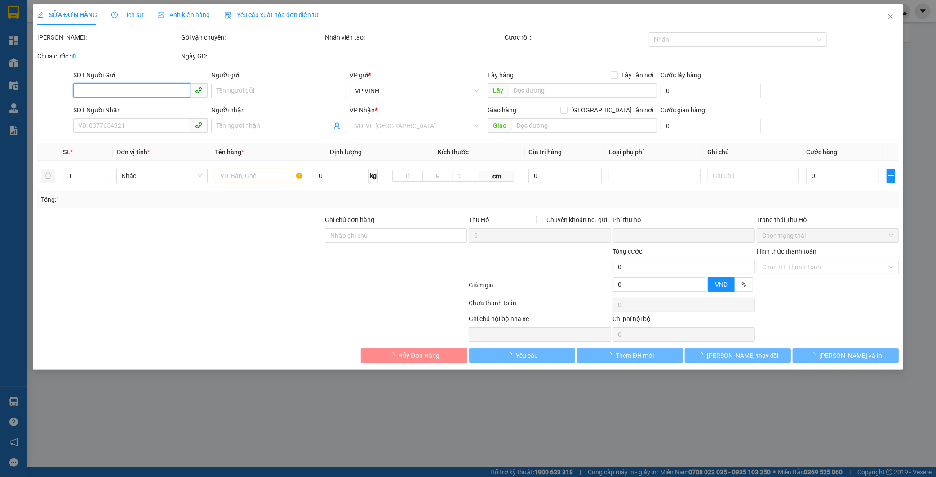
type input "0949861320"
type input "KHÁCH"
type input "0967189079"
type input "khách"
checkbox input "true"
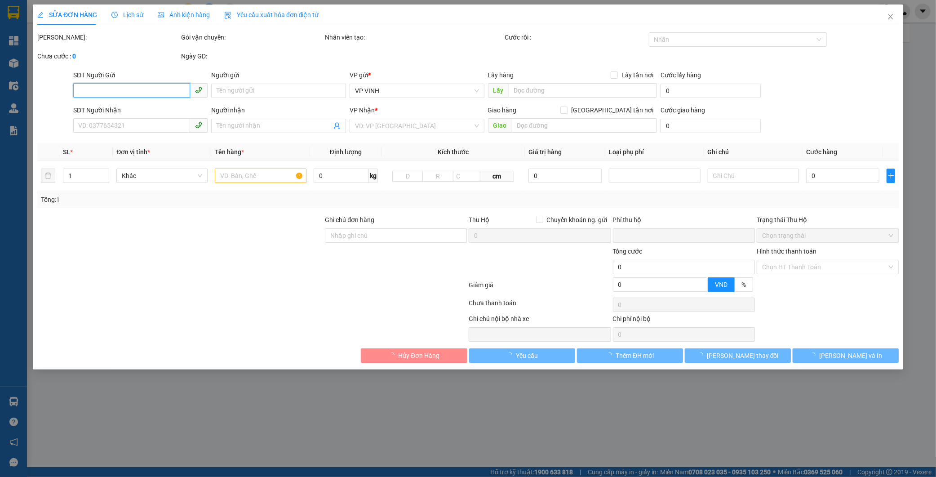
type input "vp"
type input "40.000"
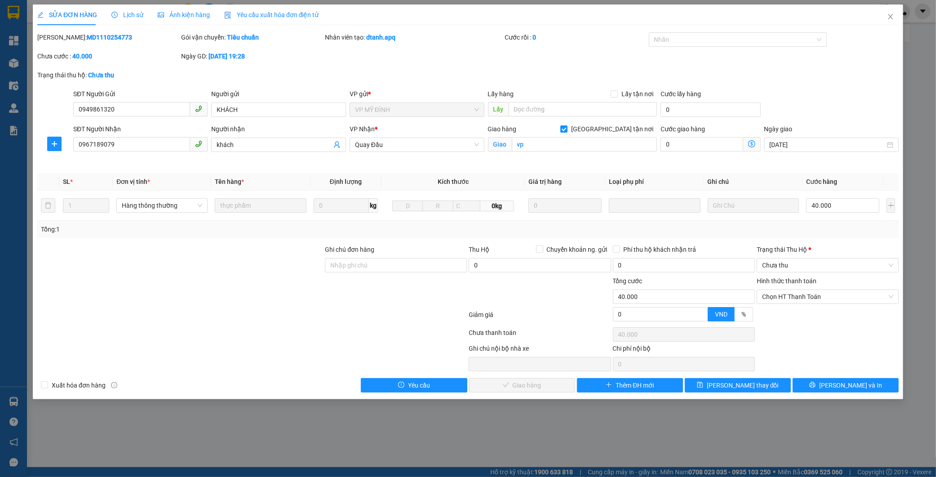
click at [87, 39] on b "MD1110254773" at bounding box center [109, 37] width 45 height 7
copy b "MD1110254773"
click at [888, 18] on icon "close" at bounding box center [890, 16] width 7 height 7
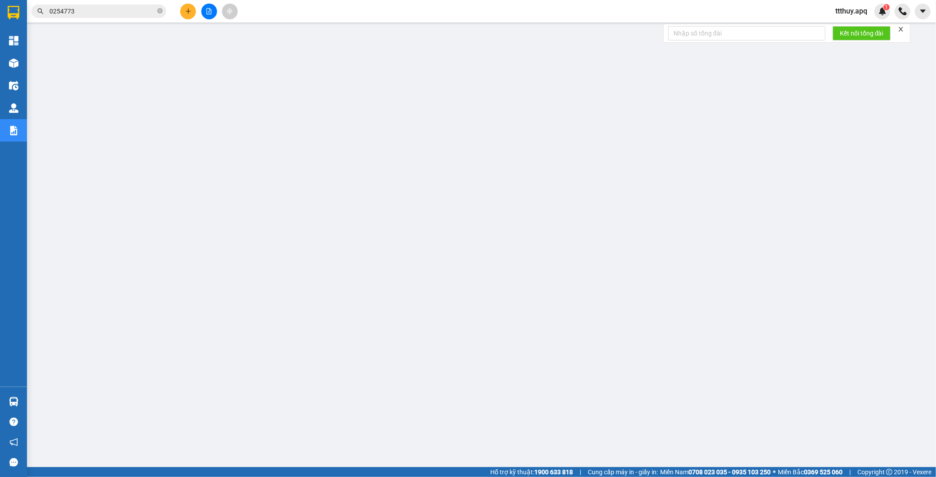
drag, startPoint x: 102, startPoint y: 18, endPoint x: 102, endPoint y: 13, distance: 5.4
click at [102, 17] on div "Kết quả tìm kiếm ( 2 ) Bộ lọc Mã ĐH Trạng thái Món hàng Thu hộ Tổng cước Chưa c…" at bounding box center [87, 12] width 175 height 16
click at [102, 13] on input "0254773" at bounding box center [102, 11] width 106 height 10
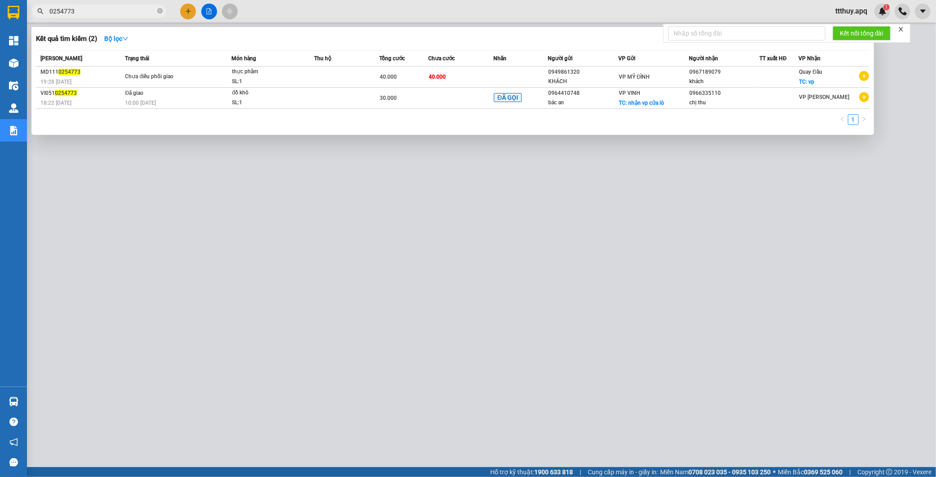
click at [102, 13] on input "0254773" at bounding box center [102, 11] width 106 height 10
click at [118, 14] on input "0254773" at bounding box center [102, 11] width 106 height 10
paste input "CL1110254807"
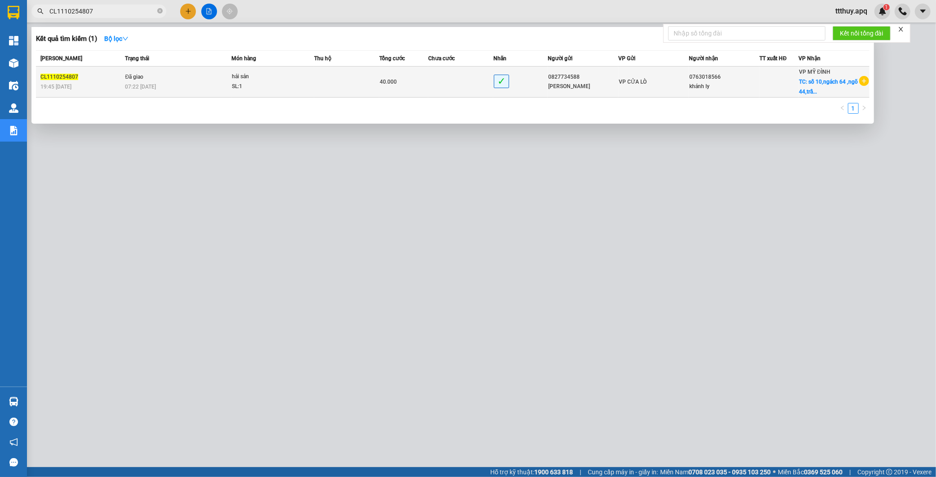
type input "CL1110254807"
click at [187, 77] on td "Đã giao 07:22 - 12/10" at bounding box center [177, 81] width 109 height 31
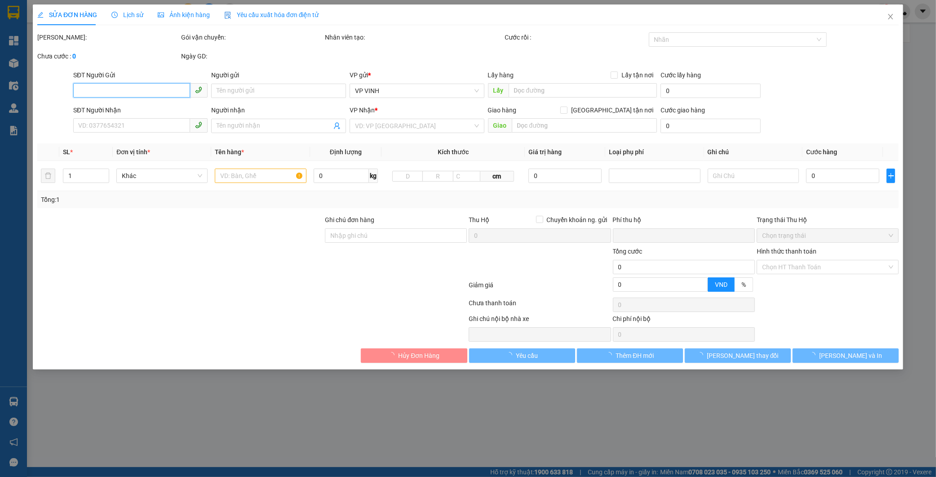
type input "0827734588"
type input "nguyễn hào quang"
type input "0763018566"
type input "khánh ly"
checkbox input "true"
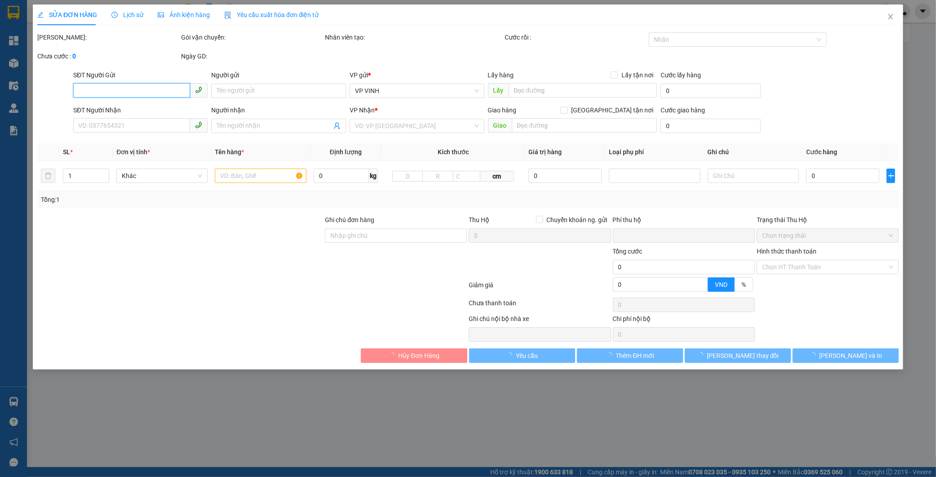
type input "số 10,ngách 64 ,ngõ 44,[PERSON_NAME],[GEOGRAPHIC_DATA]"
type input "0"
type input "40.000"
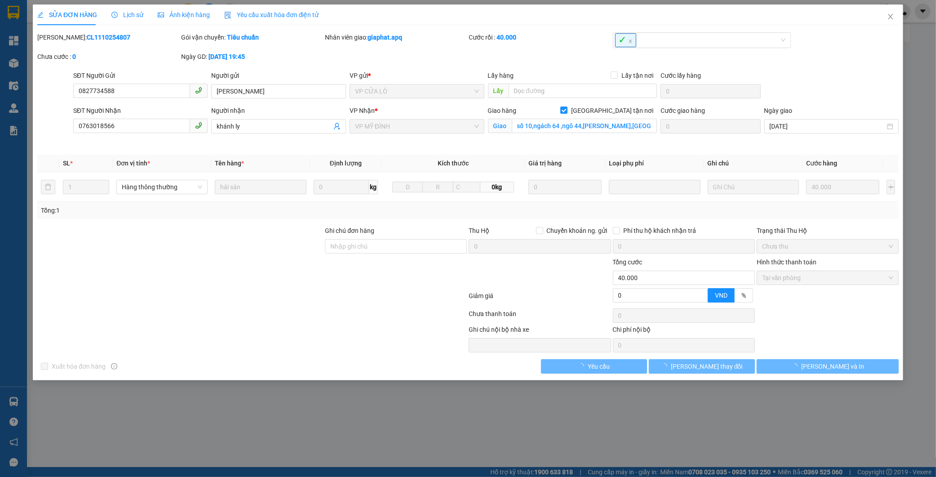
click at [128, 12] on span "Lịch sử" at bounding box center [127, 14] width 32 height 7
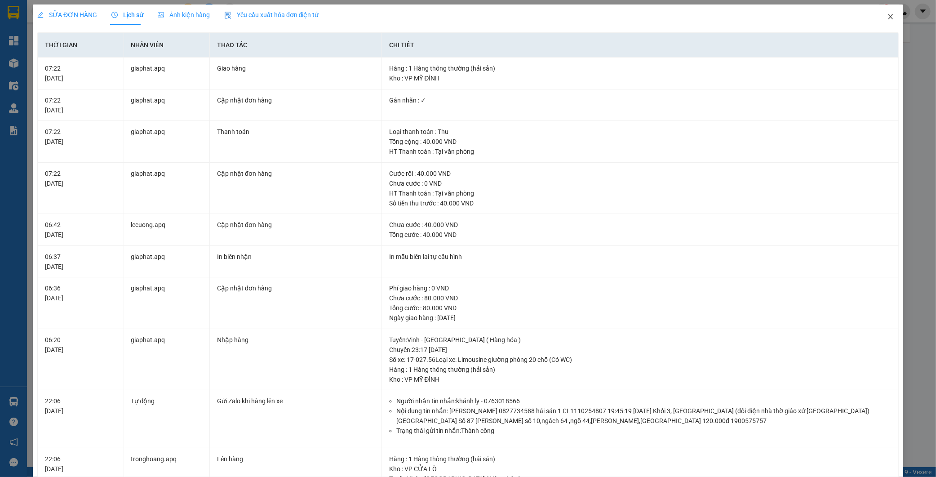
click at [887, 20] on icon "close" at bounding box center [890, 16] width 7 height 7
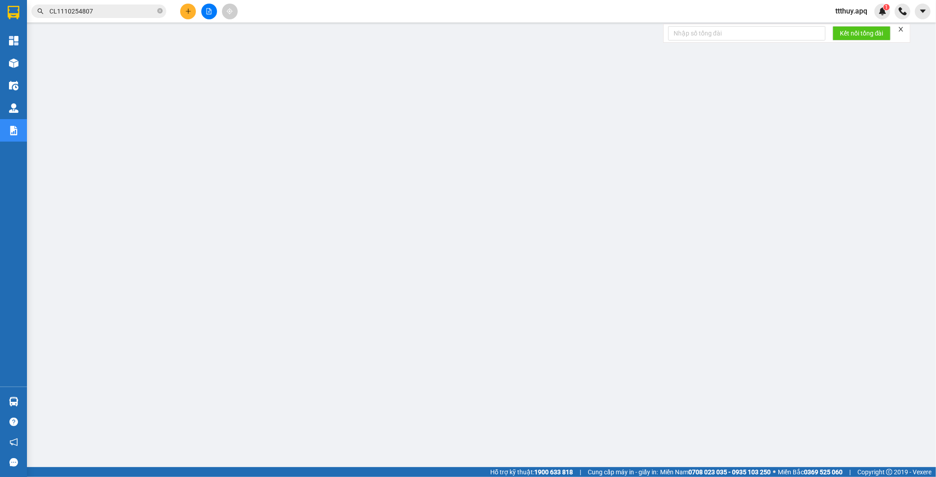
click at [111, 9] on input "CL1110254807" at bounding box center [102, 11] width 106 height 10
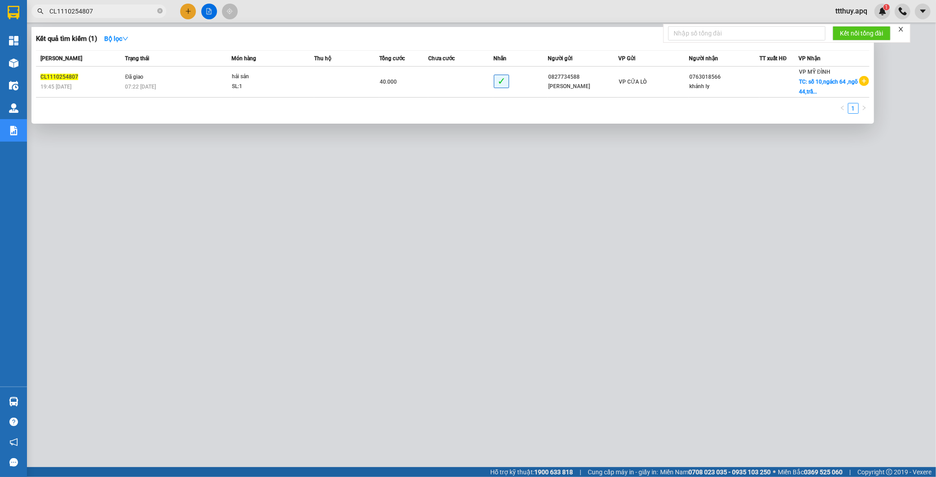
click at [111, 9] on input "CL1110254807" at bounding box center [102, 11] width 106 height 10
paste input "MD1110254115"
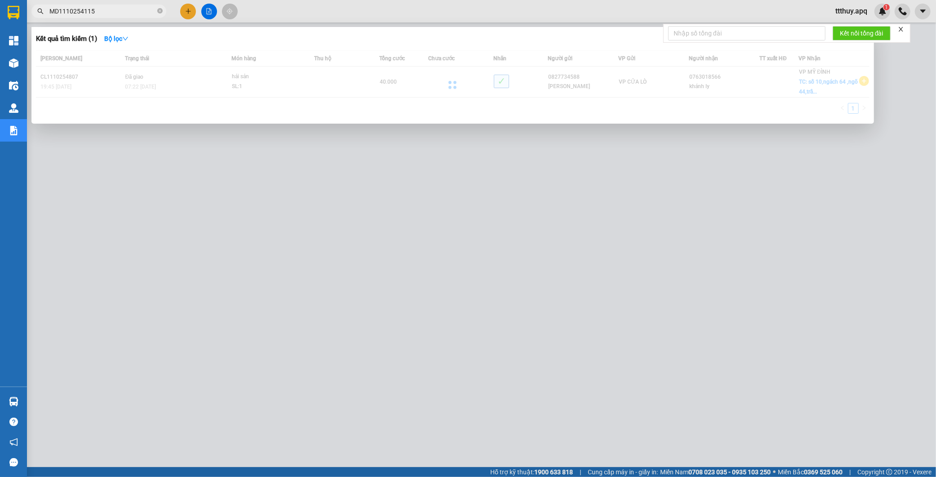
type input "MD1110254115"
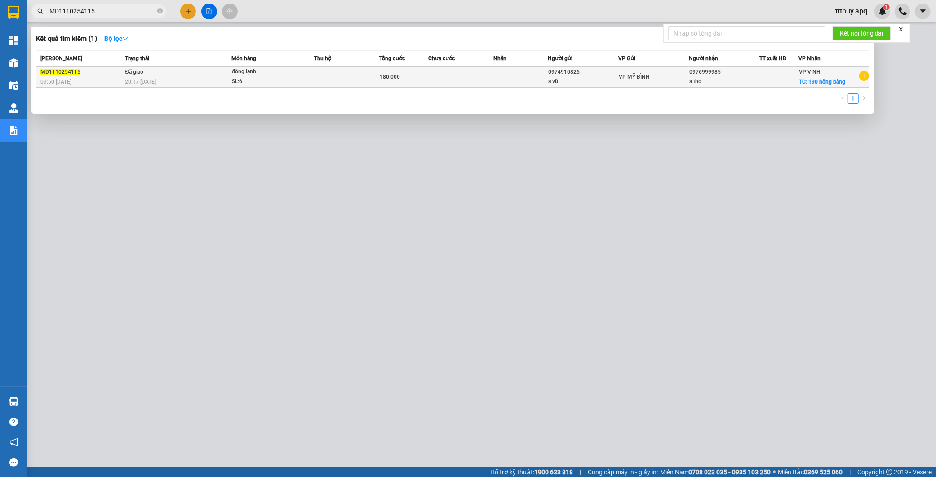
click at [183, 79] on div "20:17 - 11/10" at bounding box center [178, 82] width 106 height 10
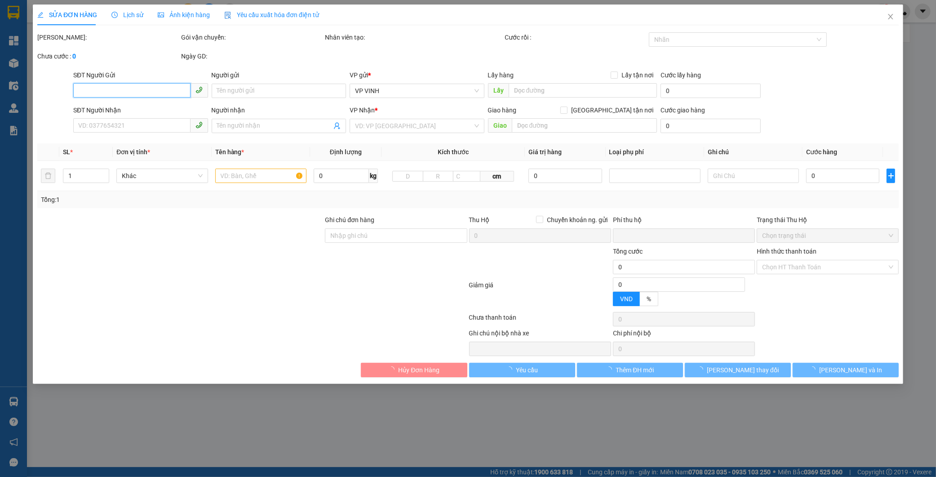
type input "0974910826"
type input "a vũ"
type input "0976999985"
type input "a thọ"
checkbox input "true"
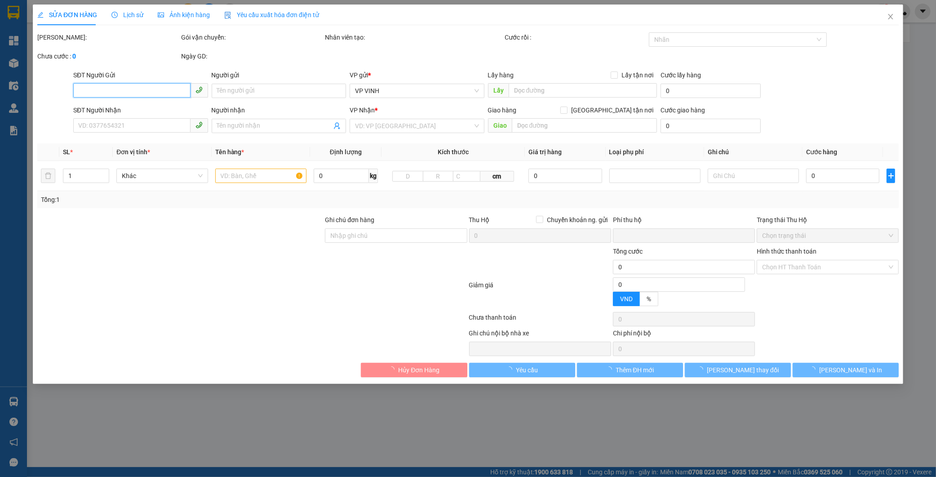
type input "190 hồng bàng"
type input "0"
type input "180.000"
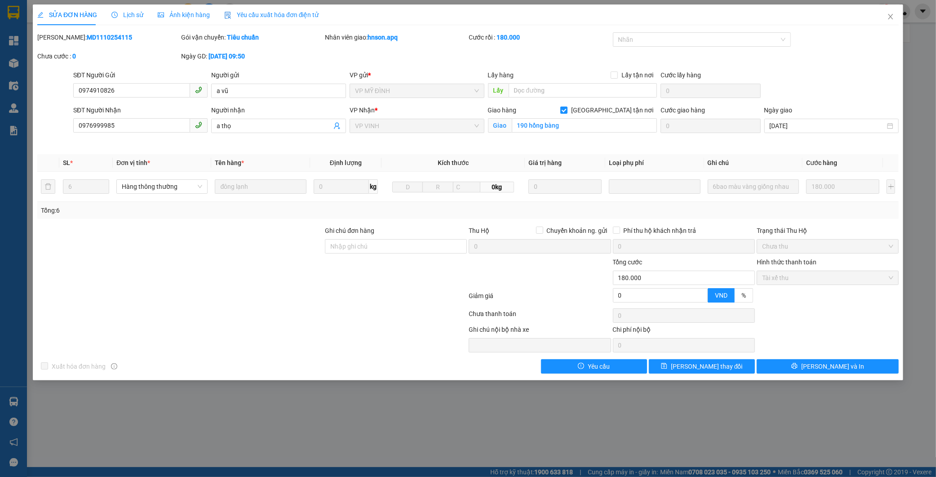
click at [132, 13] on span "Lịch sử" at bounding box center [127, 14] width 32 height 7
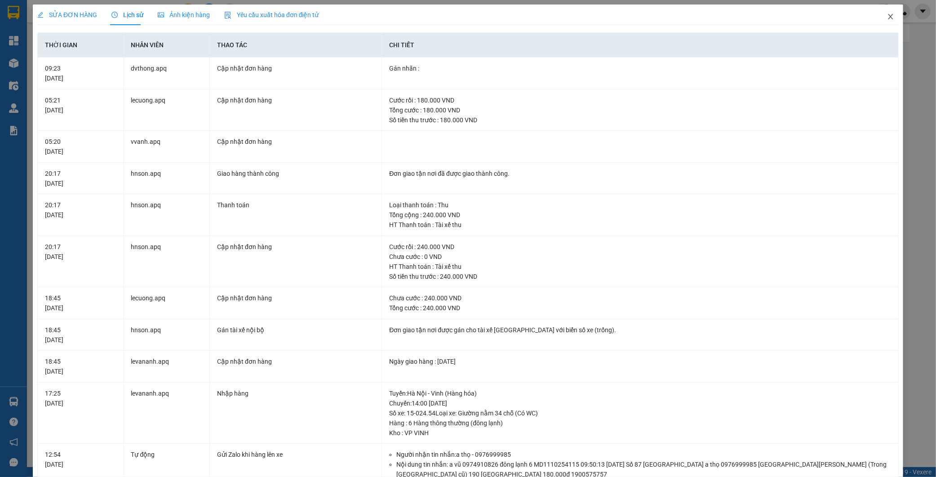
click at [887, 17] on icon "close" at bounding box center [890, 16] width 7 height 7
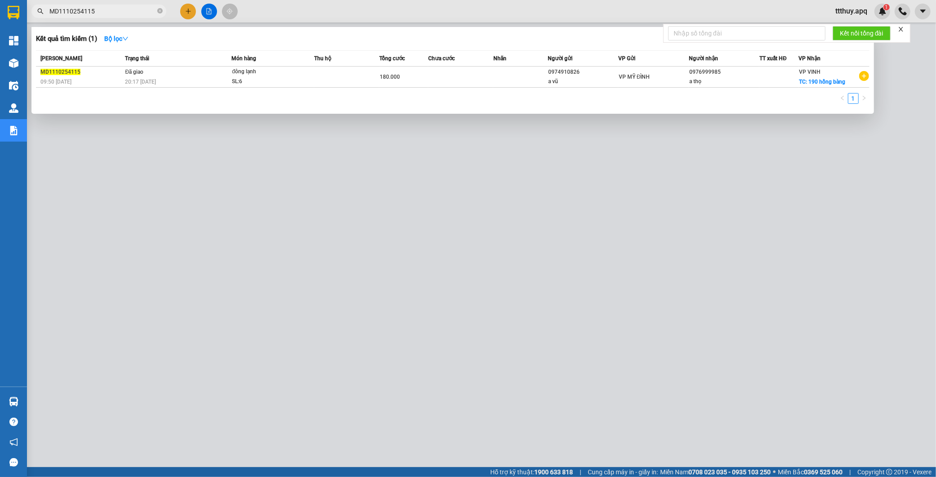
click at [97, 12] on input "MD1110254115" at bounding box center [102, 11] width 106 height 10
paste input "NH1110254950"
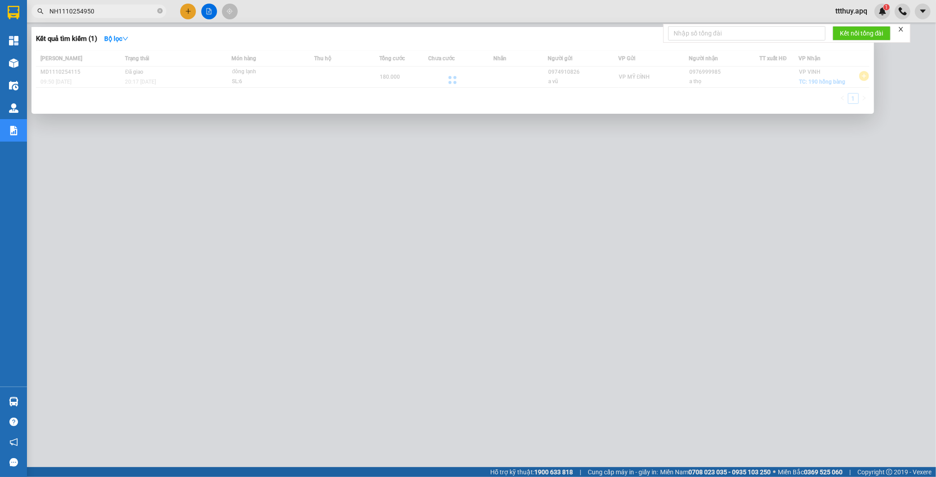
type input "NH1110254950"
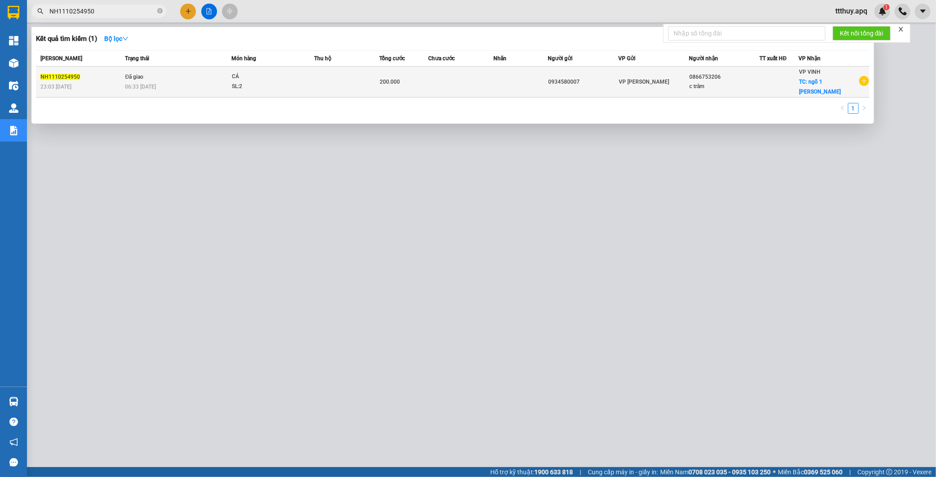
click at [157, 68] on td "Đã giao 06:33 - 12/10" at bounding box center [177, 81] width 109 height 31
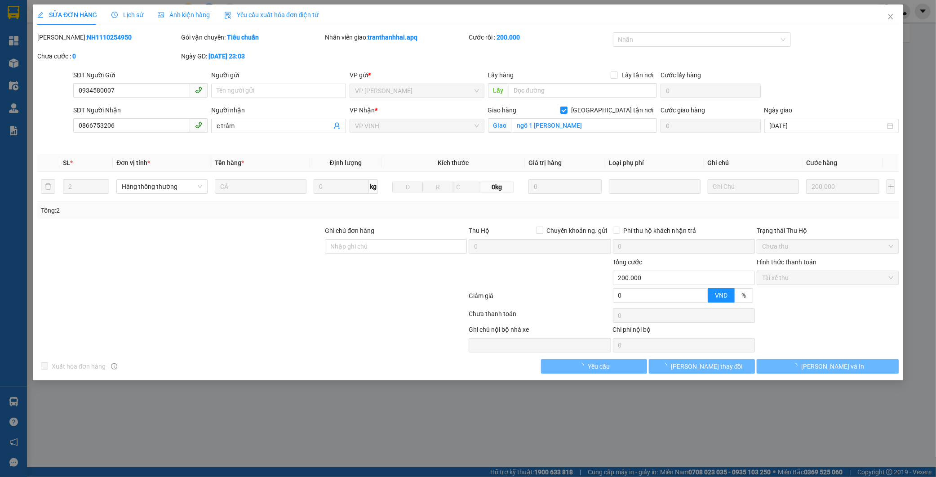
type input "0934580007"
type input "0866753206"
type input "c trâm"
checkbox input "true"
type input "ngõ 1 tống duy tân"
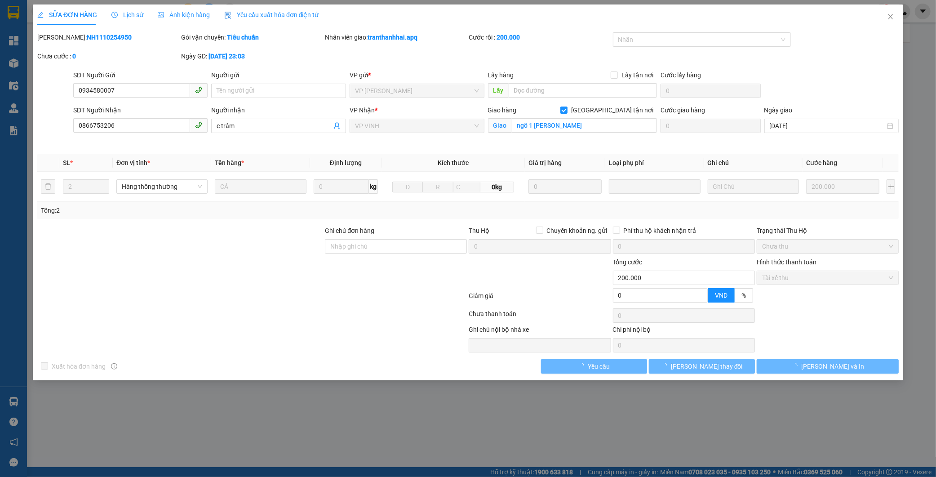
type input "0"
type input "200.000"
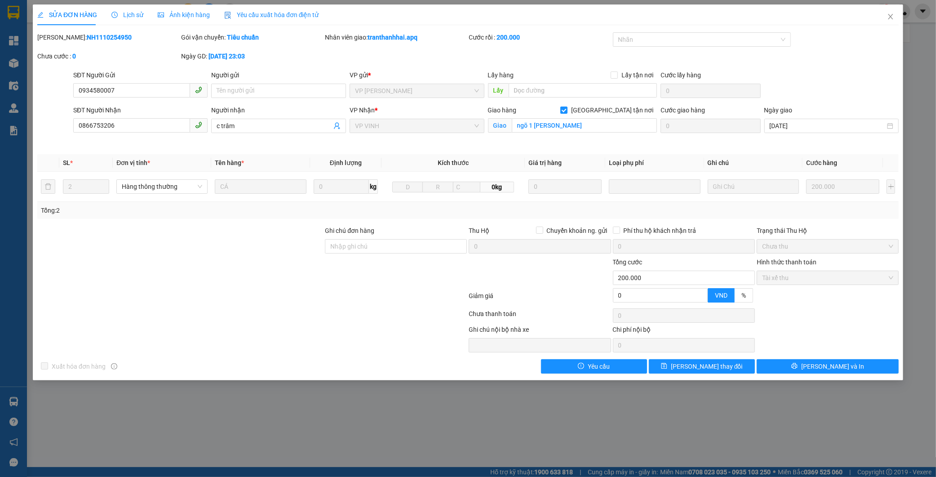
click at [131, 15] on span "Lịch sử" at bounding box center [127, 14] width 32 height 7
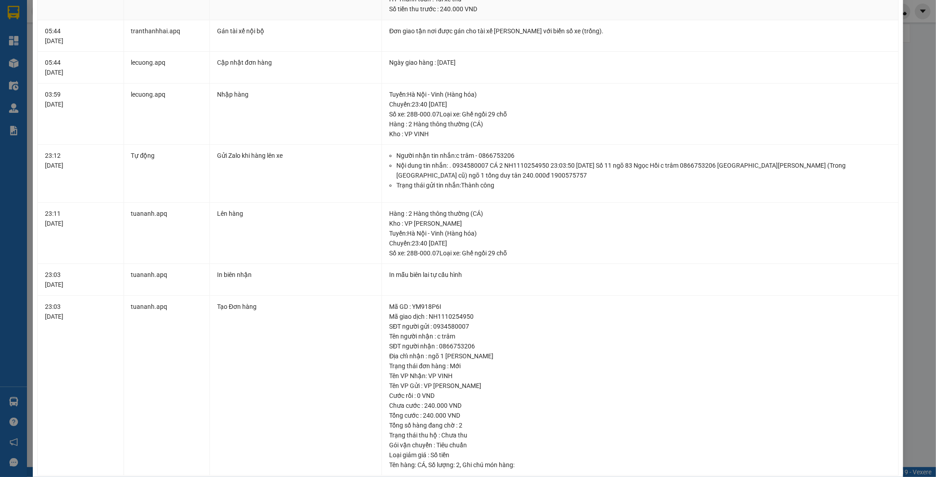
scroll to position [261, 0]
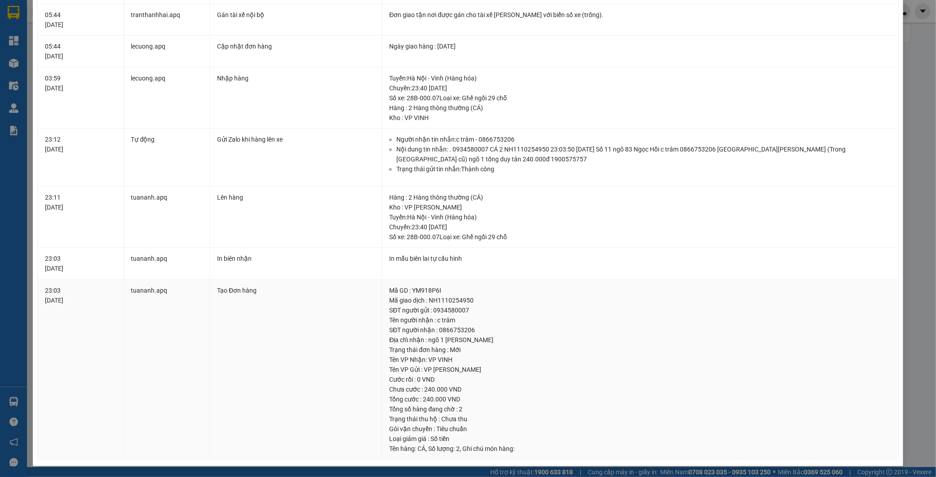
click at [455, 342] on div "Địa chỉ nhận : ngõ 1 tống duy tân" at bounding box center [640, 340] width 502 height 10
click at [442, 340] on div "Địa chỉ nhận : ngõ 1 tống duy tân" at bounding box center [640, 340] width 502 height 10
drag, startPoint x: 427, startPoint y: 341, endPoint x: 481, endPoint y: 339, distance: 54.0
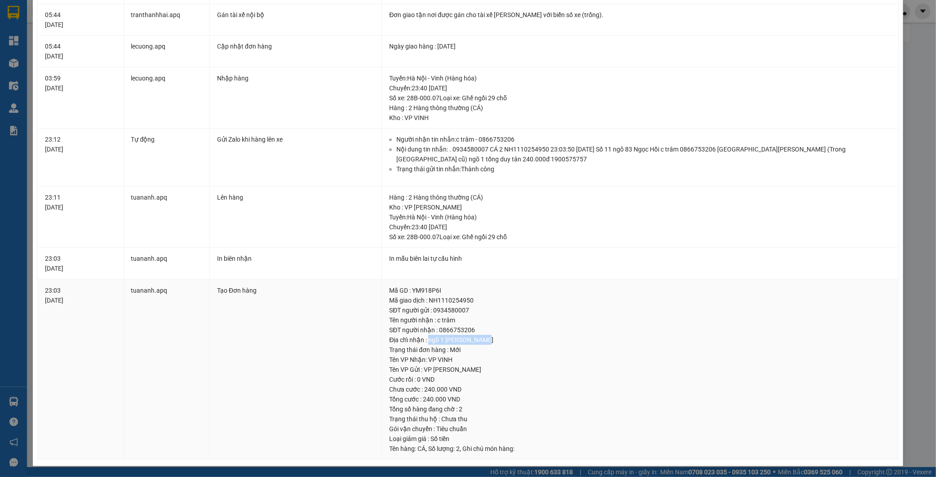
click at [481, 339] on div "Địa chỉ nhận : ngõ 1 tống duy tân" at bounding box center [640, 340] width 502 height 10
copy div "ngõ 1 tống duy tân"
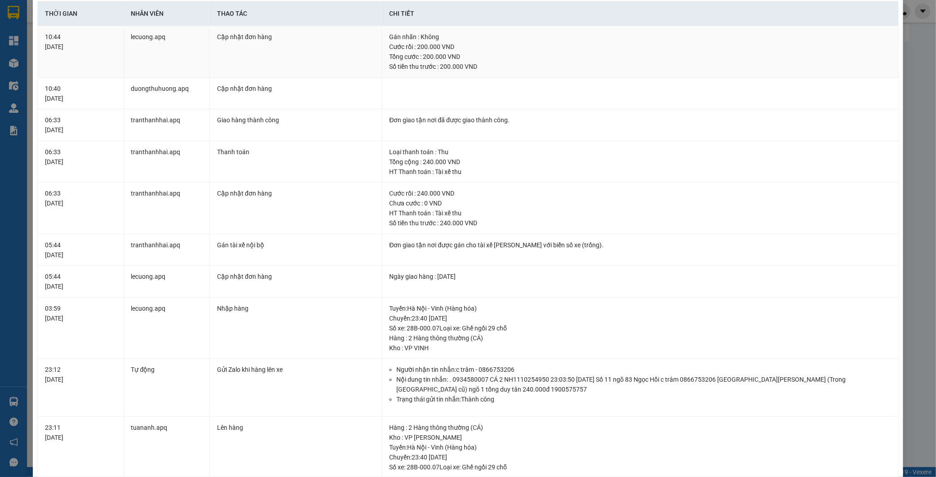
scroll to position [0, 0]
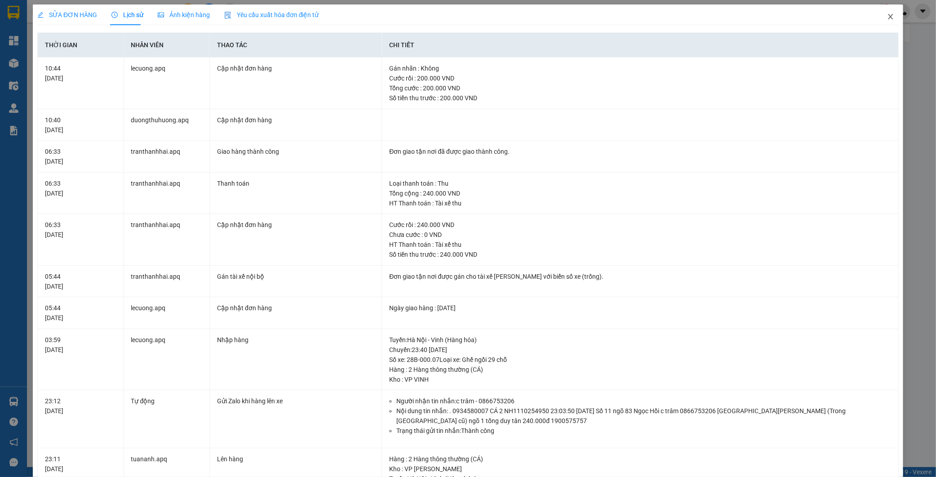
drag, startPoint x: 877, startPoint y: 14, endPoint x: 868, endPoint y: 14, distance: 8.5
click at [878, 14] on span "Close" at bounding box center [890, 16] width 25 height 25
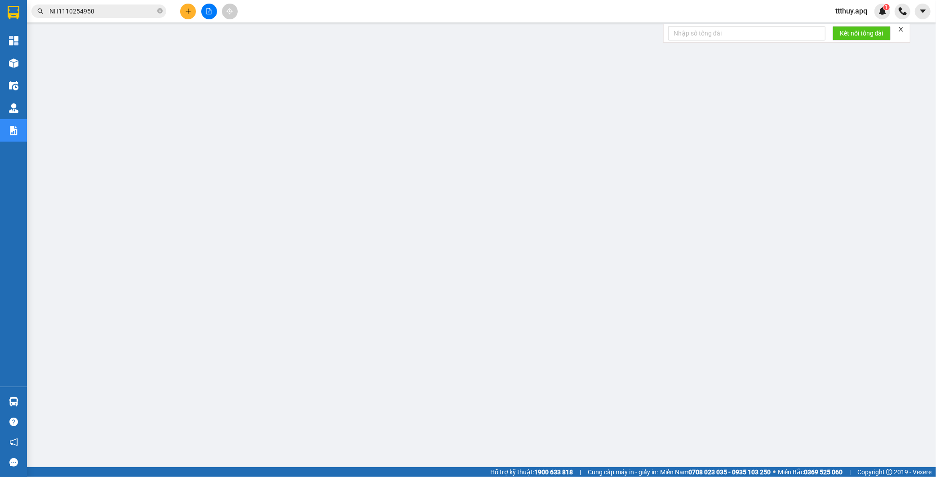
click at [104, 15] on input "NH1110254950" at bounding box center [102, 11] width 106 height 10
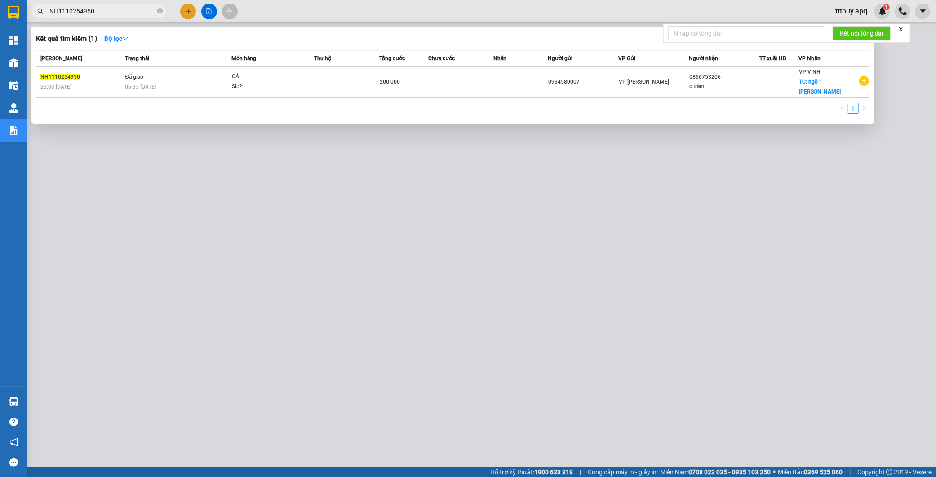
click at [104, 15] on input "NH1110254950" at bounding box center [102, 11] width 106 height 10
type input "0979004397"
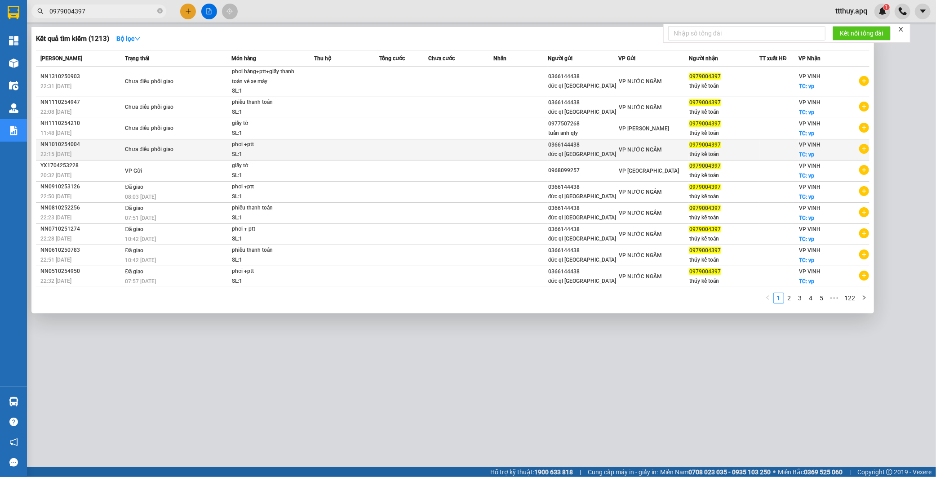
click at [183, 155] on td "Chưa điều phối giao" at bounding box center [177, 149] width 109 height 21
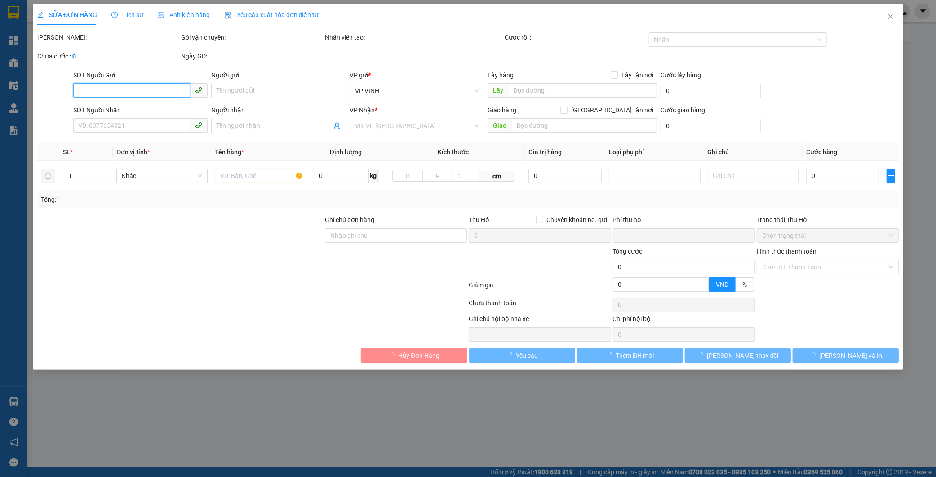
type input "0366144438"
type input "đức ql hà nội"
type input "0979004397"
type input "thúy kế toán"
checkbox input "true"
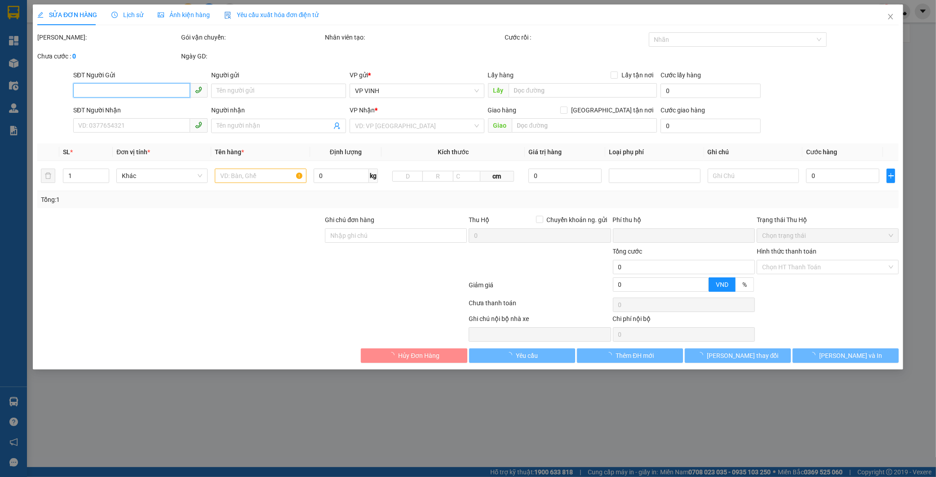
type input "vp"
type input "0"
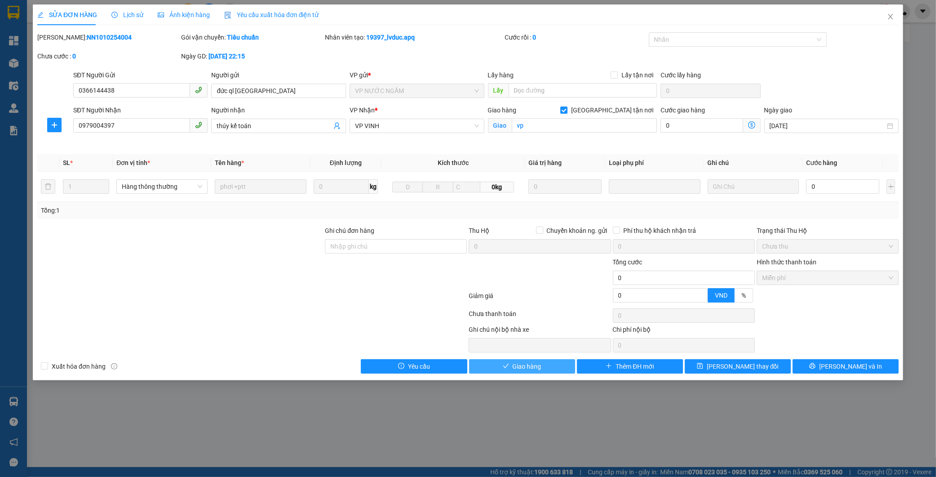
click at [526, 368] on span "Giao hàng" at bounding box center [526, 366] width 29 height 10
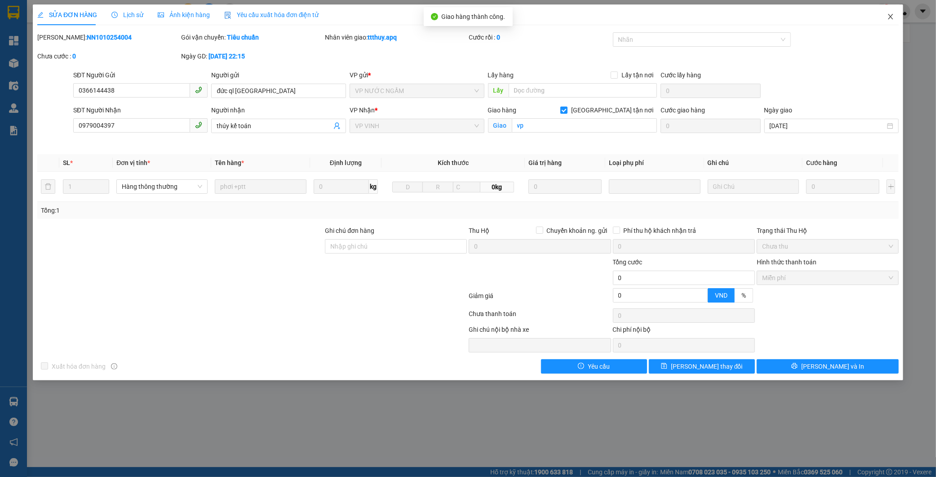
click at [891, 21] on span "Close" at bounding box center [890, 16] width 25 height 25
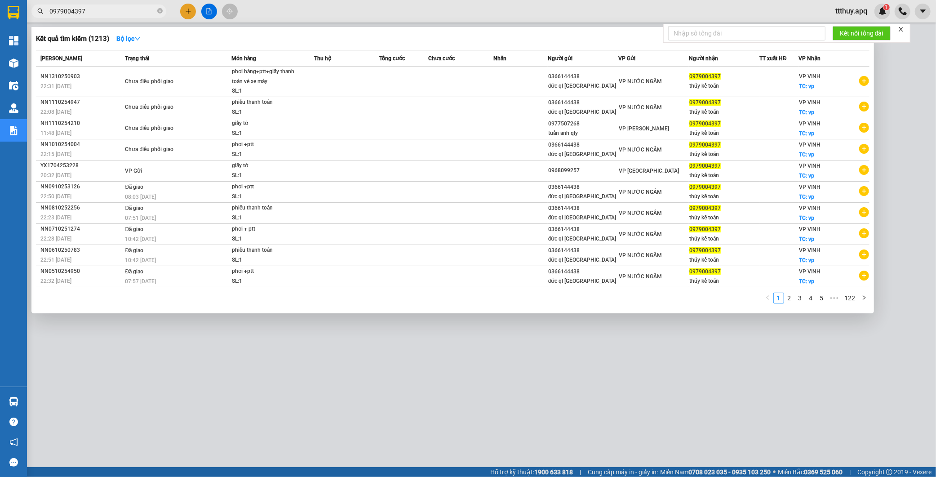
click at [97, 8] on input "0979004397" at bounding box center [102, 11] width 106 height 10
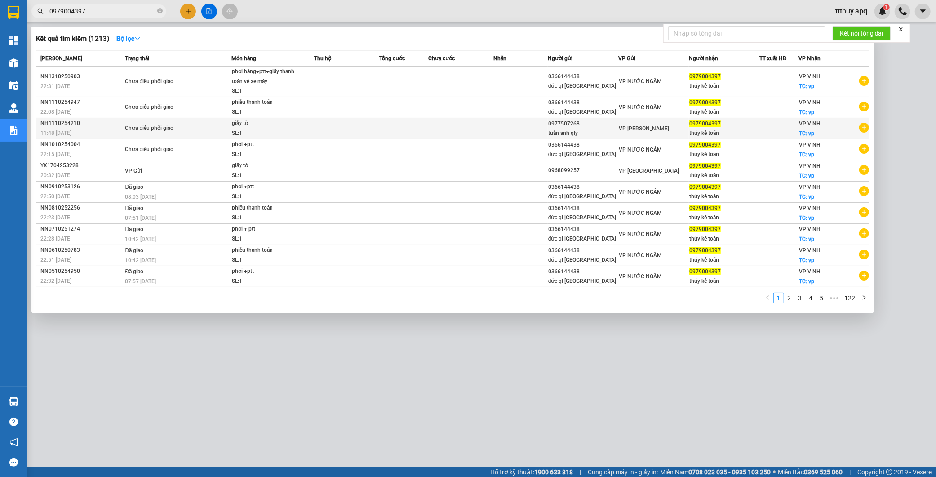
click at [139, 132] on div "Chưa điều phối giao" at bounding box center [158, 129] width 67 height 10
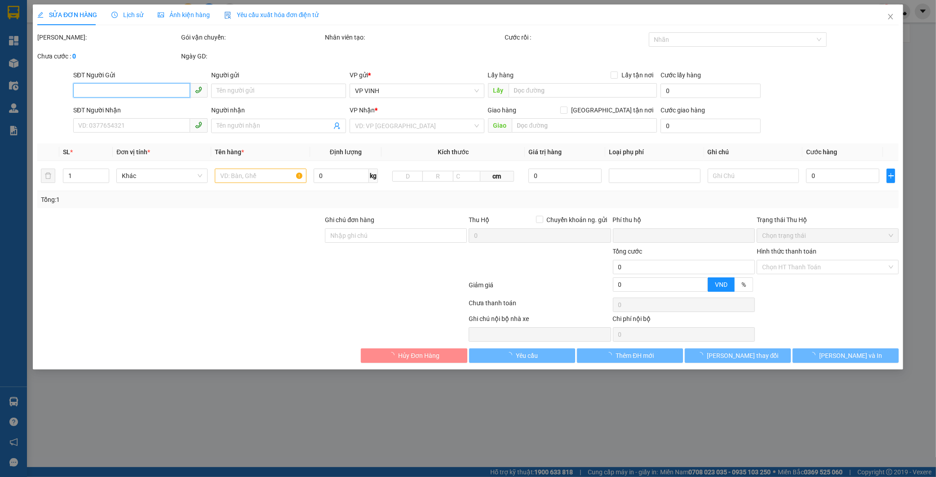
type input "0977507268"
type input "tuấn anh qly"
type input "0979004397"
type input "thúy kế toán"
checkbox input "true"
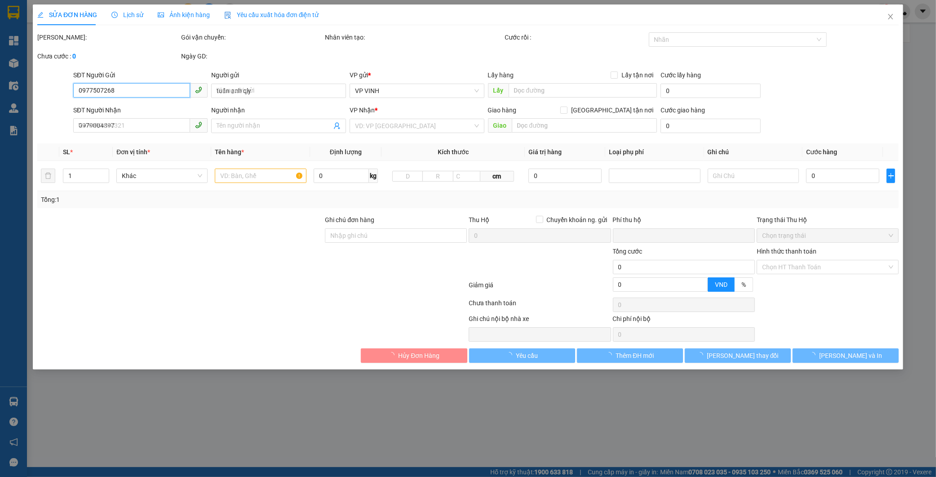
type input "vp"
type input "0"
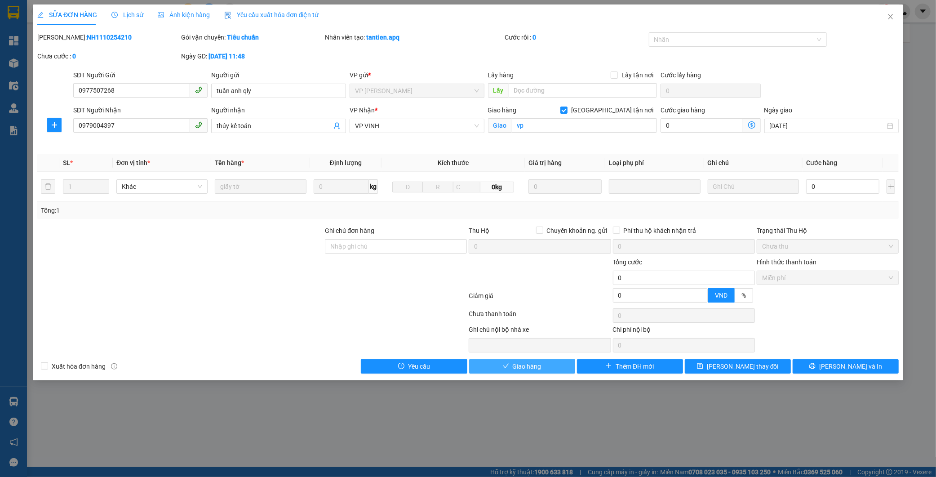
click at [536, 367] on span "Giao hàng" at bounding box center [526, 366] width 29 height 10
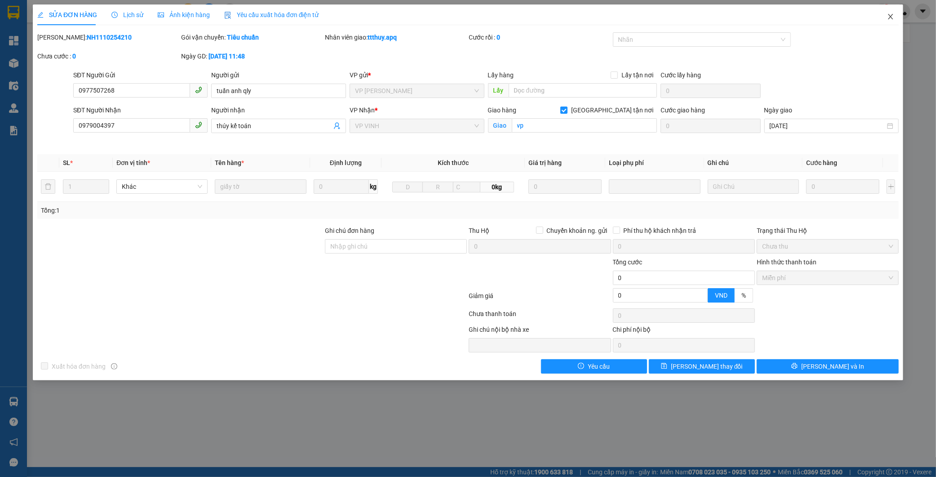
click at [891, 18] on icon "close" at bounding box center [889, 16] width 5 height 5
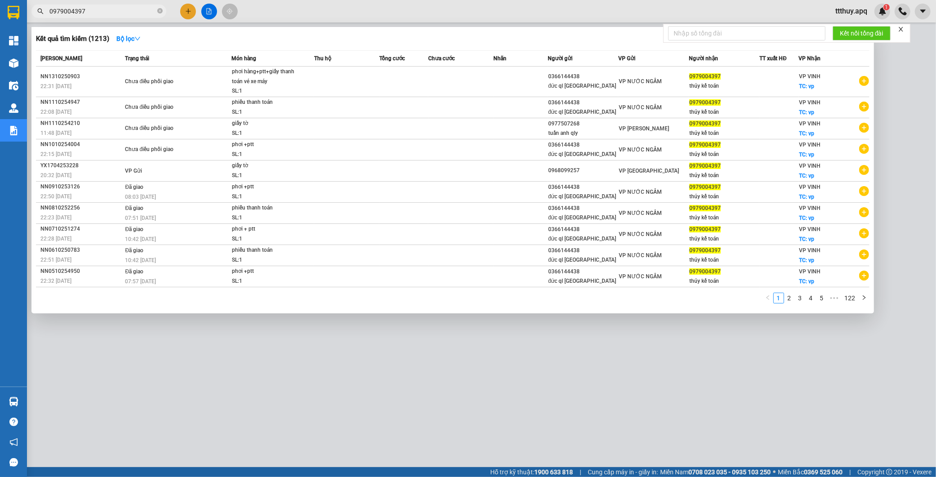
click at [89, 17] on span "0979004397" at bounding box center [98, 10] width 135 height 13
click at [91, 11] on input "0979004397" at bounding box center [102, 11] width 106 height 10
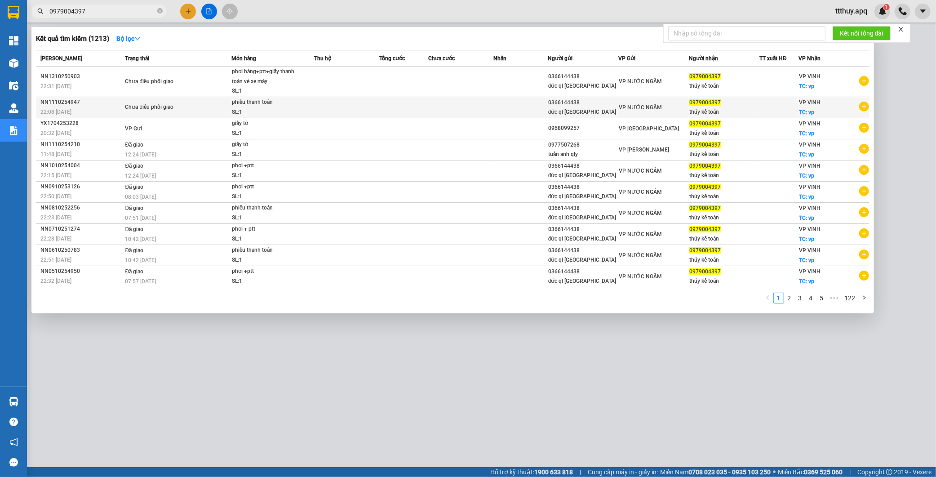
click at [209, 105] on span "Chưa điều phối giao" at bounding box center [178, 107] width 106 height 10
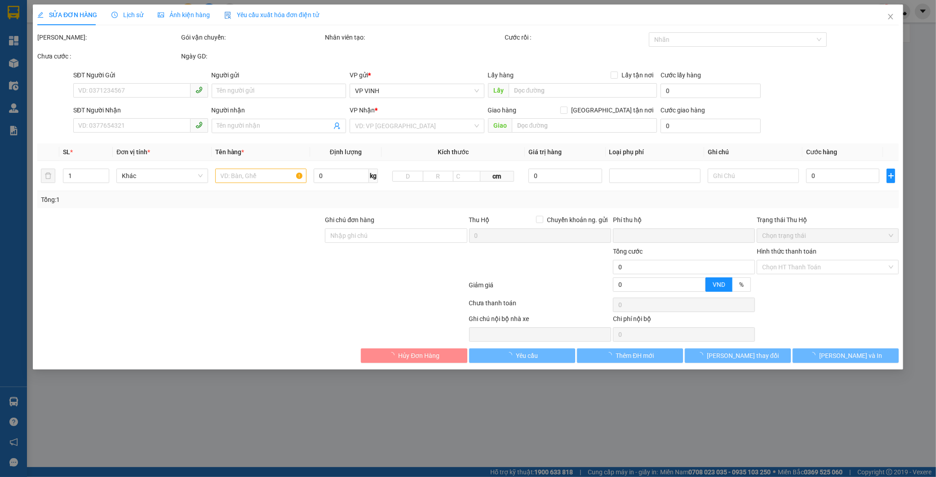
type input "0366144438"
type input "đức ql hà nội"
type input "0979004397"
type input "thúy kế toán"
checkbox input "true"
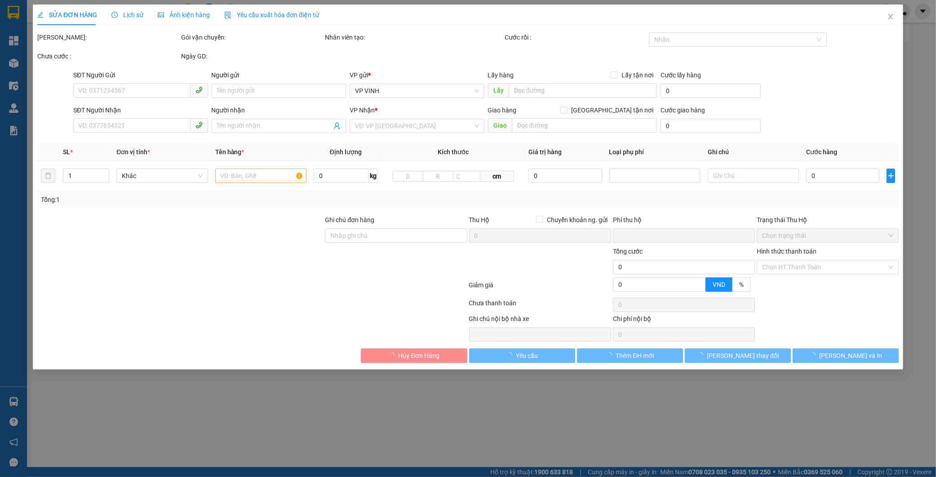
type input "vp"
type input "0"
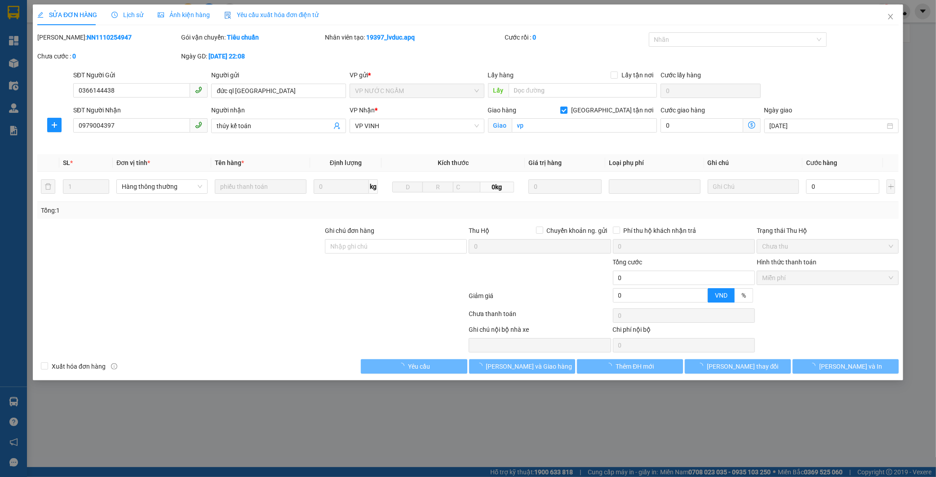
click at [93, 35] on b "NN1110254947" at bounding box center [109, 37] width 45 height 7
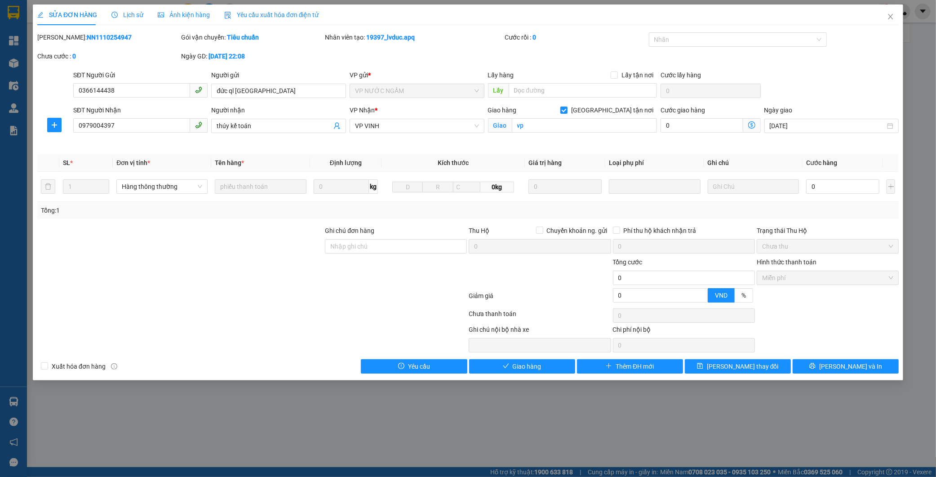
click at [93, 35] on b "NN1110254947" at bounding box center [109, 37] width 45 height 7
copy b "NN1110254947"
click at [885, 17] on span "Close" at bounding box center [890, 16] width 25 height 25
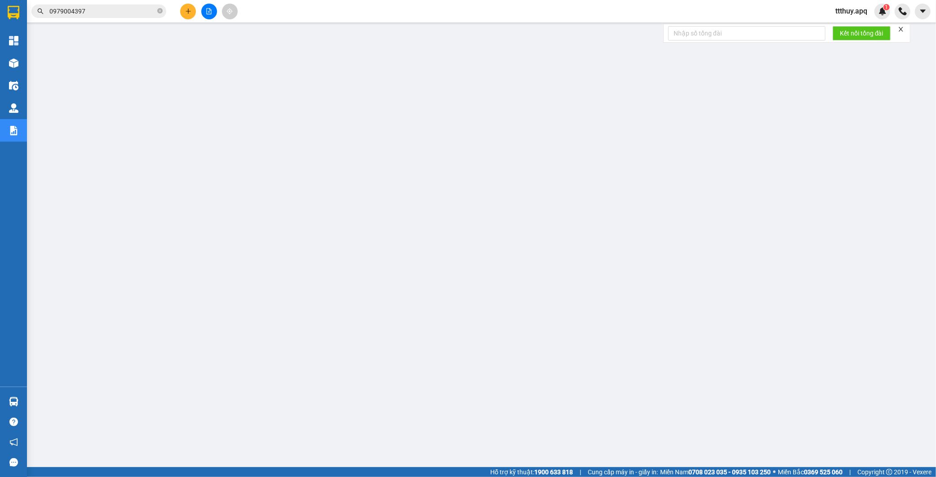
click at [108, 10] on input "0979004397" at bounding box center [102, 11] width 106 height 10
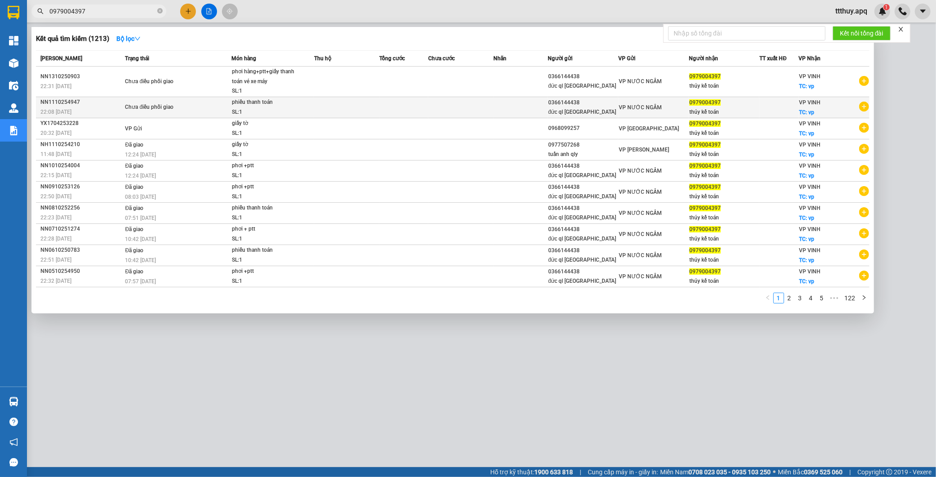
click at [255, 110] on div "SL: 1" at bounding box center [265, 112] width 67 height 10
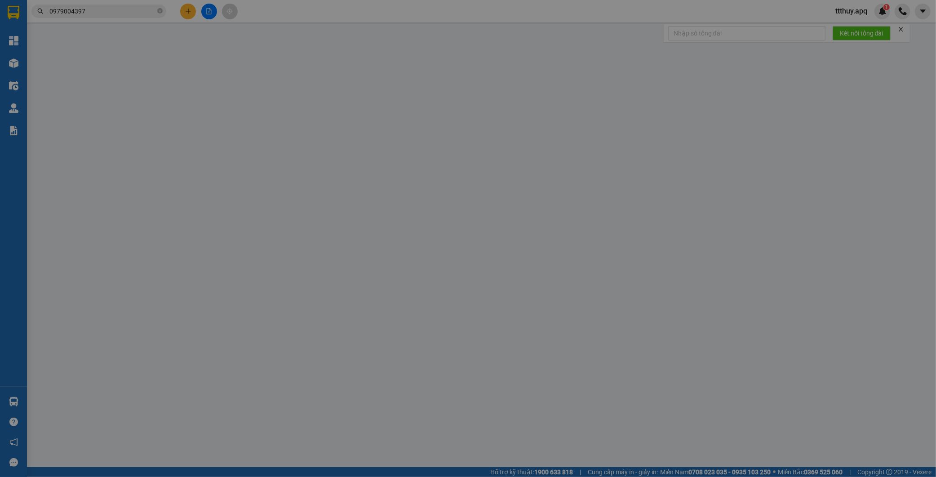
type input "0366144438"
type input "đức ql hà nội"
type input "0979004397"
type input "thúy kế toán"
checkbox input "true"
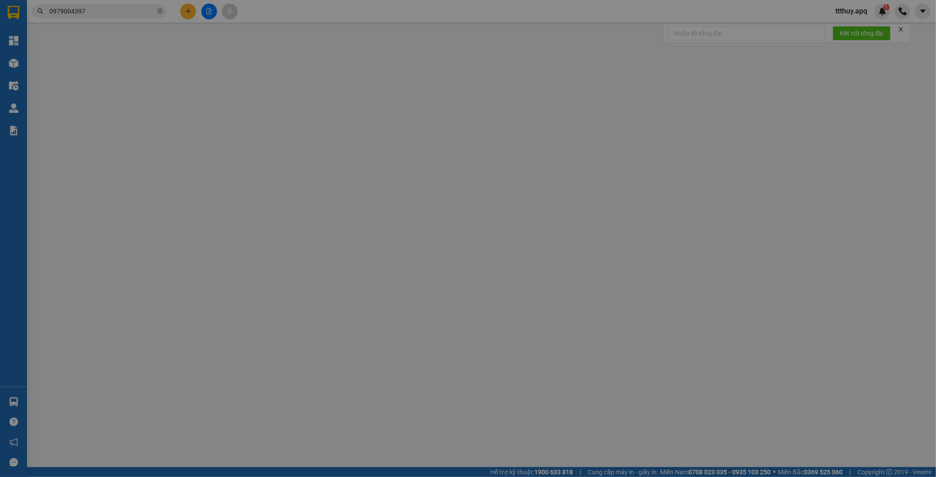
type input "vp"
type input "0"
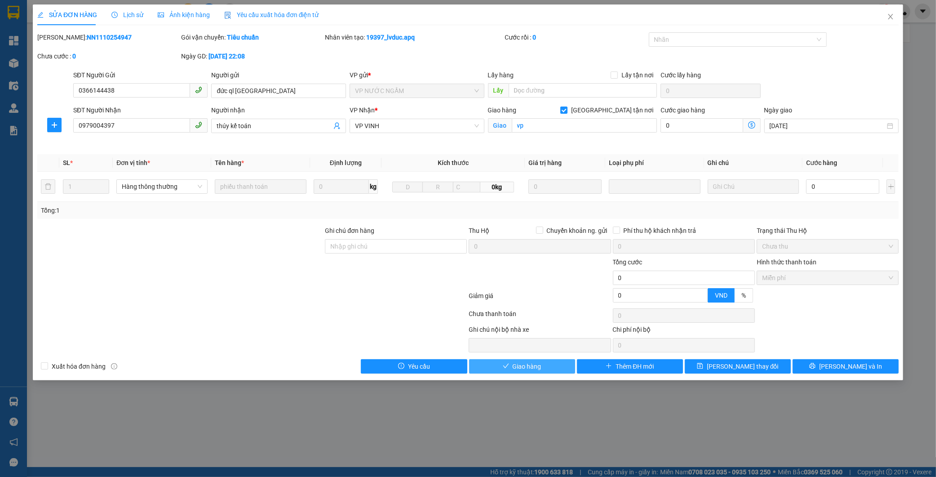
click at [551, 366] on button "Giao hàng" at bounding box center [522, 366] width 106 height 14
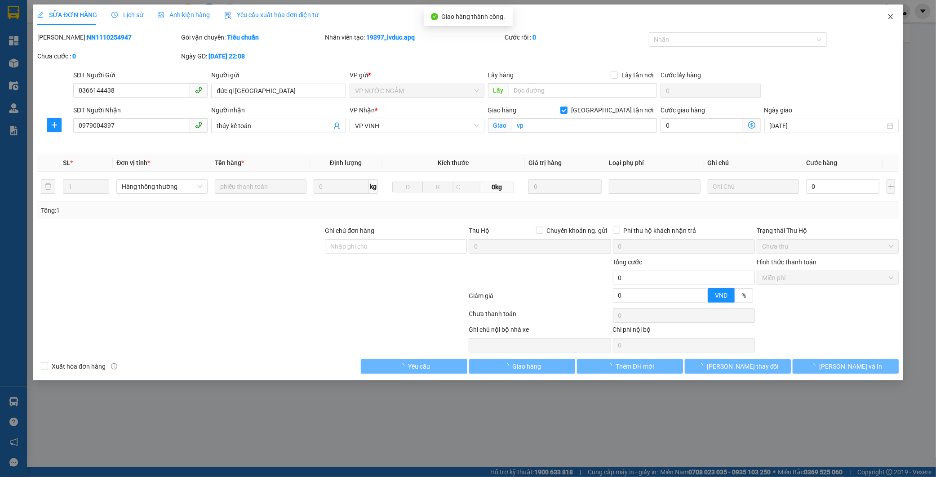
click at [891, 15] on icon "close" at bounding box center [889, 16] width 5 height 5
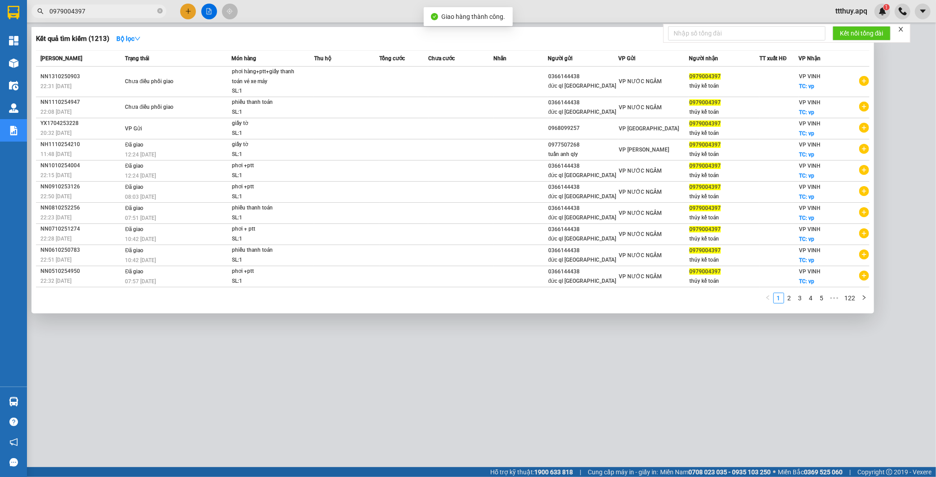
click at [99, 9] on input "0979004397" at bounding box center [102, 11] width 106 height 10
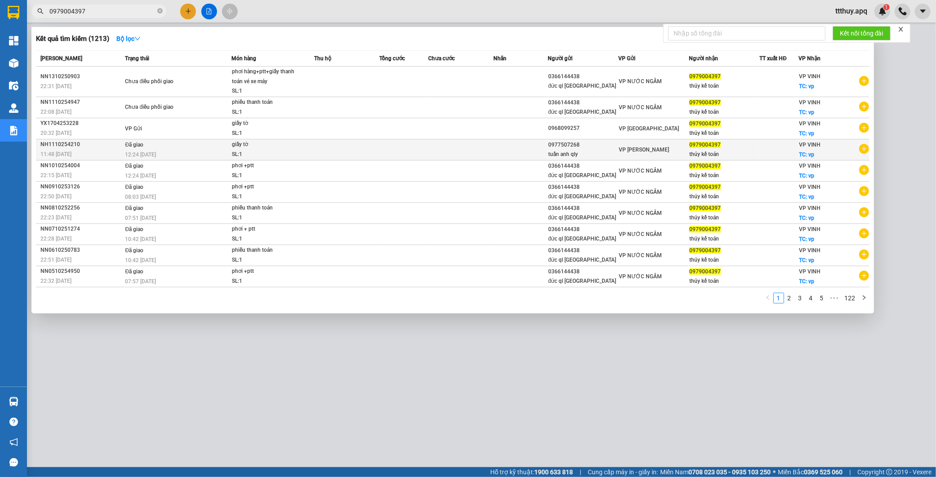
click at [118, 154] on div "11:48 - 11/10" at bounding box center [81, 154] width 82 height 10
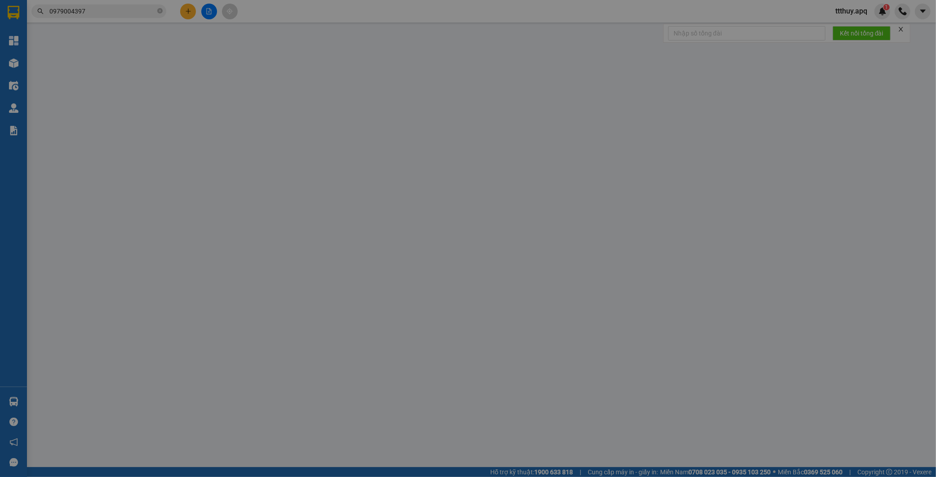
type input "0977507268"
type input "tuấn anh qly"
type input "0979004397"
type input "thúy kế toán"
checkbox input "true"
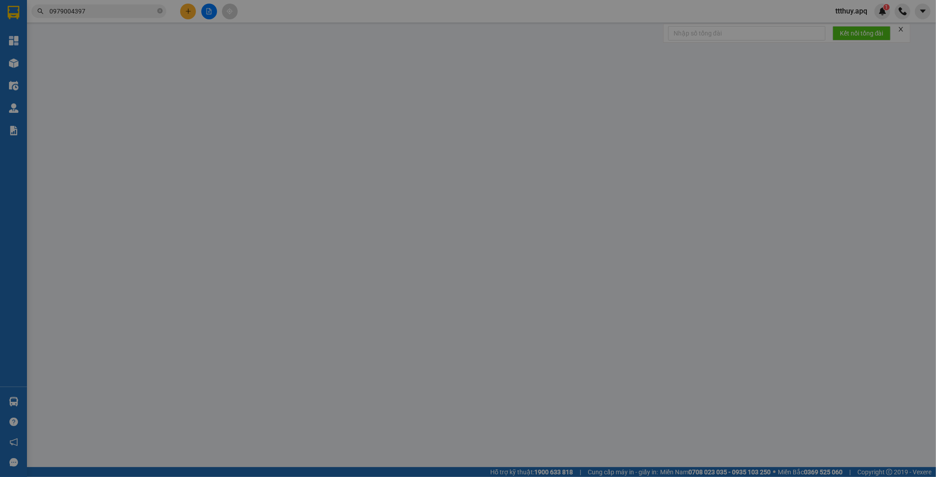
type input "vp"
type input "0"
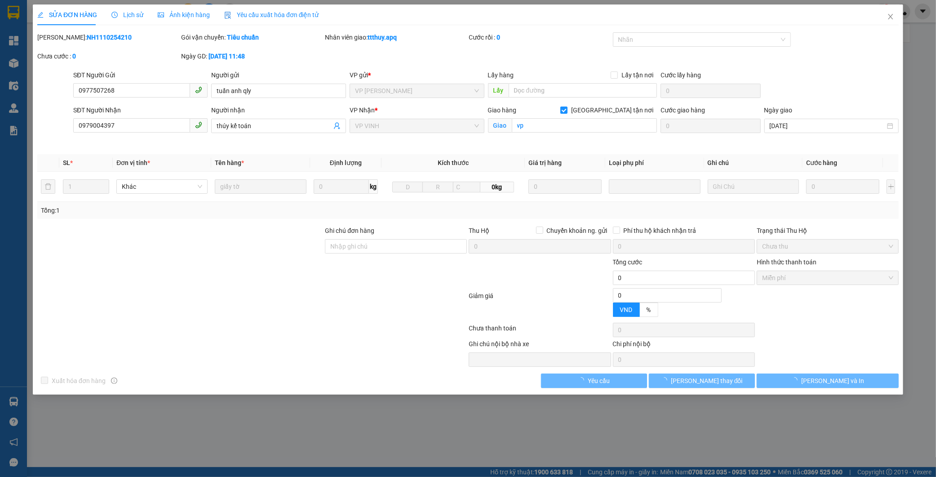
click at [88, 37] on b "NH1110254210" at bounding box center [109, 37] width 45 height 7
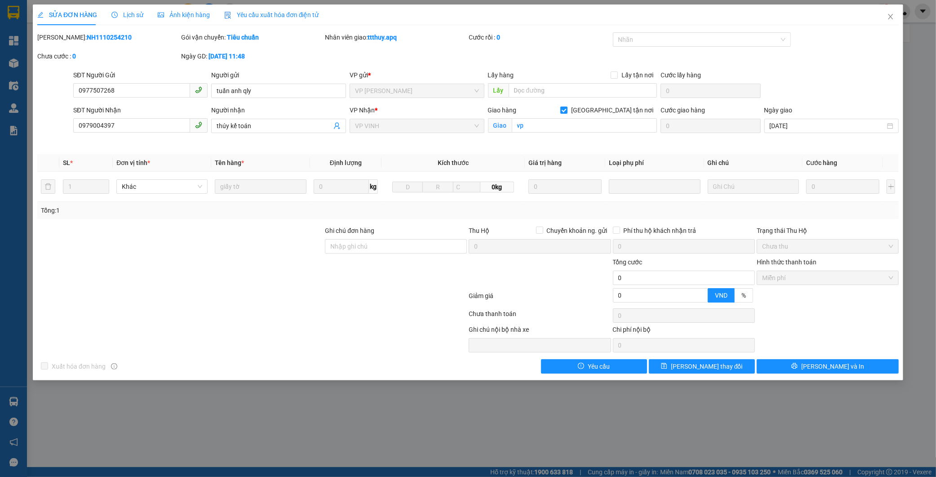
click at [88, 37] on b "NH1110254210" at bounding box center [109, 37] width 45 height 7
copy b "NH1110254210"
click at [889, 18] on icon "close" at bounding box center [889, 16] width 5 height 5
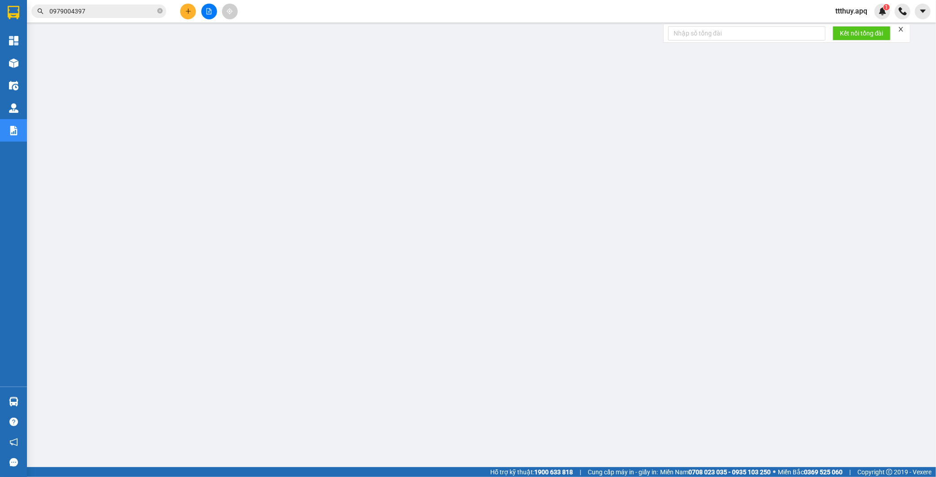
click at [118, 8] on input "0979004397" at bounding box center [102, 11] width 106 height 10
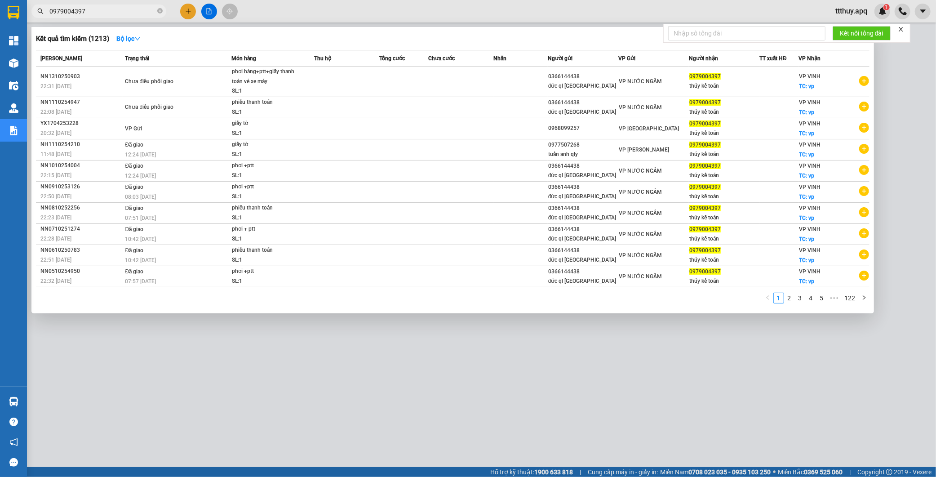
click at [118, 8] on input "0979004397" at bounding box center [102, 11] width 106 height 10
paste input "973127772"
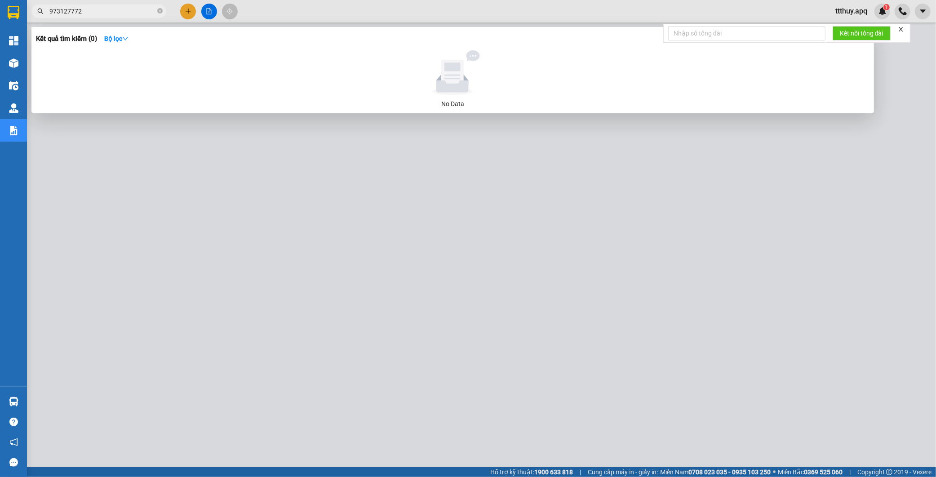
click at [48, 10] on span "973127772" at bounding box center [98, 10] width 135 height 13
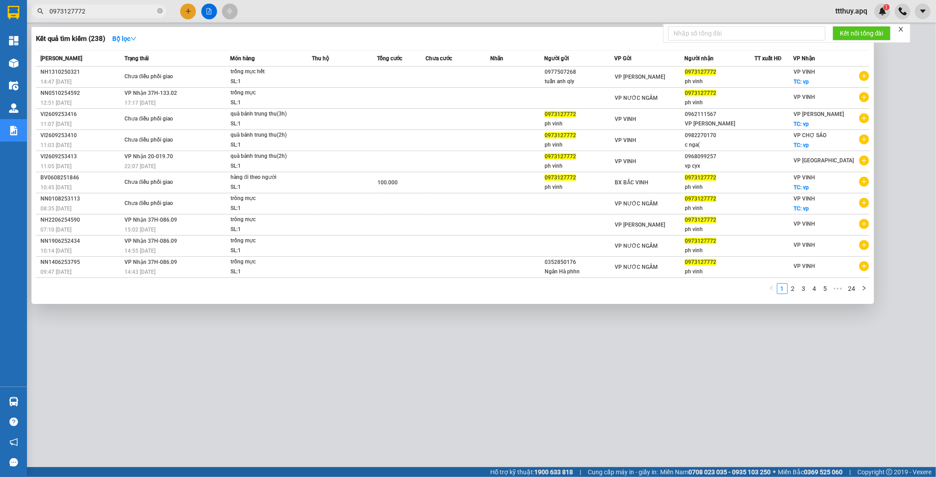
click at [95, 11] on input "0973127772" at bounding box center [102, 11] width 106 height 10
click at [132, 9] on input "0973127772" at bounding box center [102, 11] width 106 height 10
paste input "87438777"
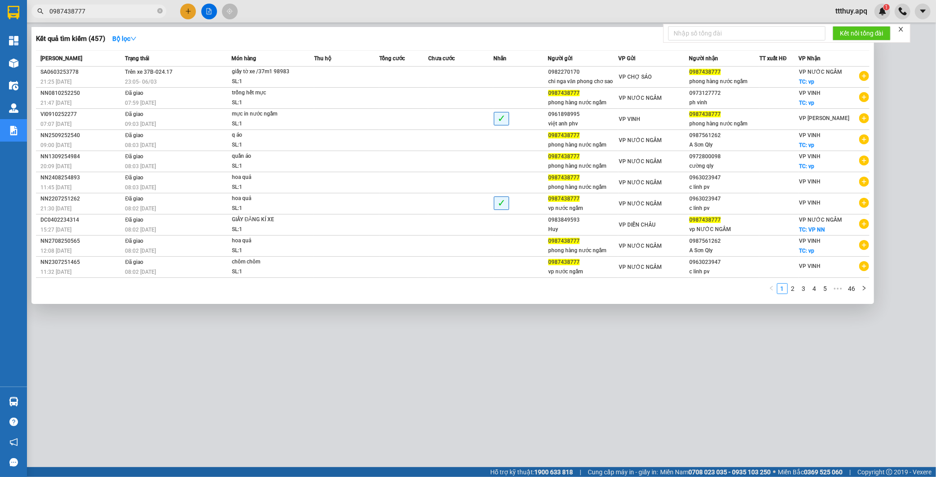
click at [105, 14] on input "0987438777" at bounding box center [102, 11] width 106 height 10
paste input "869972898"
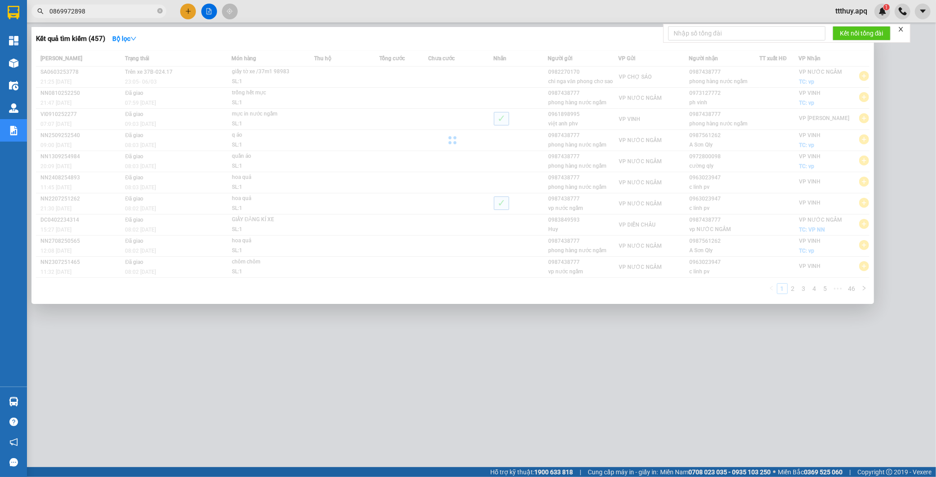
type input "0869972898"
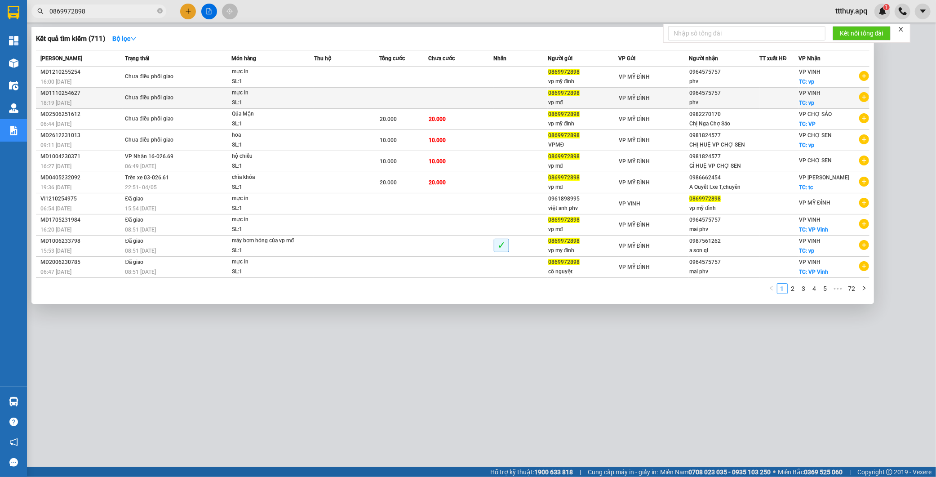
click at [150, 100] on div "Chưa điều phối giao" at bounding box center [158, 98] width 67 height 10
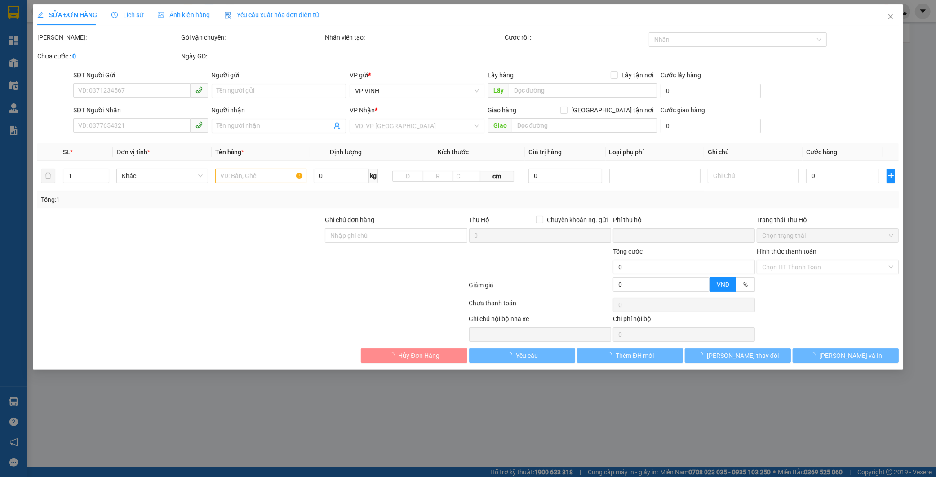
type input "0869972898"
type input "vp mđ"
type input "0964575757"
type input "phv"
checkbox input "true"
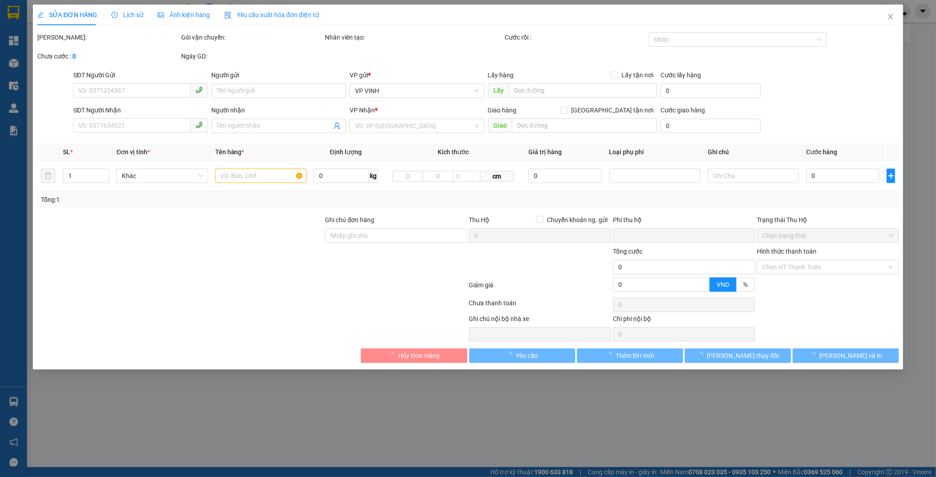
type input "vp"
type input "0"
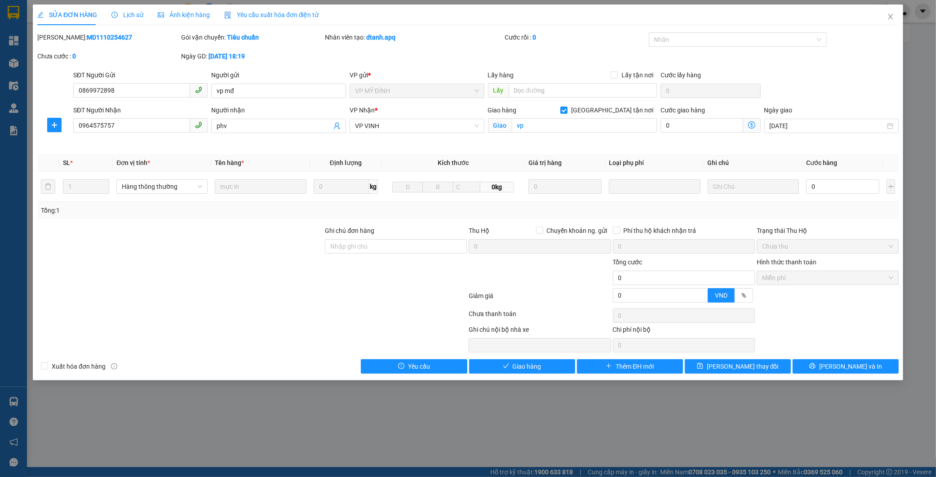
click at [97, 39] on b "MD1110254627" at bounding box center [109, 37] width 45 height 7
copy b "MD1110254627"
drag, startPoint x: 895, startPoint y: 16, endPoint x: 811, endPoint y: 33, distance: 85.7
click at [895, 16] on span "Close" at bounding box center [890, 16] width 25 height 25
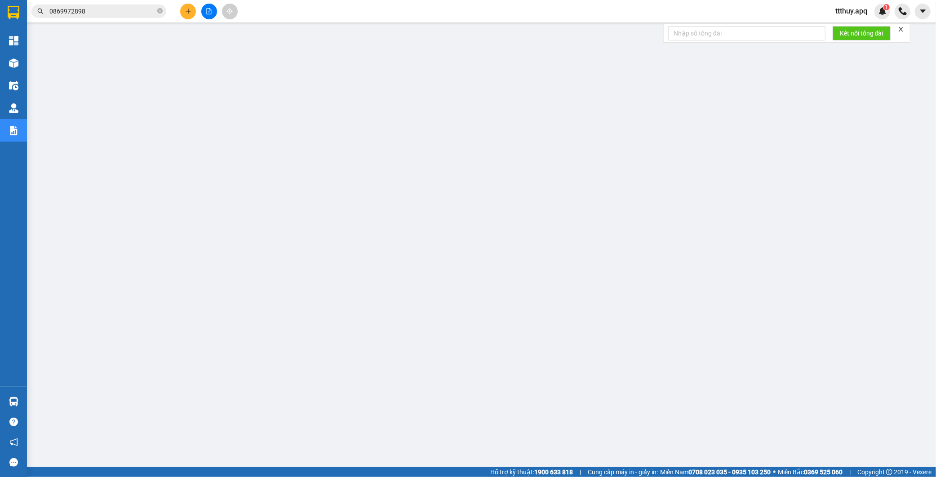
click at [111, 13] on input "0869972898" at bounding box center [102, 11] width 106 height 10
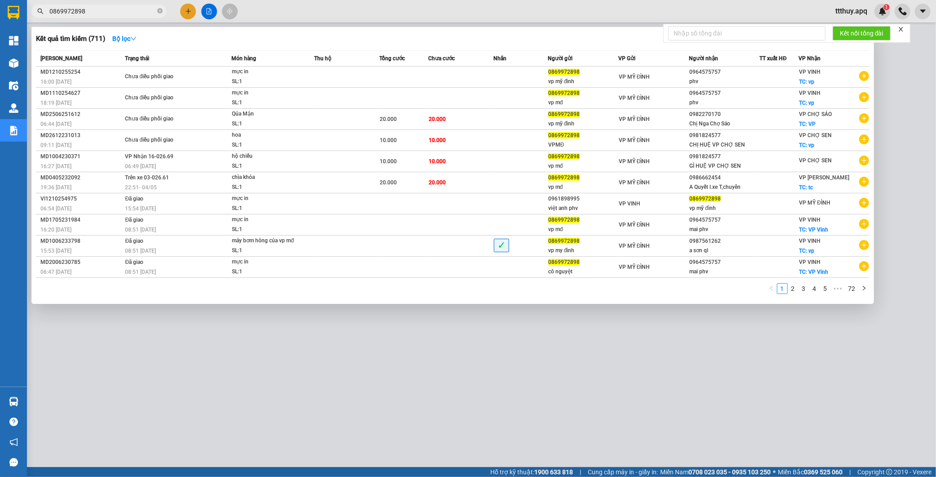
click at [111, 13] on input "0869972898" at bounding box center [102, 11] width 106 height 10
paste input "971665999"
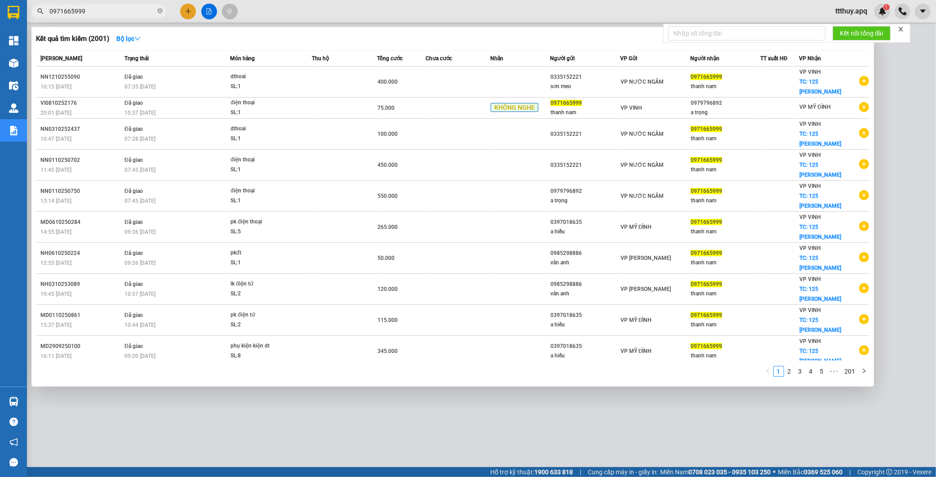
click at [128, 15] on input "0971665999" at bounding box center [102, 11] width 106 height 10
paste input "84428888"
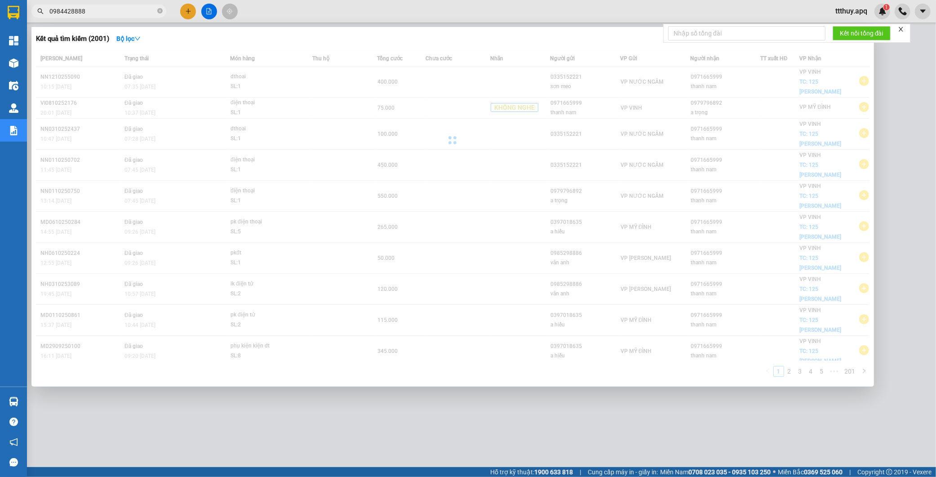
type input "0984428888"
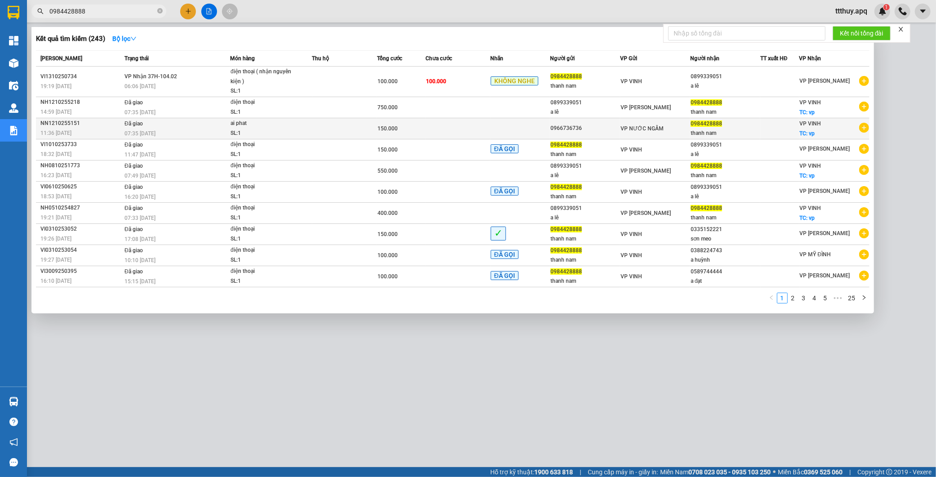
click at [158, 124] on td "Đã giao 07:35 - 13/10" at bounding box center [176, 128] width 108 height 21
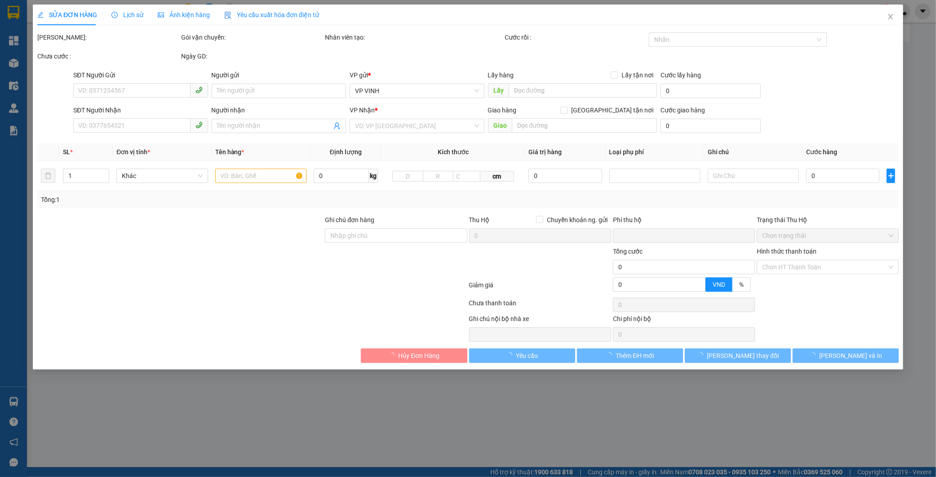
click at [126, 20] on div "SỬA ĐƠN HÀNG Lịch sử Ảnh kiện hàng Yêu cầu xuất hóa đơn điện tử Total Paid Fee …" at bounding box center [468, 238] width 936 height 477
click at [126, 15] on div "SỬA ĐƠN HÀNG Lịch sử Ảnh kiện hàng Yêu cầu xuất hóa đơn điện tử Total Paid Fee …" at bounding box center [468, 238] width 936 height 477
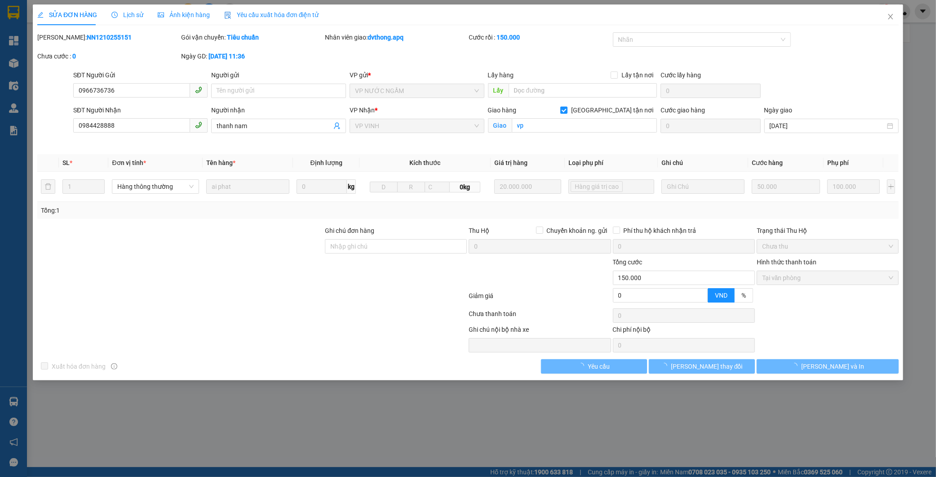
type input "0966736736"
type input "0984428888"
type input "thanh nam"
checkbox input "true"
type input "vp"
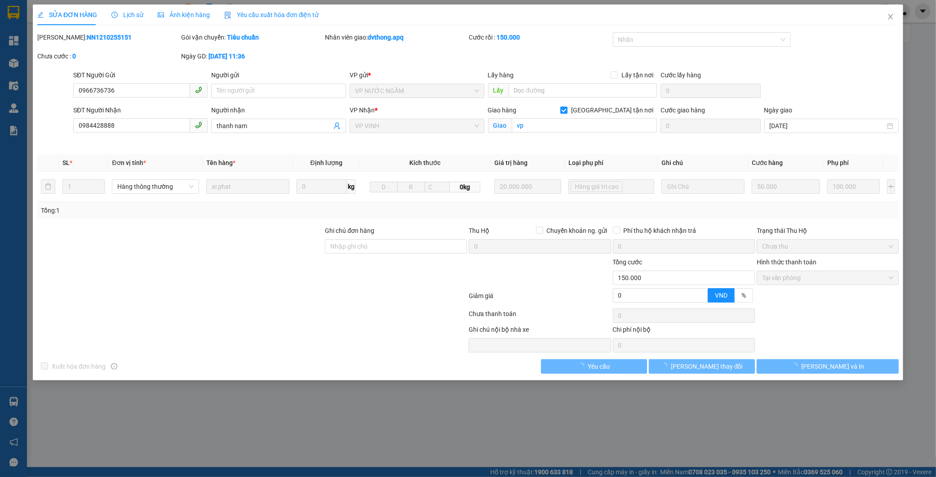
type input "0"
type input "150.000"
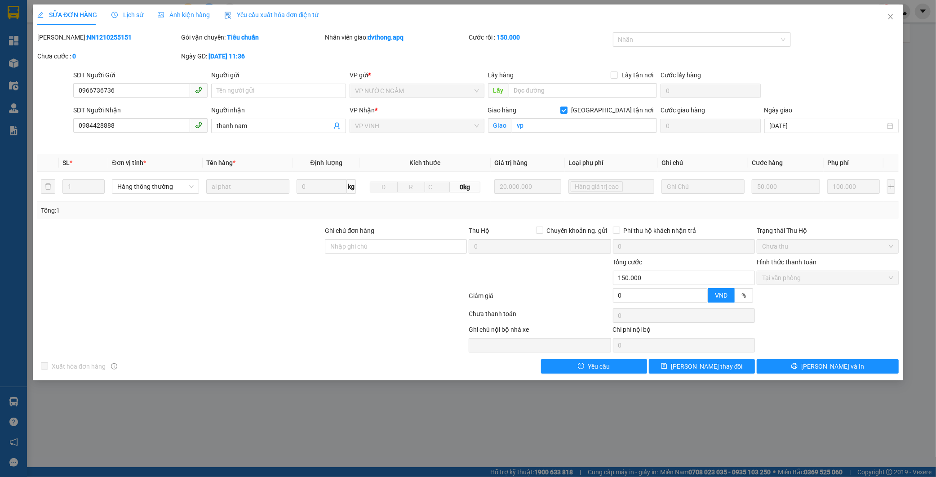
click at [87, 40] on b "NN1210255151" at bounding box center [109, 37] width 45 height 7
copy b "NN1210255151"
click at [120, 14] on span "Lịch sử" at bounding box center [127, 14] width 32 height 7
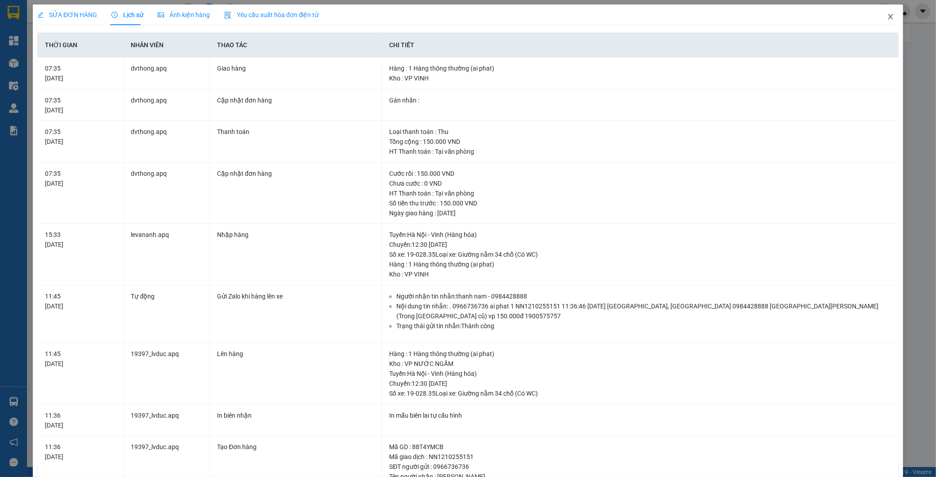
click at [887, 16] on icon "close" at bounding box center [889, 16] width 5 height 5
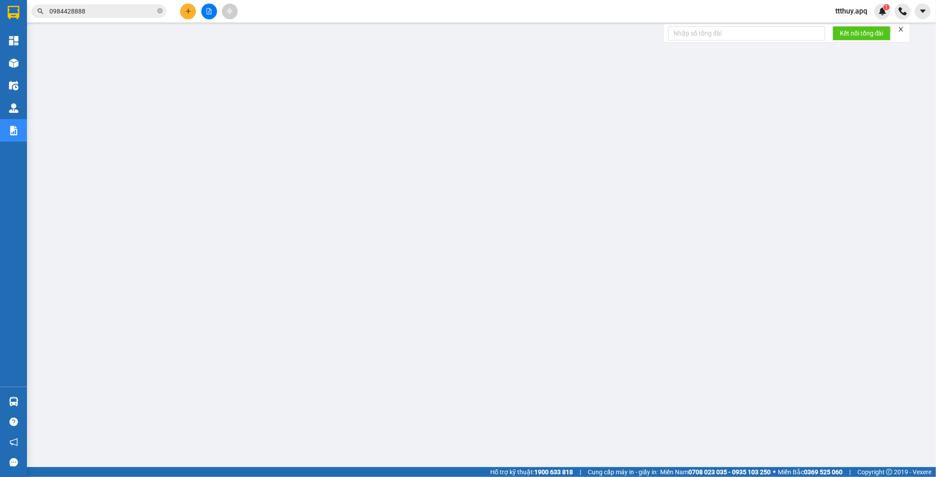
click at [108, 11] on input "0984428888" at bounding box center [102, 11] width 106 height 10
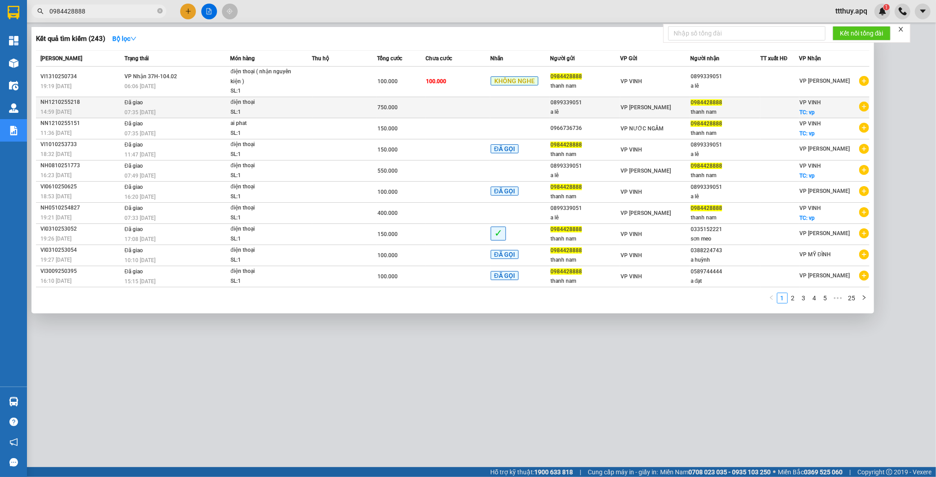
click at [195, 102] on td "Đã giao 07:35 - 13/10" at bounding box center [176, 107] width 108 height 21
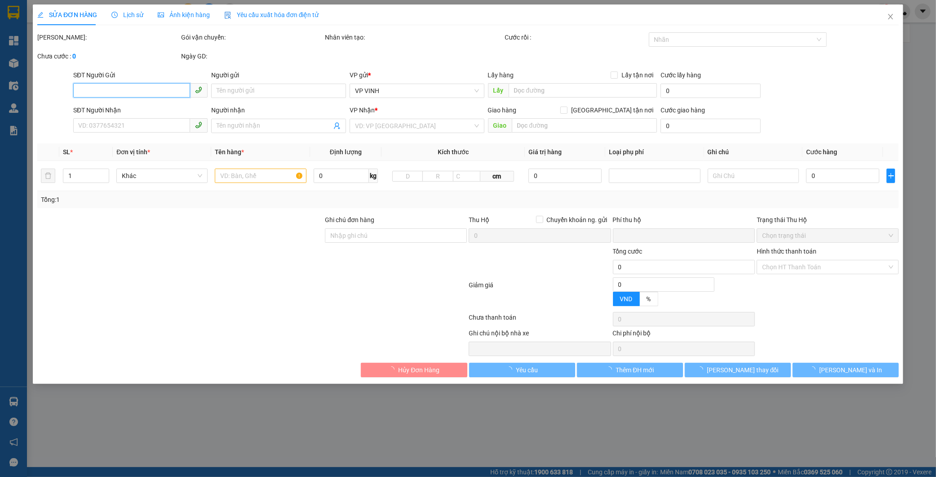
type input "0899339051"
type input "a lê"
type input "0984428888"
type input "thanh nam"
checkbox input "true"
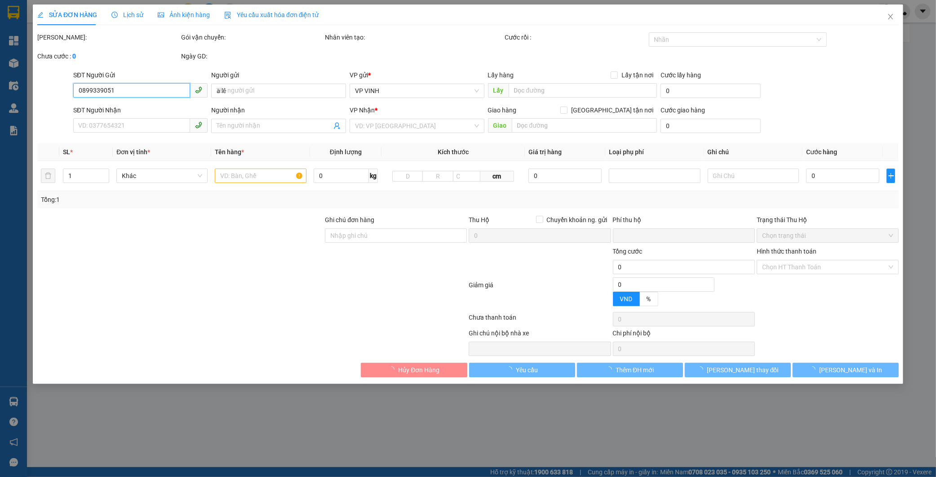
type input "vp"
type input "0"
type input "750.000"
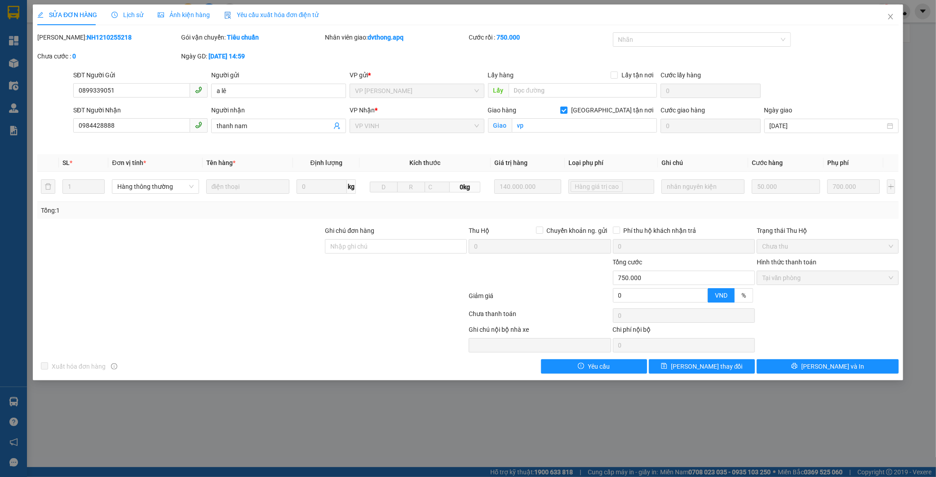
click at [89, 36] on b "NH1210255218" at bounding box center [109, 37] width 45 height 7
copy b "NH1210255218"
click at [119, 11] on span "Lịch sử" at bounding box center [127, 14] width 32 height 7
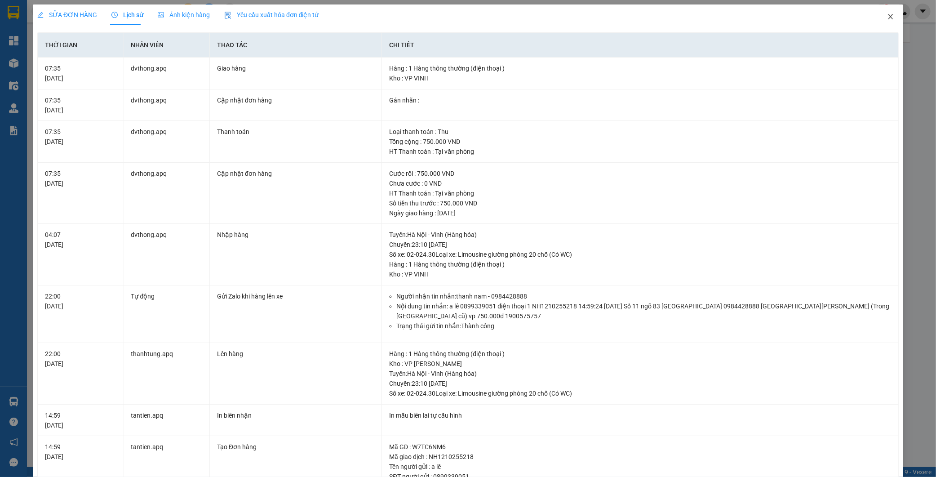
drag, startPoint x: 885, startPoint y: 14, endPoint x: 776, endPoint y: 37, distance: 112.0
click at [887, 15] on icon "close" at bounding box center [890, 16] width 7 height 7
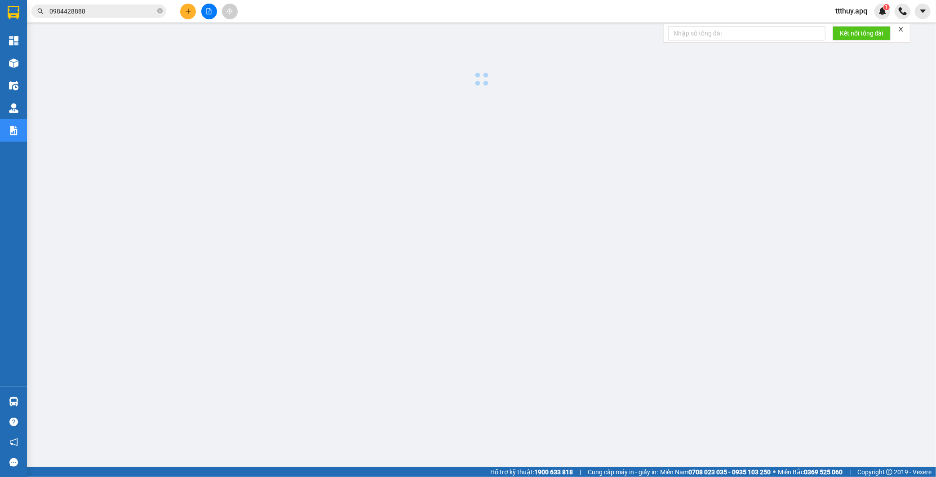
click at [107, 8] on input "0984428888" at bounding box center [102, 11] width 106 height 10
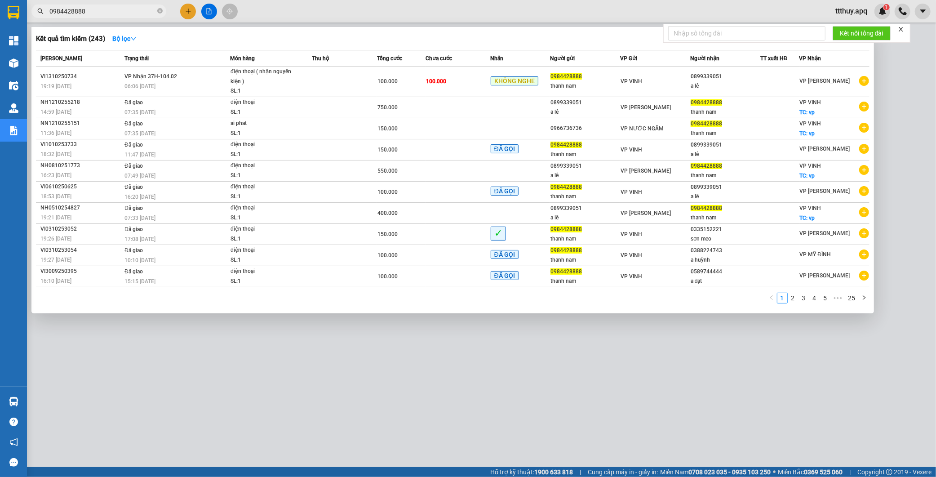
click at [107, 8] on input "0984428888" at bounding box center [102, 11] width 106 height 10
paste input "71665999"
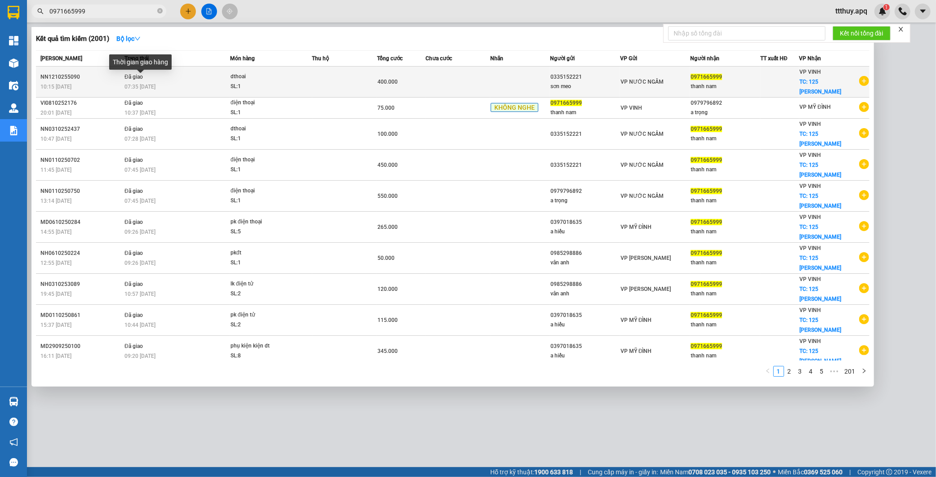
type input "0971665999"
click at [155, 84] on span "07:35 - 13/10" at bounding box center [139, 87] width 31 height 6
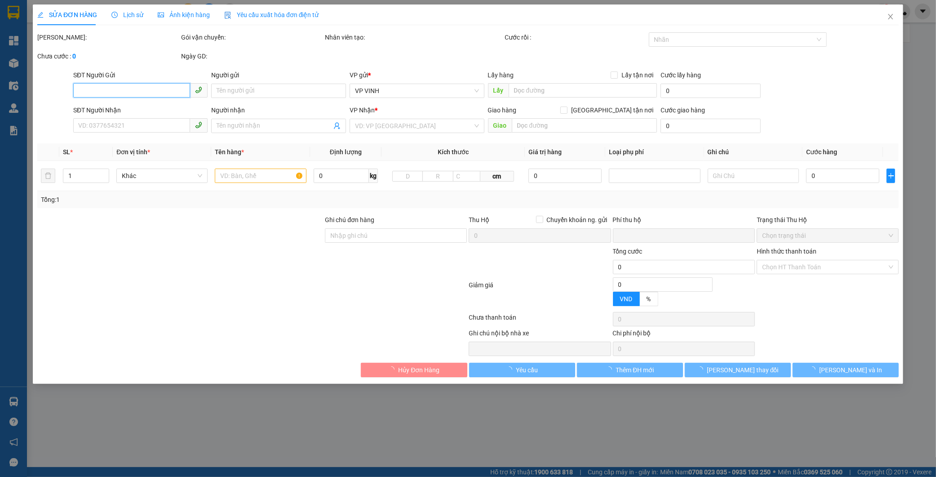
type input "0335152221"
type input "sơn meo"
type input "0971665999"
type input "thanh nam"
checkbox input "true"
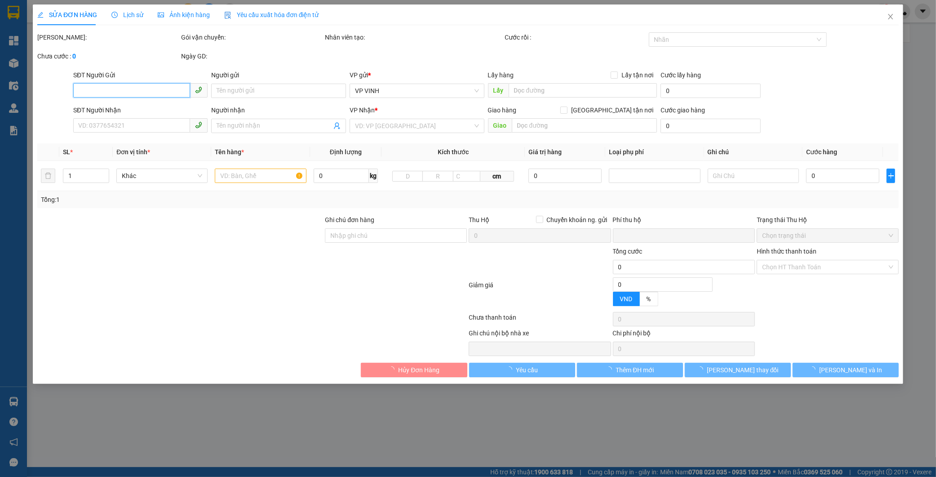
type input "125 [PERSON_NAME]"
type input "0"
type input "400.000"
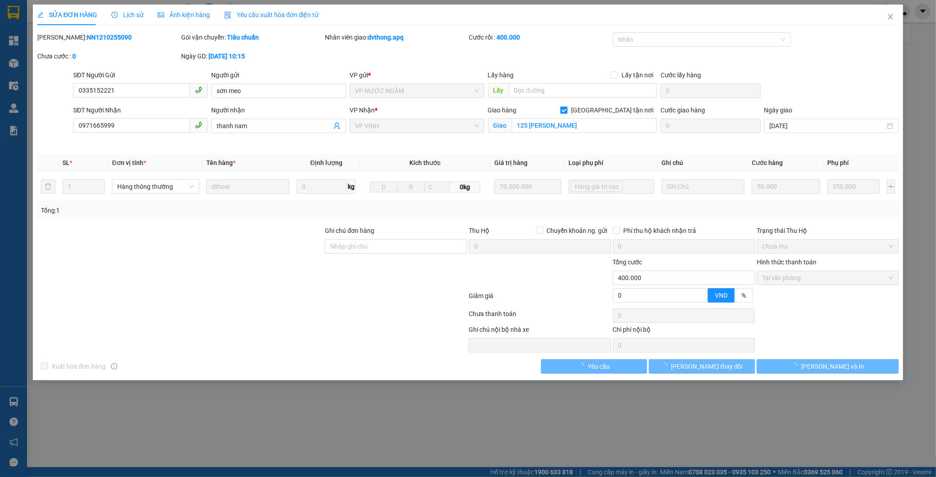
click at [87, 34] on b "NN1210255090" at bounding box center [109, 37] width 45 height 7
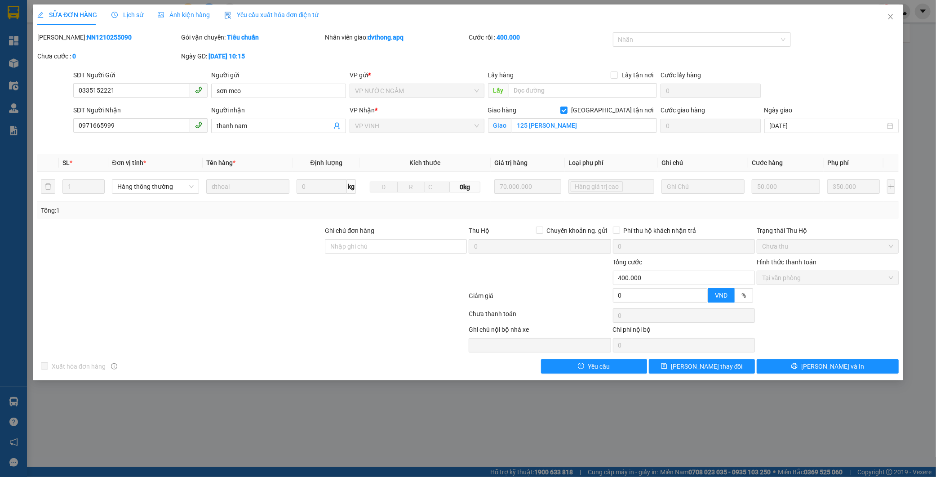
copy b "NN1210255090"
click at [124, 14] on span "Lịch sử" at bounding box center [127, 14] width 32 height 7
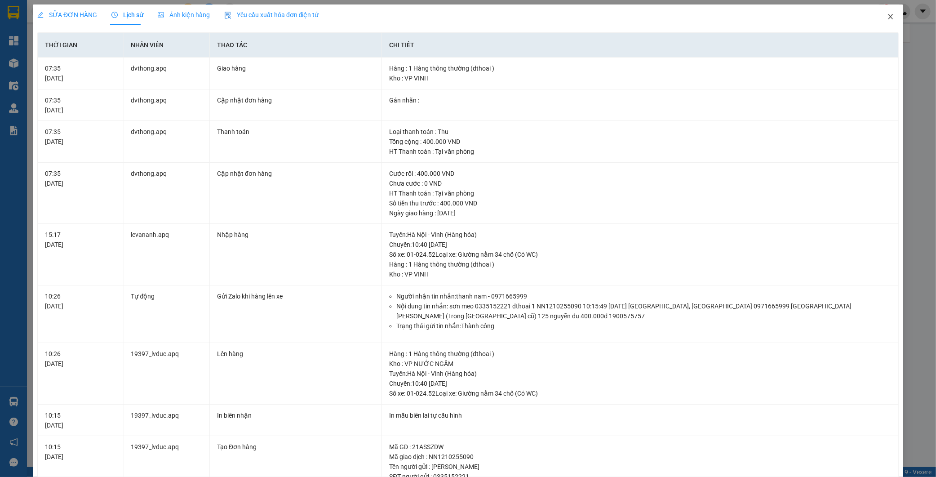
click at [887, 20] on icon "close" at bounding box center [890, 16] width 7 height 7
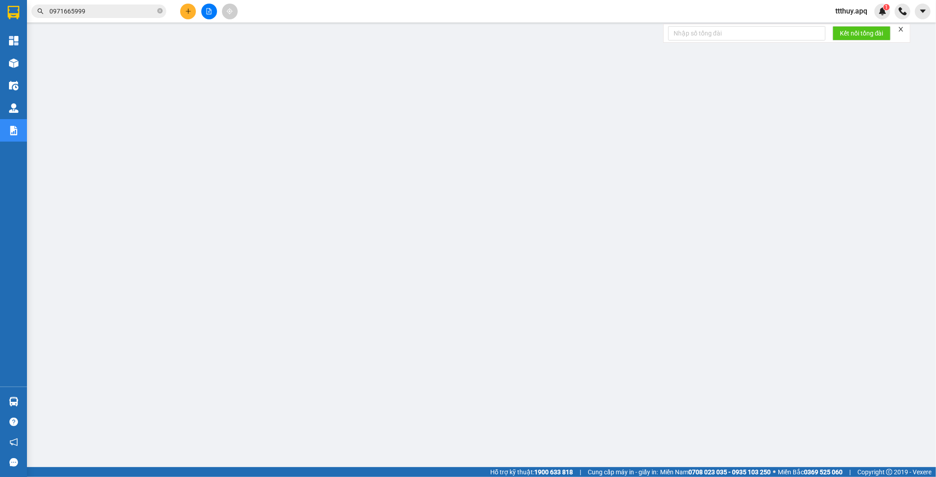
click at [100, 12] on input "0971665999" at bounding box center [102, 11] width 106 height 10
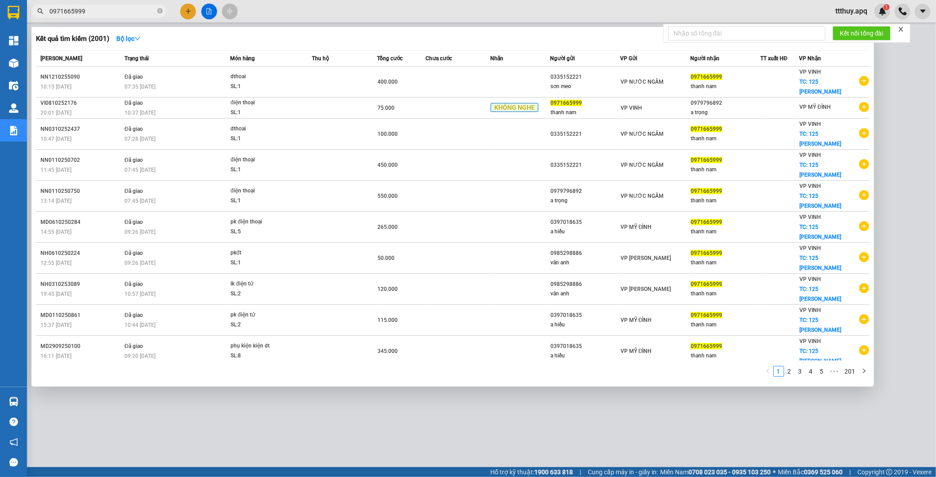
click at [100, 12] on input "0971665999" at bounding box center [102, 11] width 106 height 10
paste input "87438777"
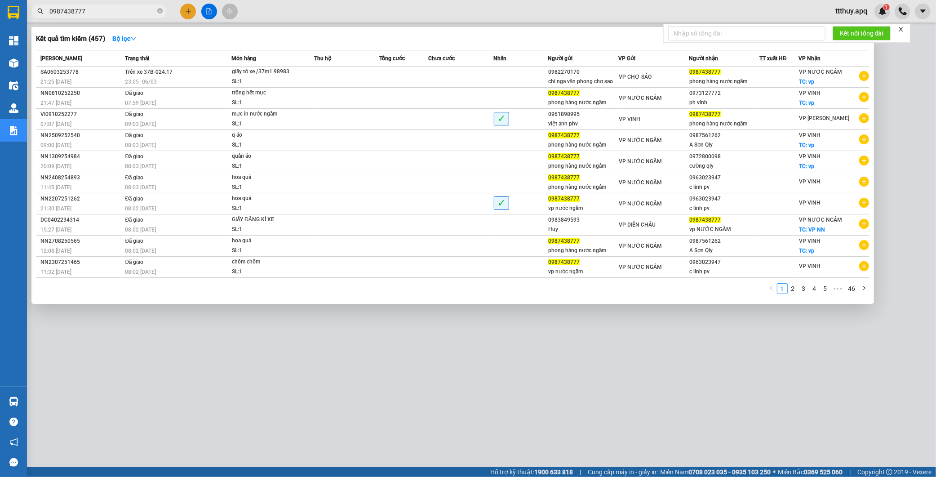
click at [95, 4] on div "Kết quả tìm kiếm ( 457 ) Bộ lọc Mã ĐH Trạng thái Món hàng Thu hộ Tổng cước Chưa…" at bounding box center [87, 12] width 175 height 16
click at [97, 12] on input "0987438777" at bounding box center [102, 11] width 106 height 10
paste input "869972898"
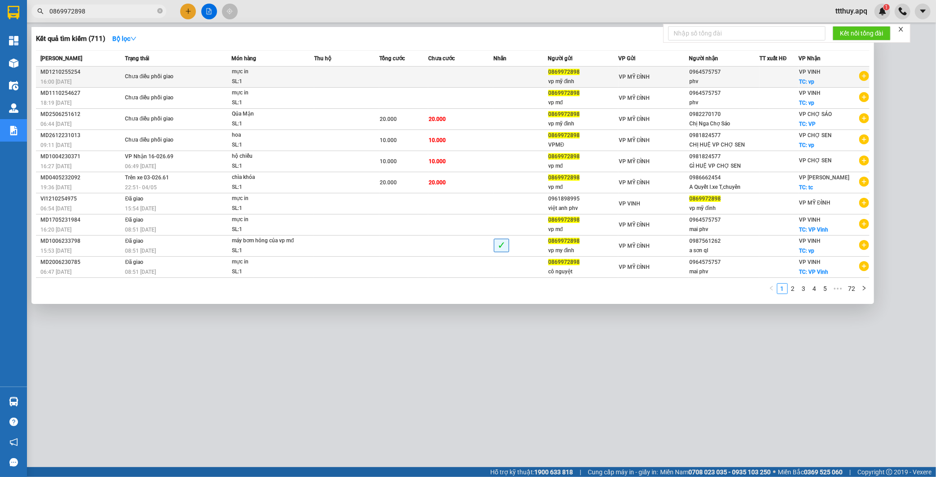
type input "0869972898"
click at [195, 83] on td "Chưa điều phối giao" at bounding box center [177, 76] width 109 height 21
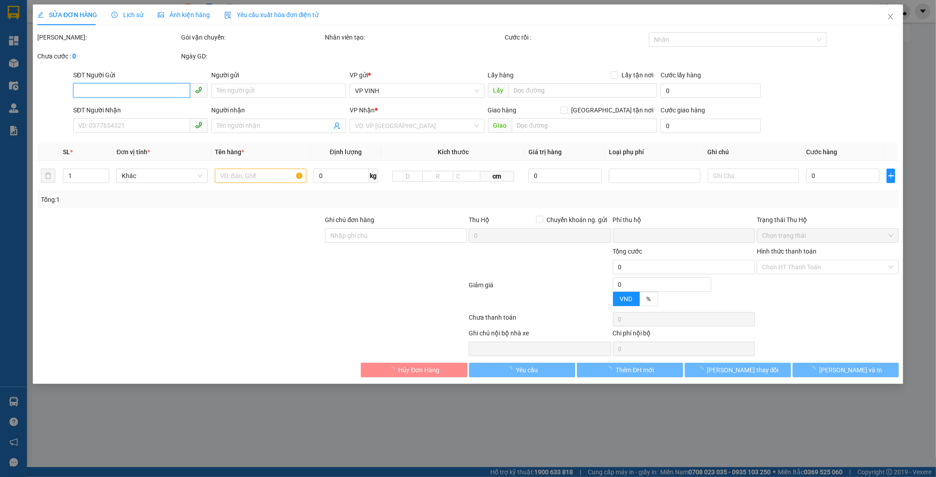
type input "0869972898"
type input "vp mỹ đình"
type input "0964575757"
type input "phv"
checkbox input "true"
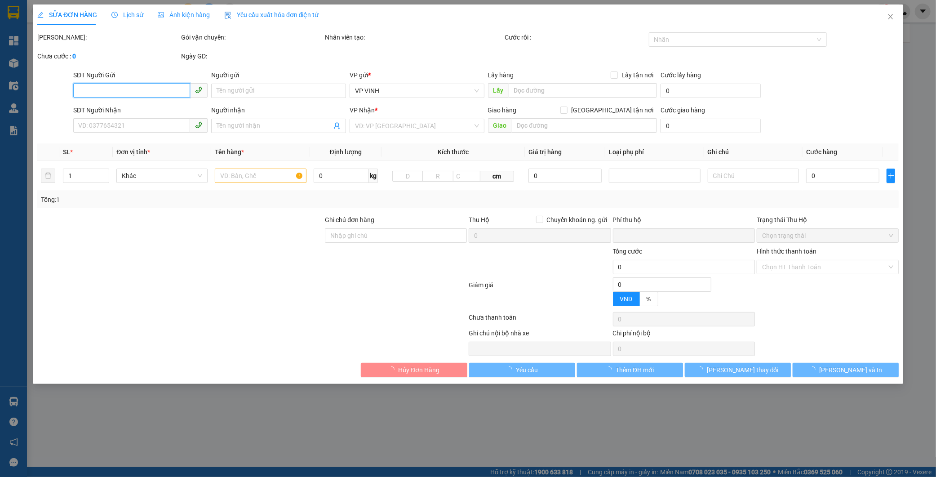
type input "vp"
type input "0"
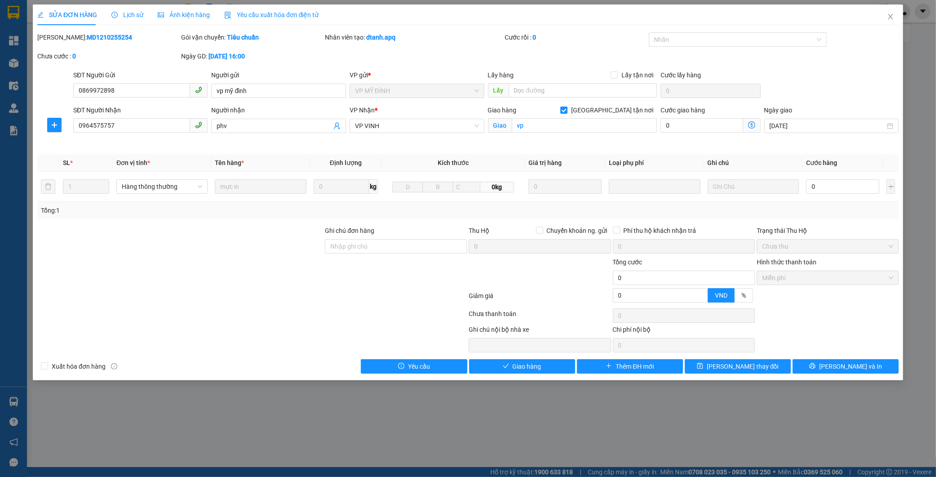
click at [87, 36] on b "MD1210255254" at bounding box center [109, 37] width 45 height 7
copy b "MD1210255254"
click at [520, 372] on button "Giao hàng" at bounding box center [522, 366] width 106 height 14
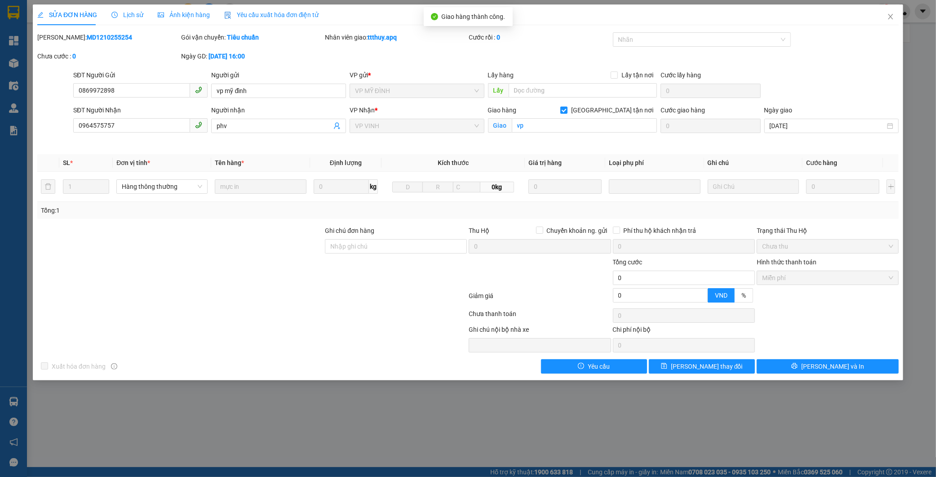
click at [127, 14] on span "Lịch sử" at bounding box center [127, 14] width 32 height 7
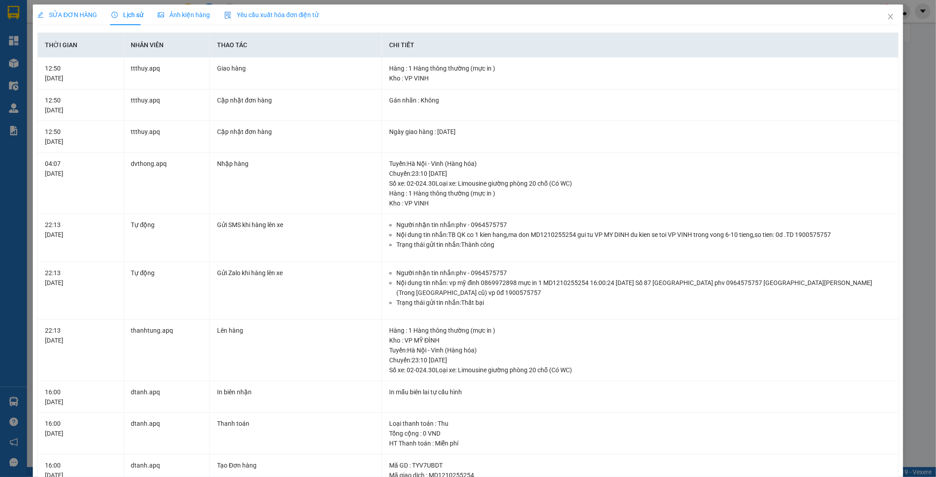
click at [66, 12] on span "SỬA ĐƠN HÀNG" at bounding box center [67, 14] width 60 height 7
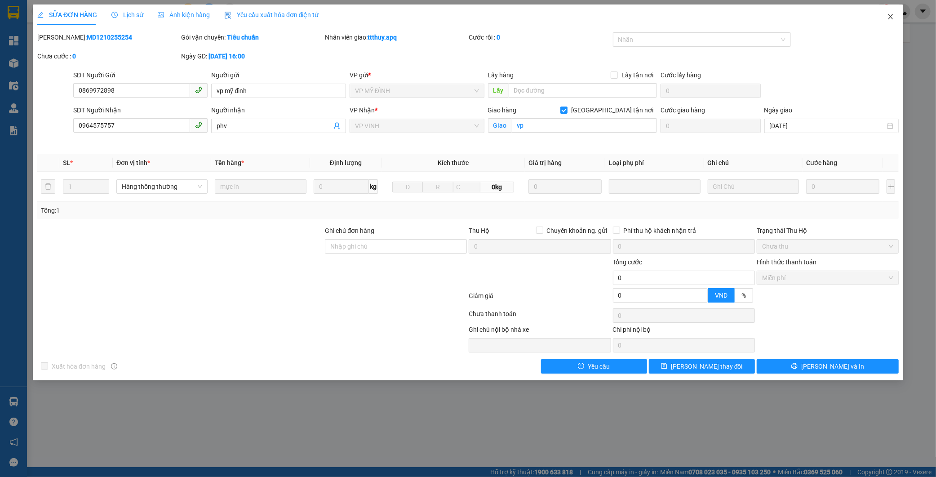
click at [892, 16] on icon "close" at bounding box center [890, 16] width 7 height 7
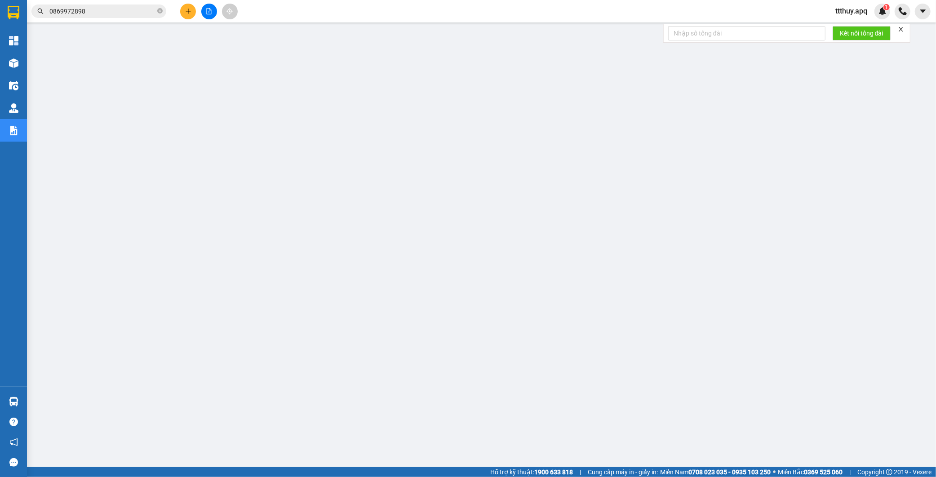
click at [108, 13] on input "0869972898" at bounding box center [102, 11] width 106 height 10
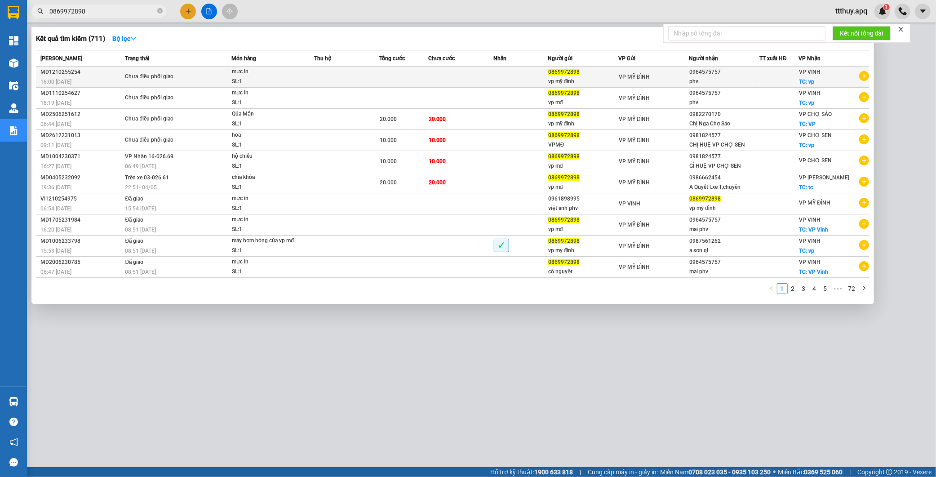
click at [162, 79] on div "Chưa điều phối giao" at bounding box center [158, 77] width 67 height 10
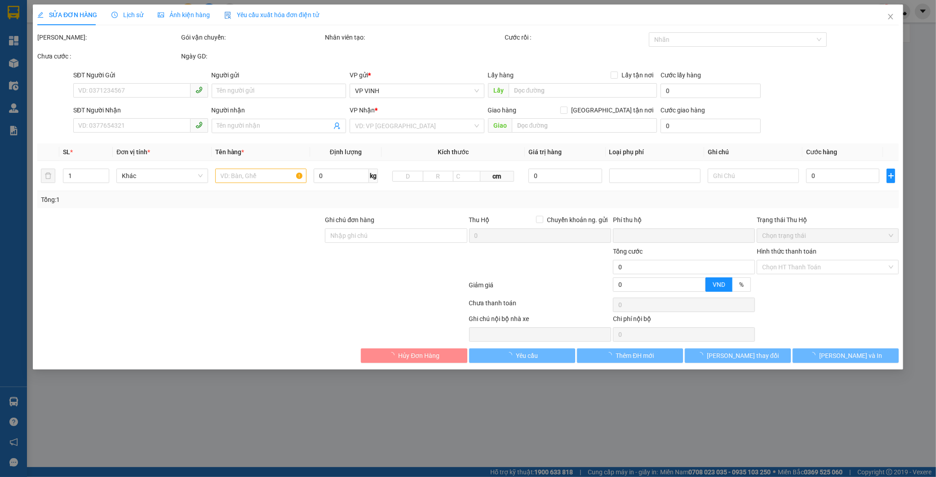
type input "0869972898"
type input "vp mỹ đình"
type input "0964575757"
type input "phv"
checkbox input "true"
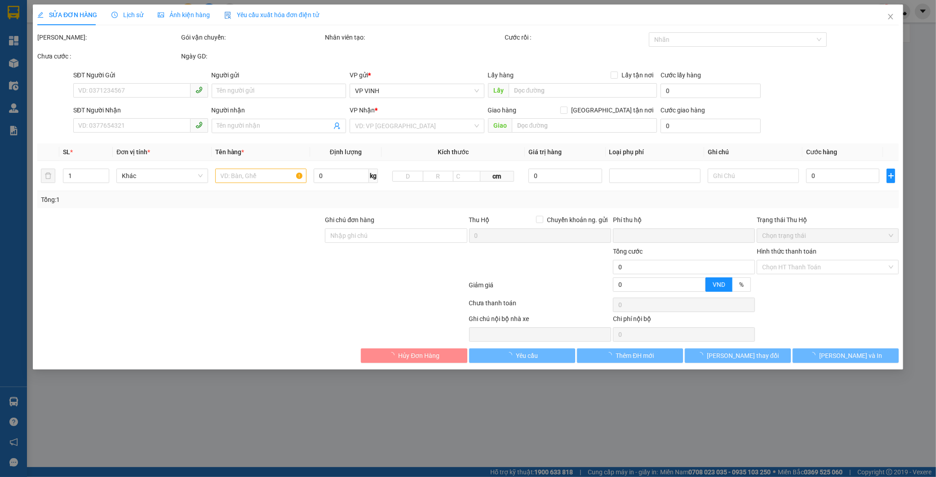
type input "vp"
type input "0"
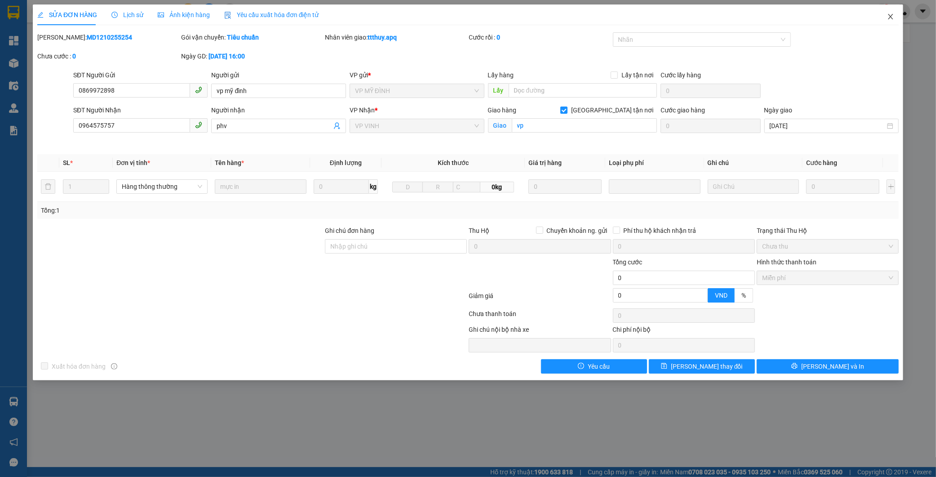
click at [890, 17] on icon "close" at bounding box center [889, 16] width 5 height 5
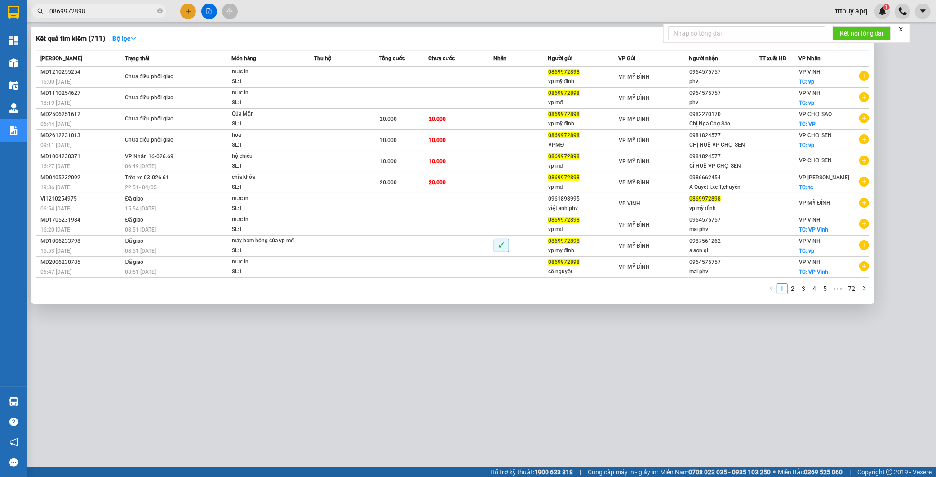
click at [124, 8] on input "0869972898" at bounding box center [102, 11] width 106 height 10
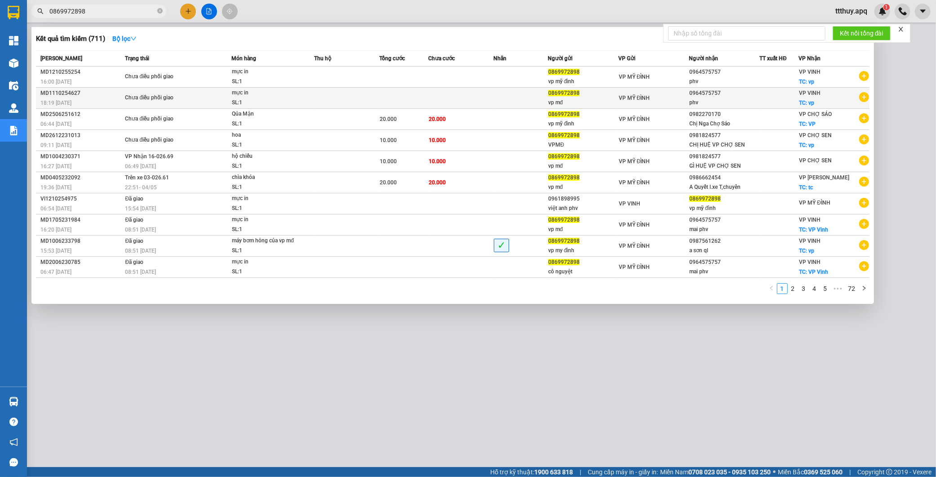
click at [168, 101] on div "Chưa điều phối giao" at bounding box center [158, 98] width 67 height 10
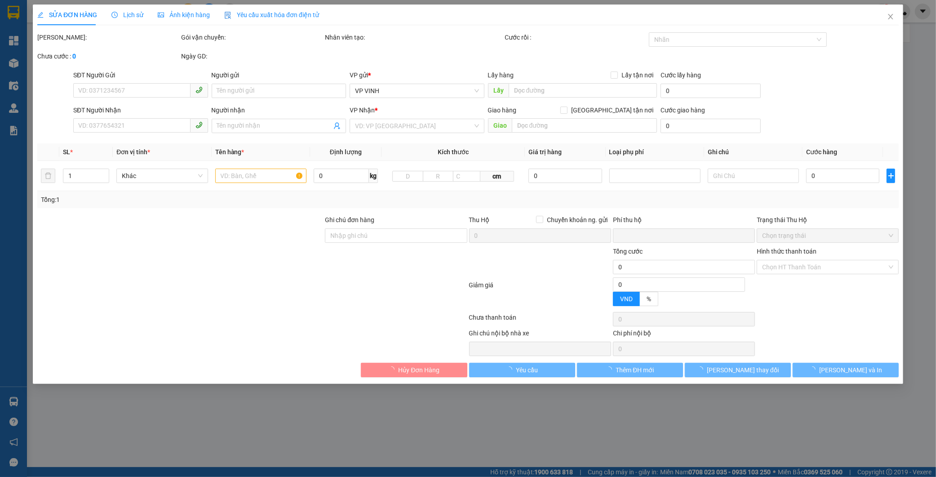
type input "0869972898"
type input "vp mđ"
type input "0964575757"
type input "phv"
checkbox input "true"
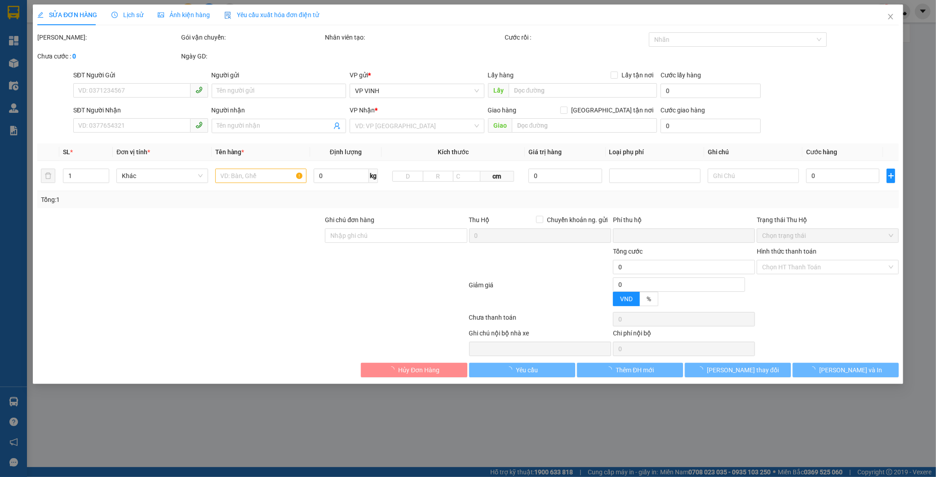
type input "vp"
type input "0"
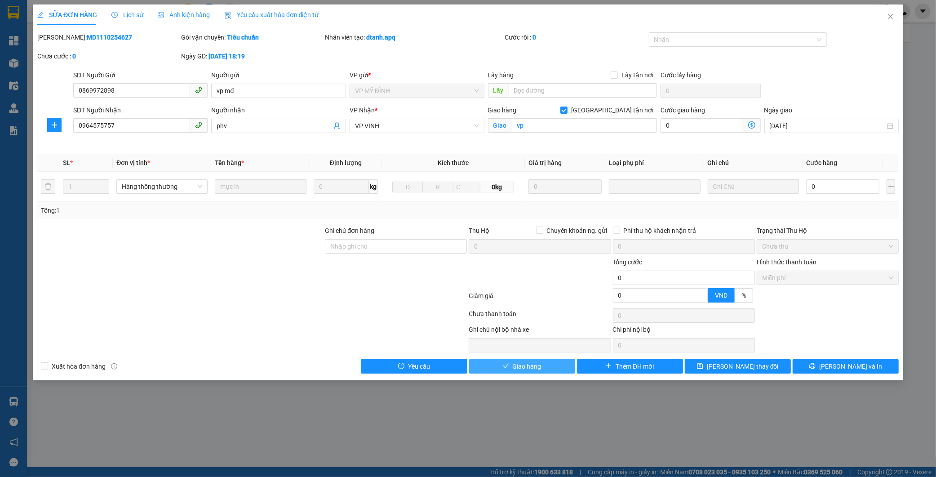
drag, startPoint x: 533, startPoint y: 367, endPoint x: 537, endPoint y: 362, distance: 6.9
click at [533, 367] on span "Giao hàng" at bounding box center [526, 366] width 29 height 10
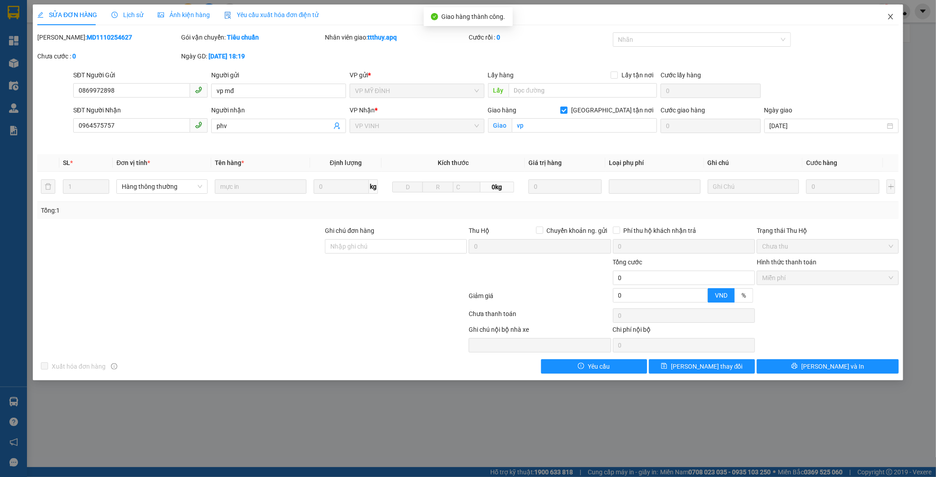
drag, startPoint x: 888, startPoint y: 16, endPoint x: 834, endPoint y: 19, distance: 53.5
click at [887, 17] on icon "close" at bounding box center [890, 16] width 7 height 7
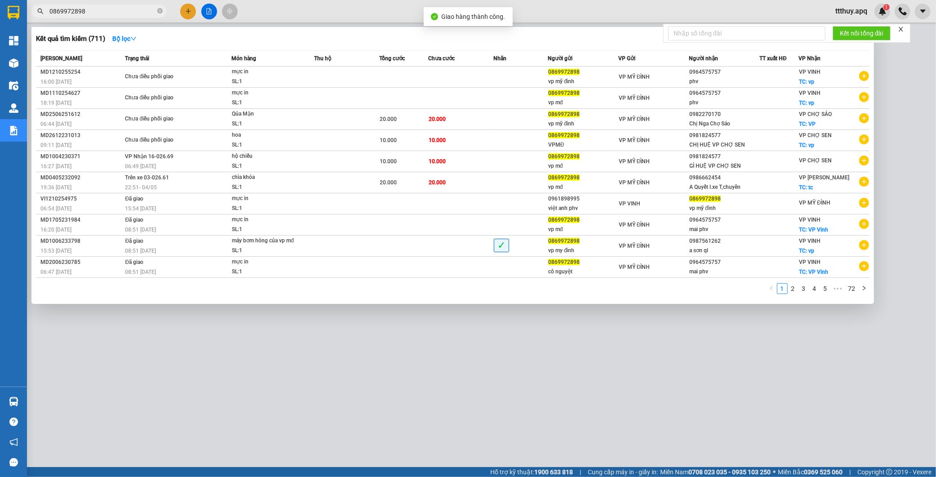
click at [80, 9] on input "0869972898" at bounding box center [102, 11] width 106 height 10
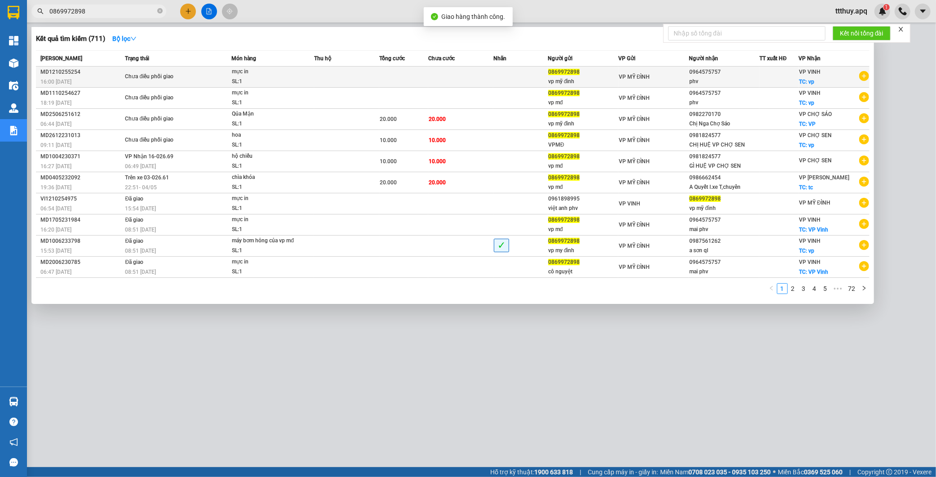
click at [141, 81] on div "Chưa điều phối giao" at bounding box center [158, 77] width 67 height 10
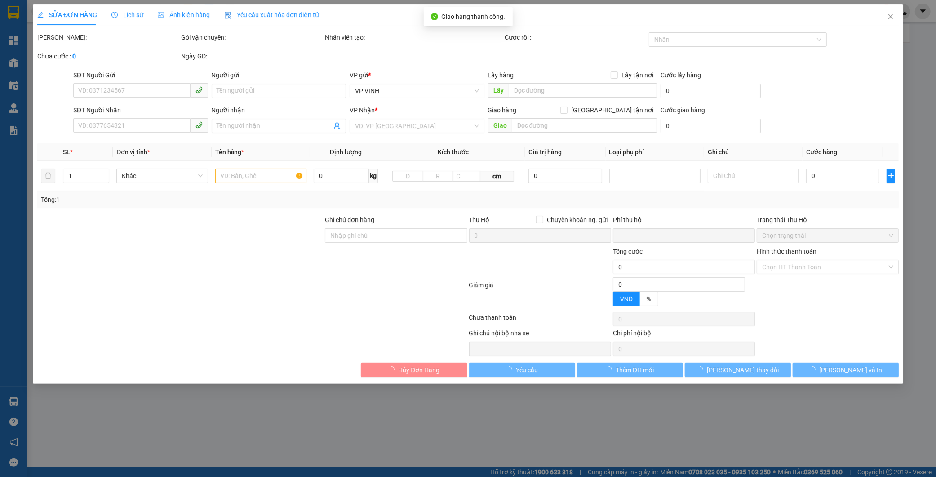
type input "0869972898"
type input "vp mỹ đình"
type input "0964575757"
type input "phv"
checkbox input "true"
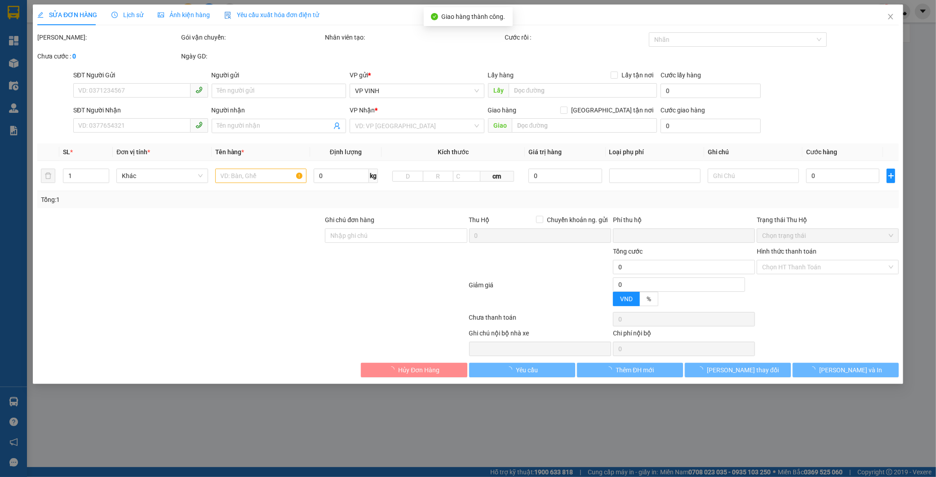
type input "vp"
type input "0"
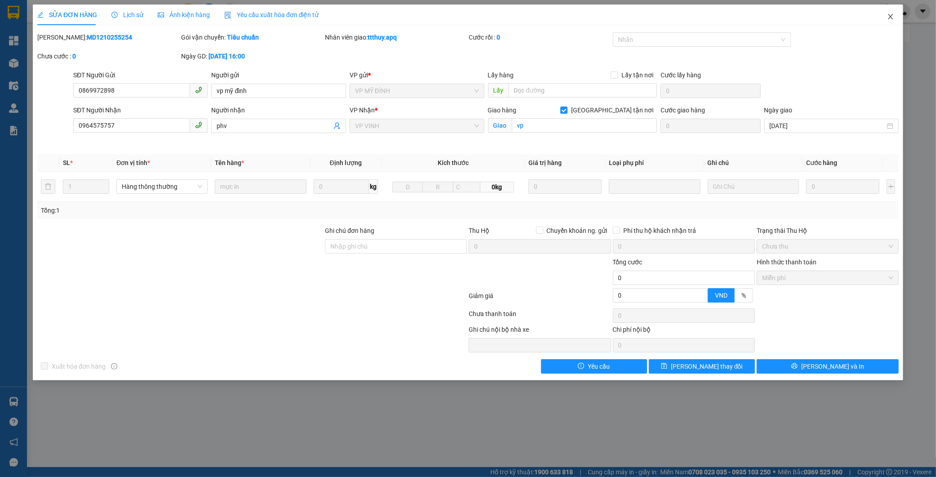
click at [887, 16] on icon "close" at bounding box center [890, 16] width 7 height 7
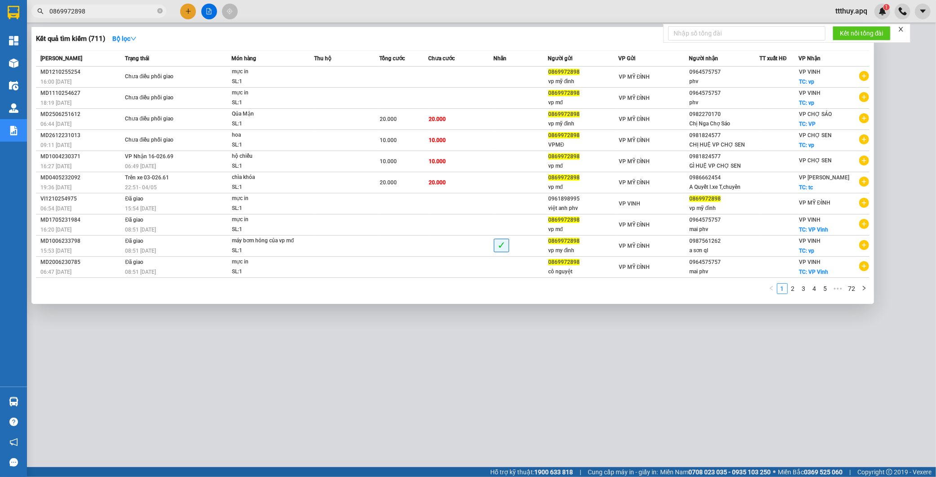
click at [94, 12] on input "0869972898" at bounding box center [102, 11] width 106 height 10
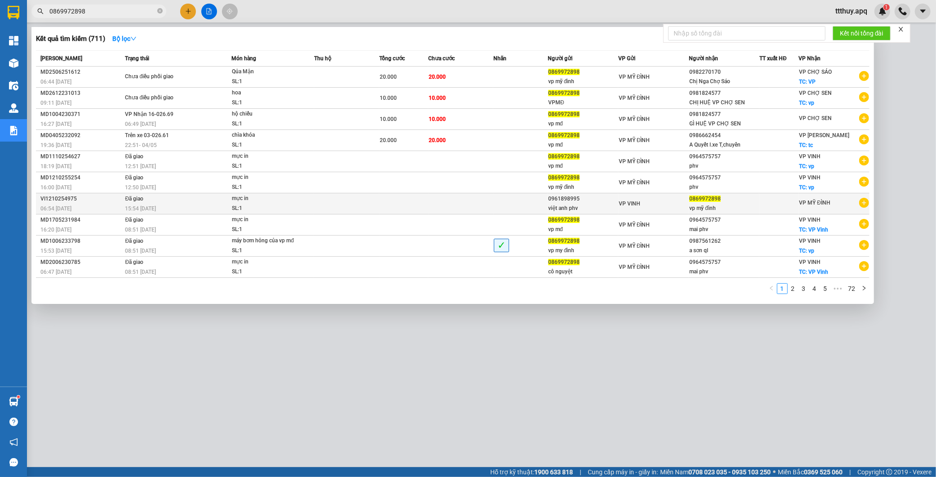
click at [150, 200] on td "Đã giao 15:54 - 12/10" at bounding box center [177, 203] width 109 height 21
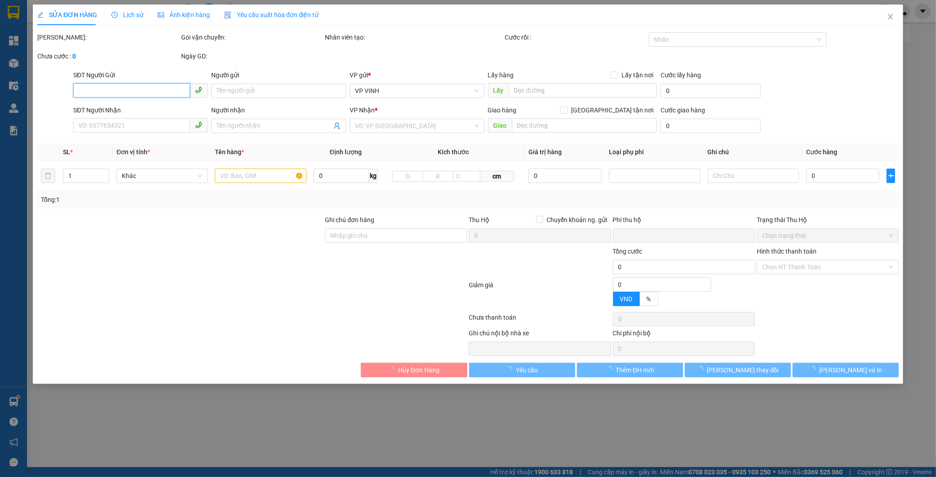
type input "0961898995"
type input "việt anh phv"
type input "0869972898"
type input "vp mỹ đình"
type input "0"
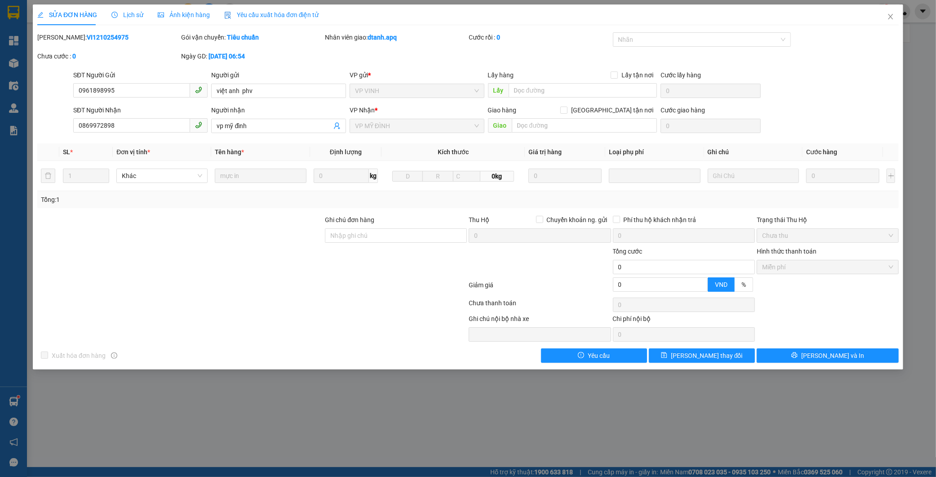
click at [75, 41] on div "Mã ĐH: VI1210254975" at bounding box center [108, 37] width 142 height 10
click at [87, 36] on b "VI1210254975" at bounding box center [108, 37] width 42 height 7
copy b "VI1210254975"
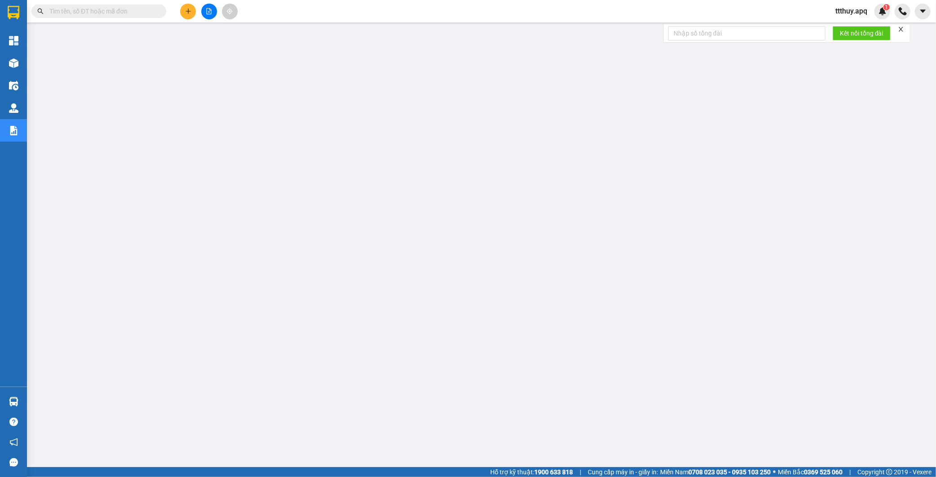
click at [135, 12] on input "text" at bounding box center [102, 11] width 106 height 10
paste input "973127772"
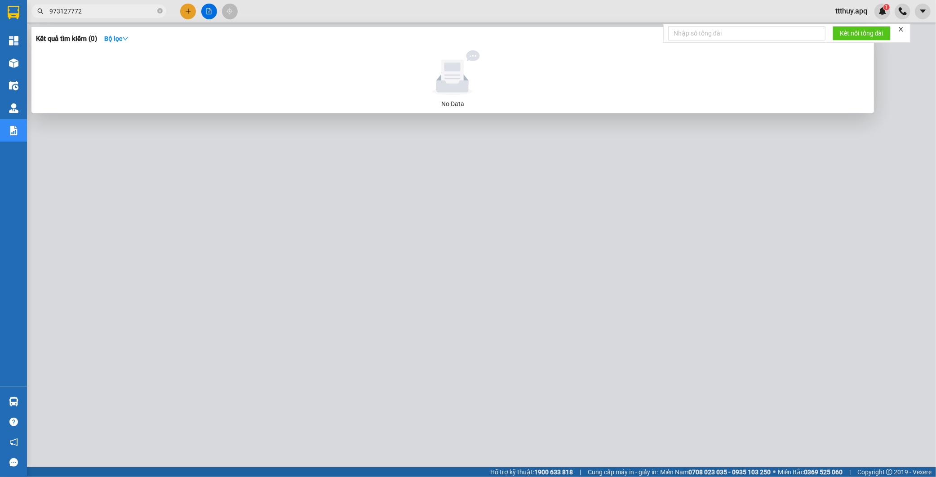
click at [48, 12] on span "973127772" at bounding box center [98, 10] width 135 height 13
click at [49, 14] on input "973127772" at bounding box center [102, 11] width 106 height 10
type input "0973127772"
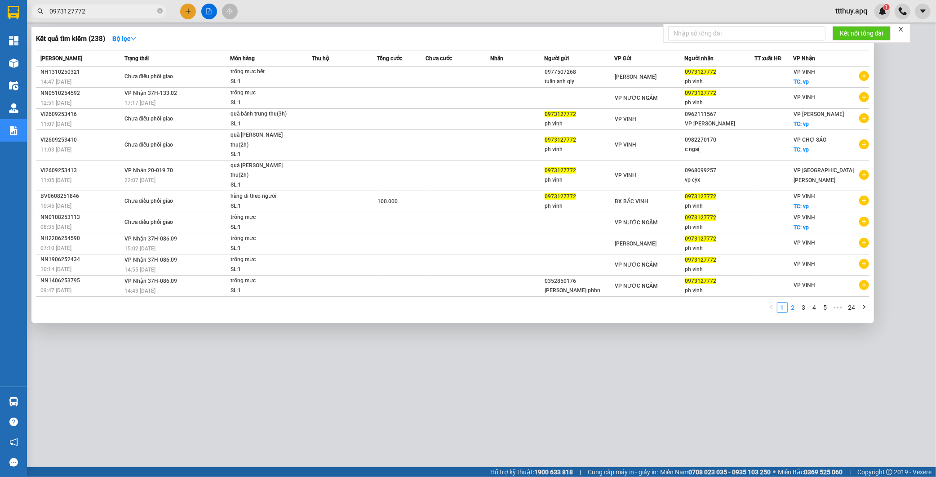
click at [791, 302] on link "2" at bounding box center [793, 307] width 10 height 10
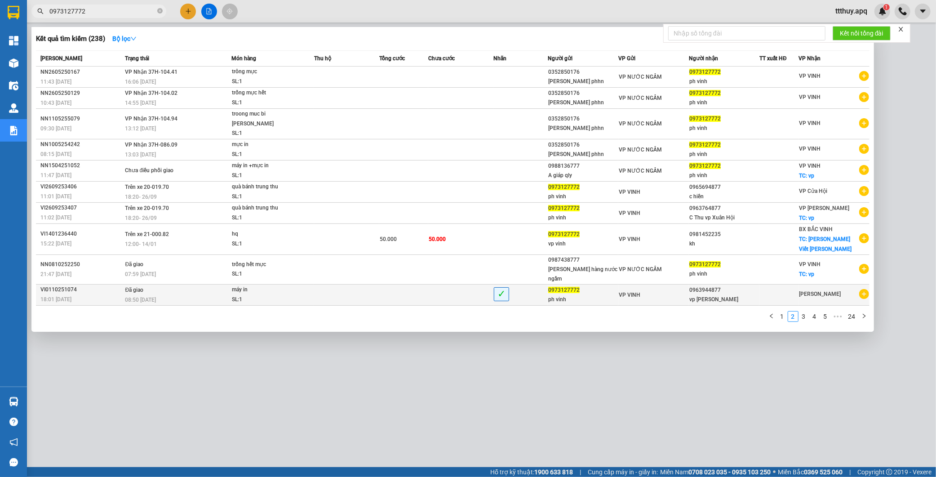
click at [178, 295] on div "08:50 - 02/10" at bounding box center [178, 300] width 106 height 10
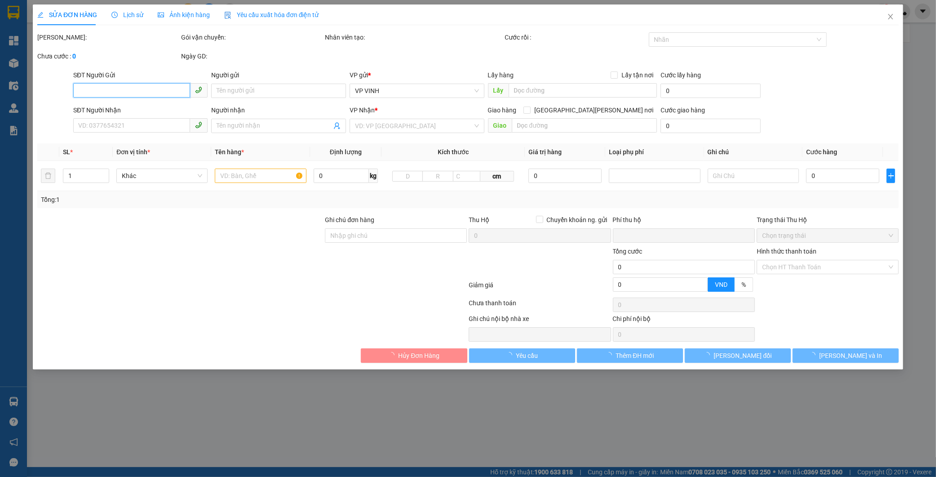
type input "0973127772"
type input "ph vinh"
type input "0963944877"
type input "vp ngọc hồi"
type input "0"
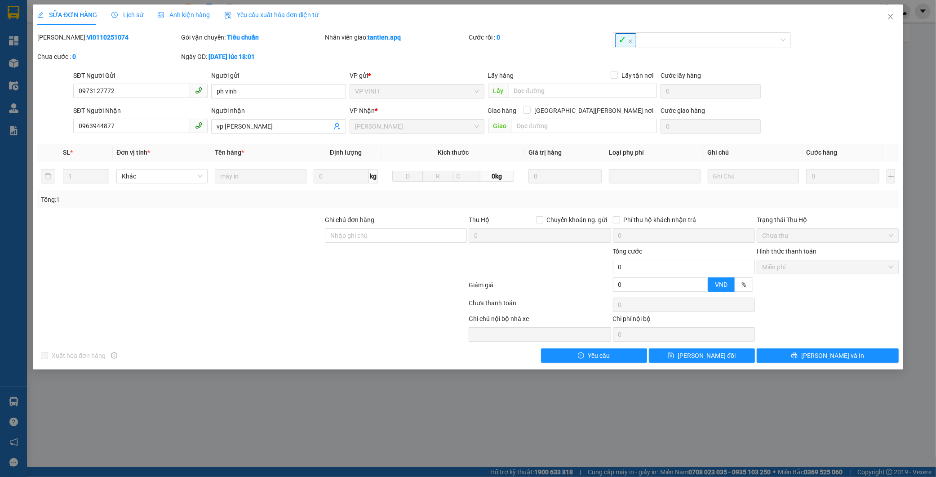
click at [87, 35] on b "VI0110251074" at bounding box center [108, 37] width 42 height 7
copy b "VI0110251074"
click at [891, 18] on icon "close" at bounding box center [890, 16] width 7 height 7
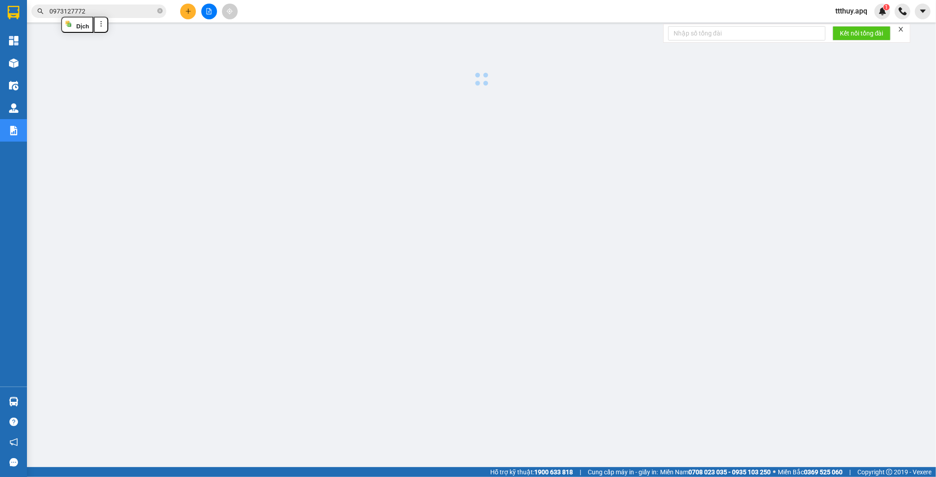
click at [108, 12] on input "0973127772" at bounding box center [102, 11] width 106 height 10
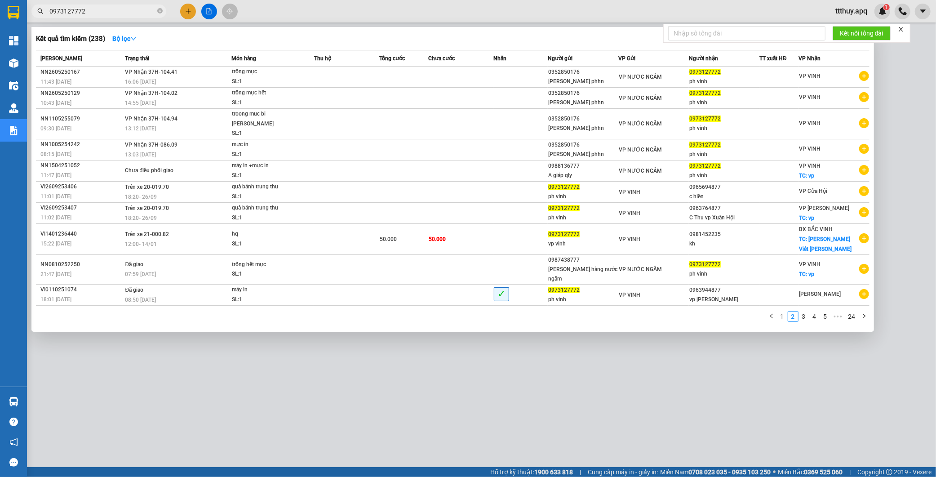
click at [124, 12] on input "0973127772" at bounding box center [102, 11] width 106 height 10
paste input "1665999"
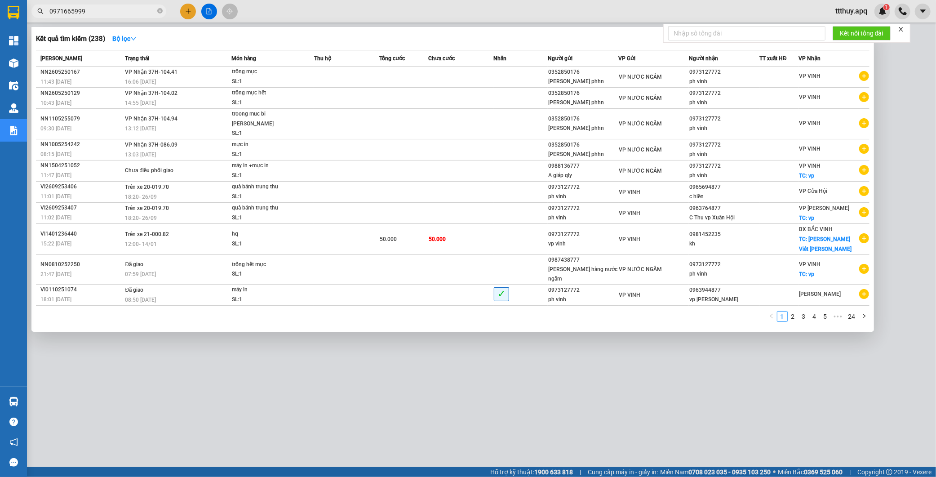
type input "0971665999"
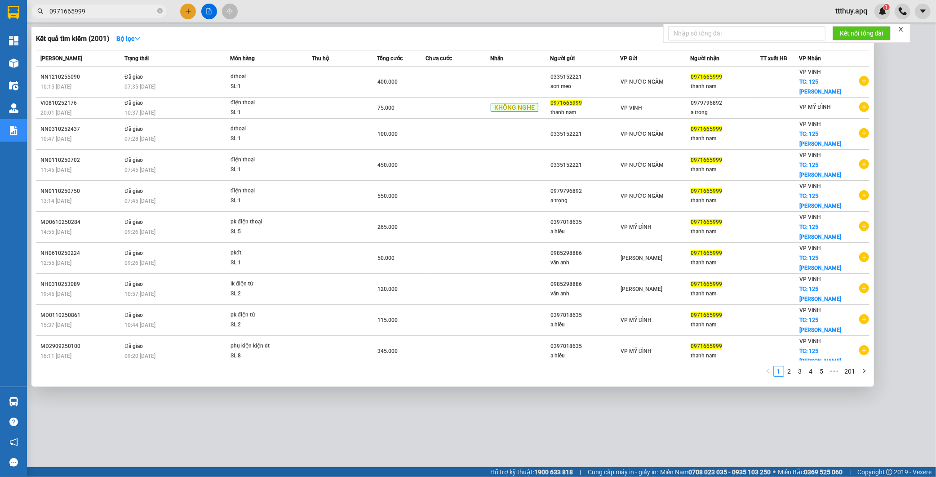
click at [125, 15] on input "0971665999" at bounding box center [102, 11] width 106 height 10
